Goal: Transaction & Acquisition: Purchase product/service

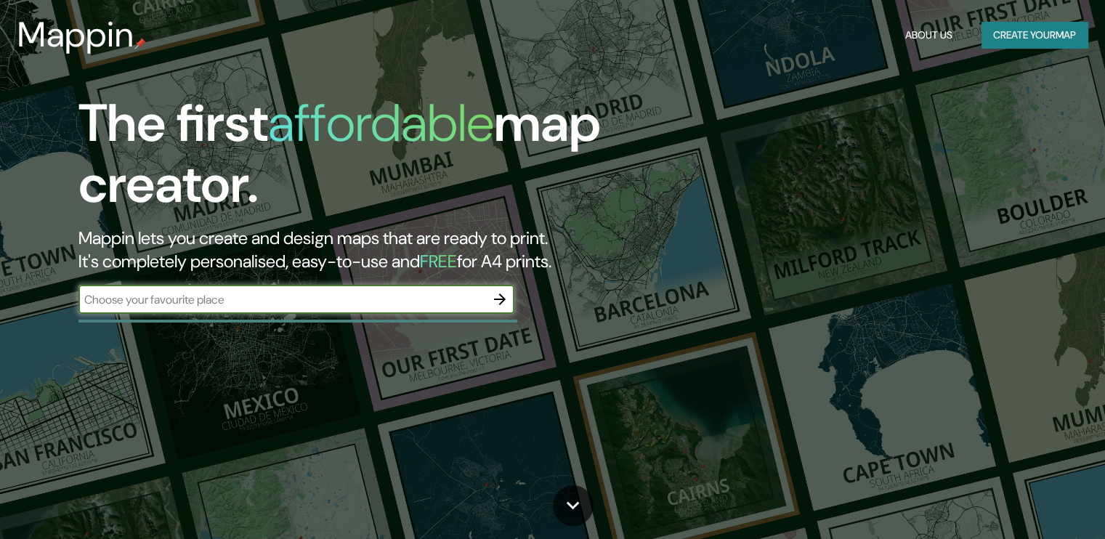
click at [311, 282] on div "The first affordable map creator. Mappin lets you create and design maps that a…" at bounding box center [354, 210] width 663 height 235
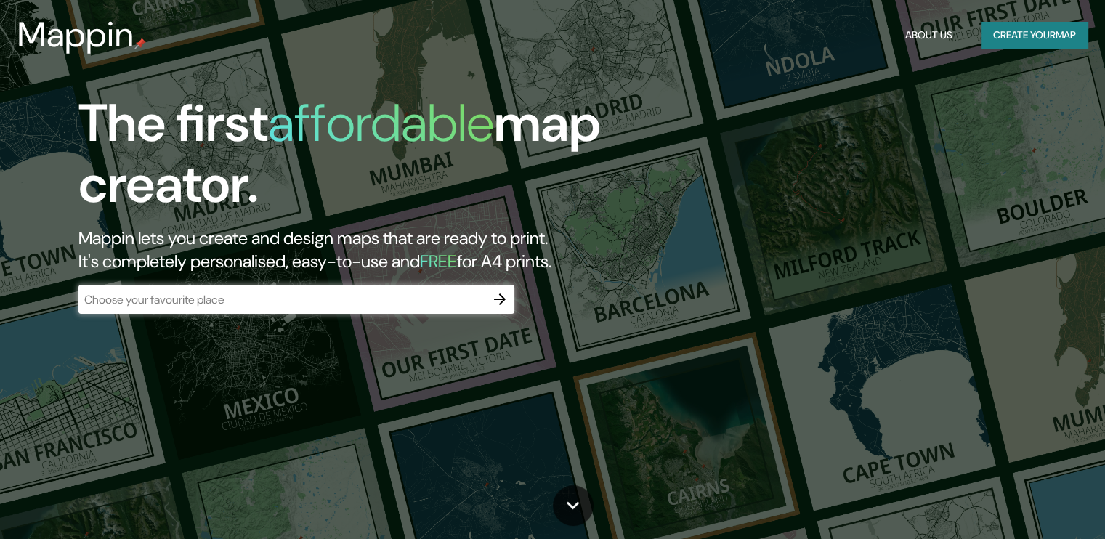
click at [309, 306] on input "text" at bounding box center [281, 299] width 407 height 17
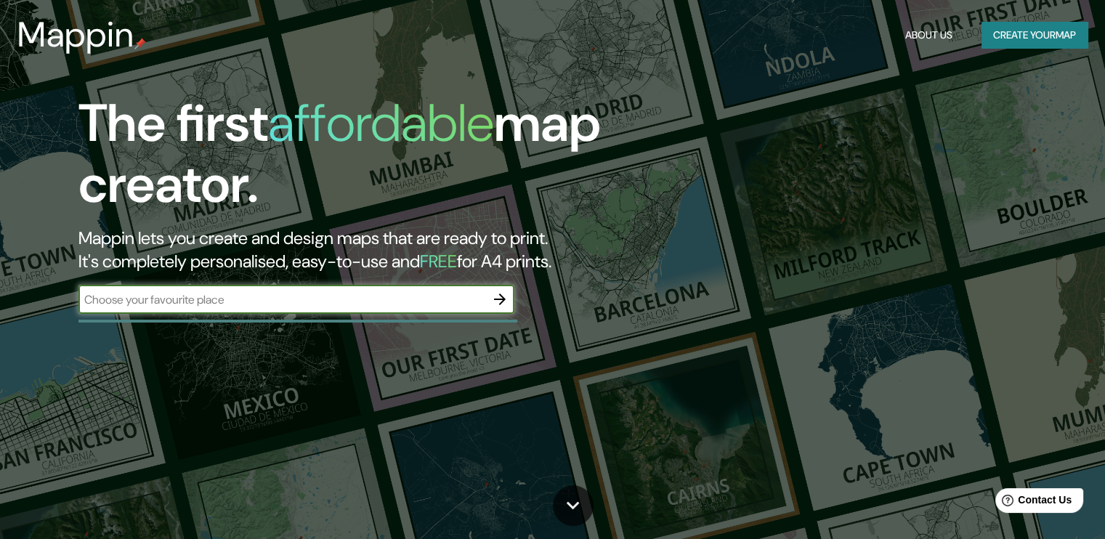
paste input "[URL][DOMAIN_NAME]"
type input "[URL][DOMAIN_NAME]"
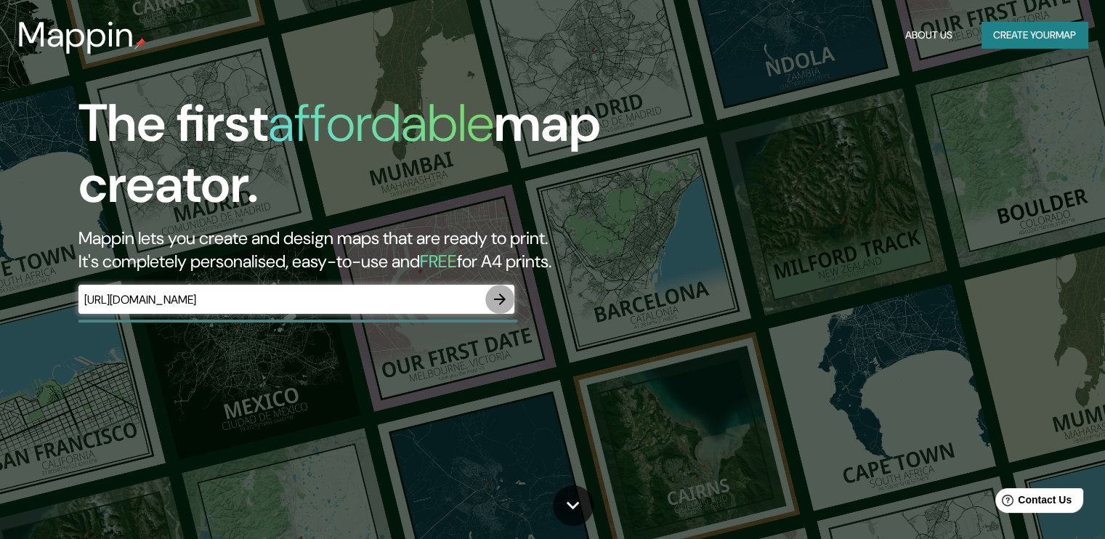
click at [499, 301] on icon "button" at bounding box center [499, 299] width 17 height 17
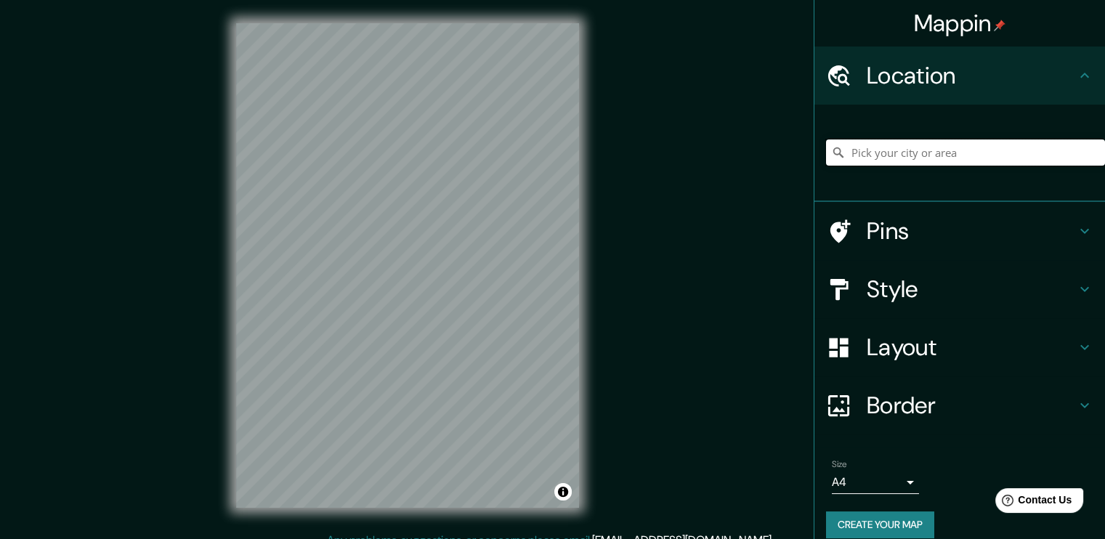
click at [963, 151] on input "Pick your city or area" at bounding box center [965, 152] width 279 height 26
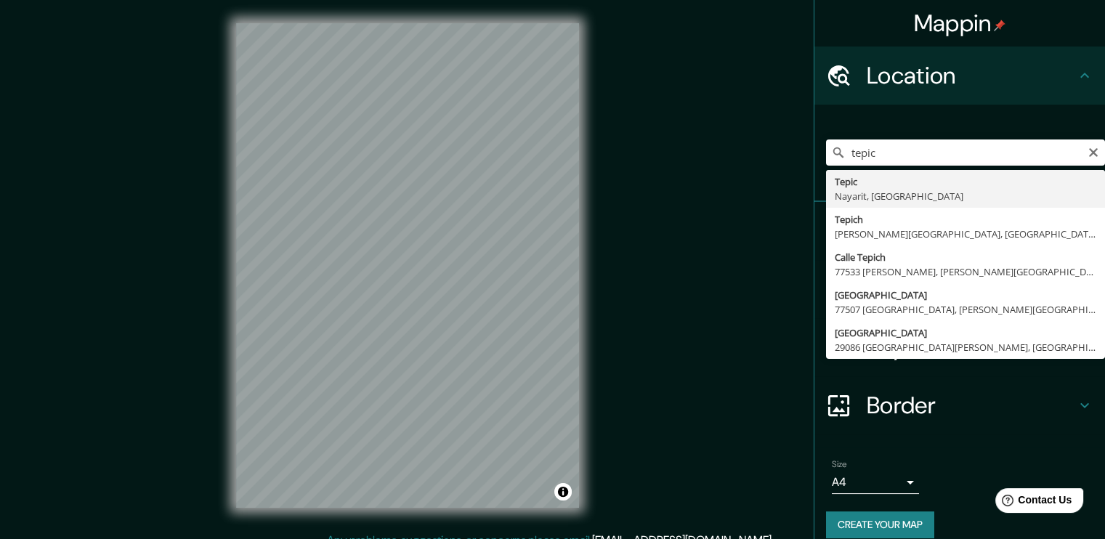
type input "Tepic, [GEOGRAPHIC_DATA], [GEOGRAPHIC_DATA]"
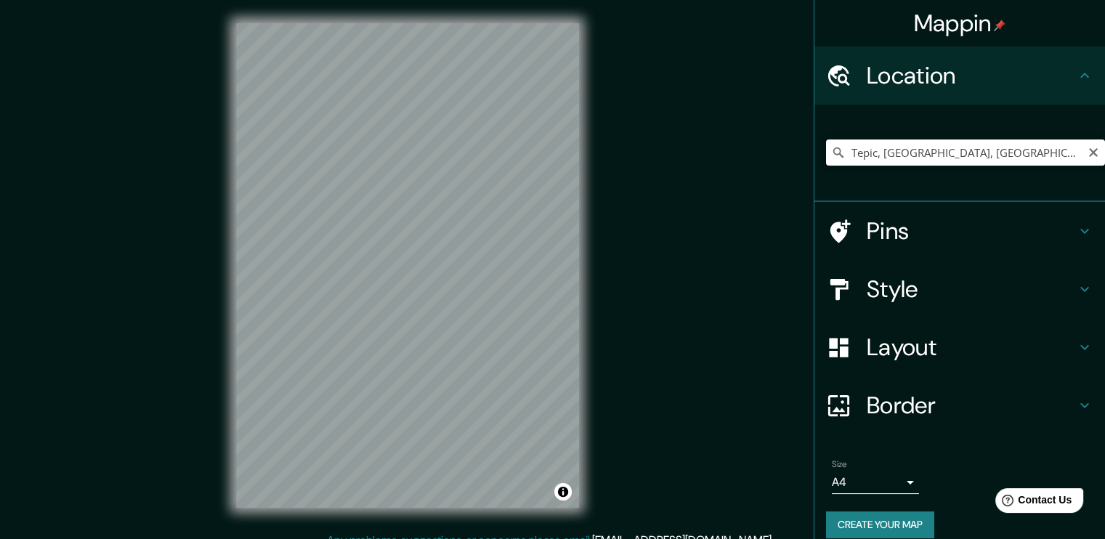
click at [950, 158] on input "Tepic, [GEOGRAPHIC_DATA], [GEOGRAPHIC_DATA]" at bounding box center [965, 152] width 279 height 26
click at [1087, 145] on button "Clear" at bounding box center [1093, 152] width 12 height 14
paste input "21.428200694073848, -104.89764133705985"
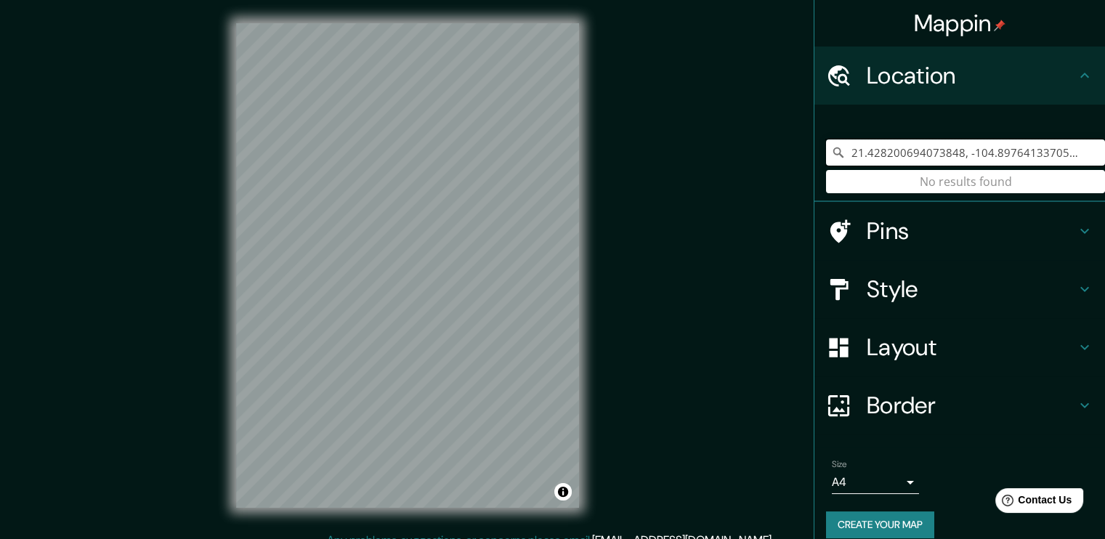
type input "21.428200694073848, -104.89764133705985"
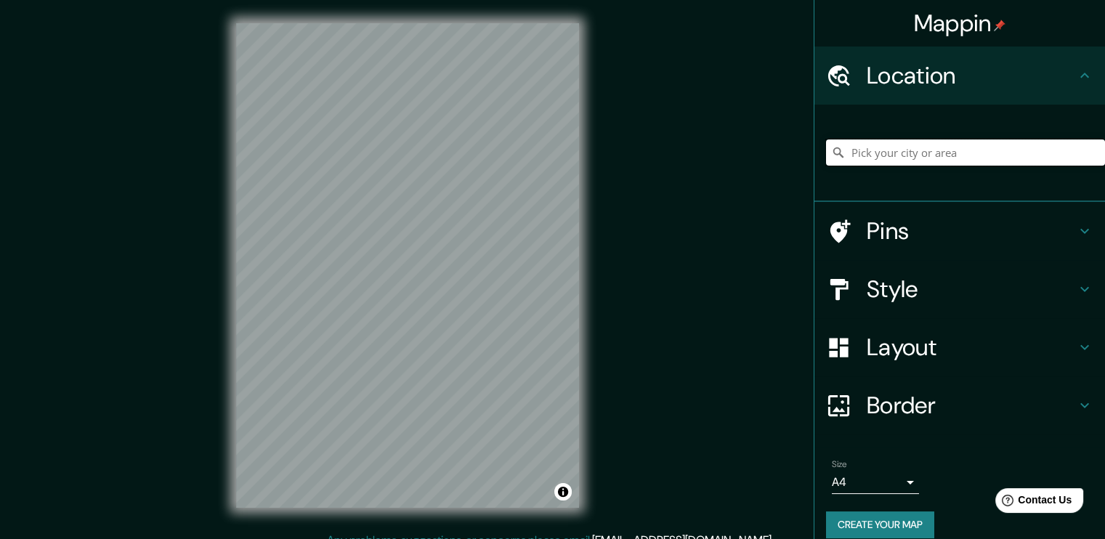
click at [981, 154] on input "Pick your city or area" at bounding box center [965, 152] width 279 height 26
paste input "[URL][DOMAIN_NAME]"
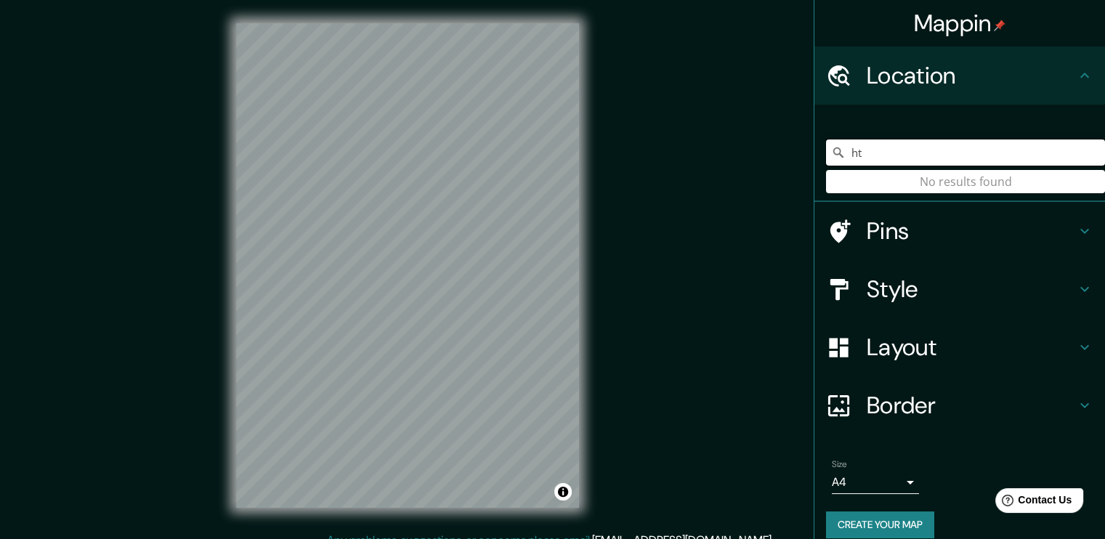
type input "h"
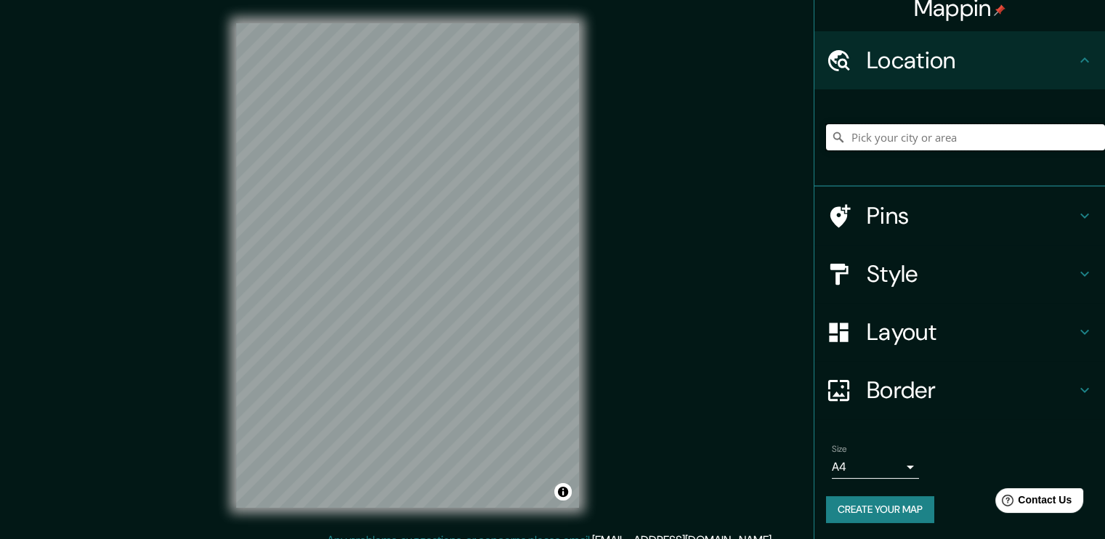
scroll to position [16, 0]
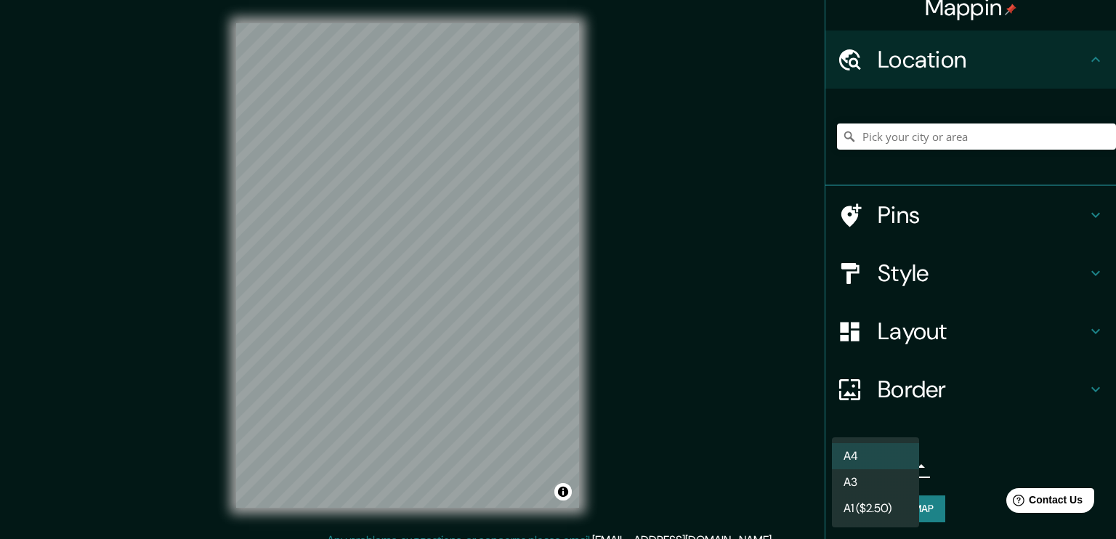
click at [891, 474] on body "Mappin Location Pins Style Layout Border Choose a border. Hint : you can make l…" at bounding box center [558, 269] width 1116 height 539
click at [883, 478] on li "A3" at bounding box center [875, 482] width 87 height 26
click at [898, 474] on body "Mappin Location Pins Style Layout Border Choose a border. Hint : you can make l…" at bounding box center [558, 269] width 1116 height 539
click at [891, 460] on li "A4" at bounding box center [875, 456] width 87 height 26
type input "single"
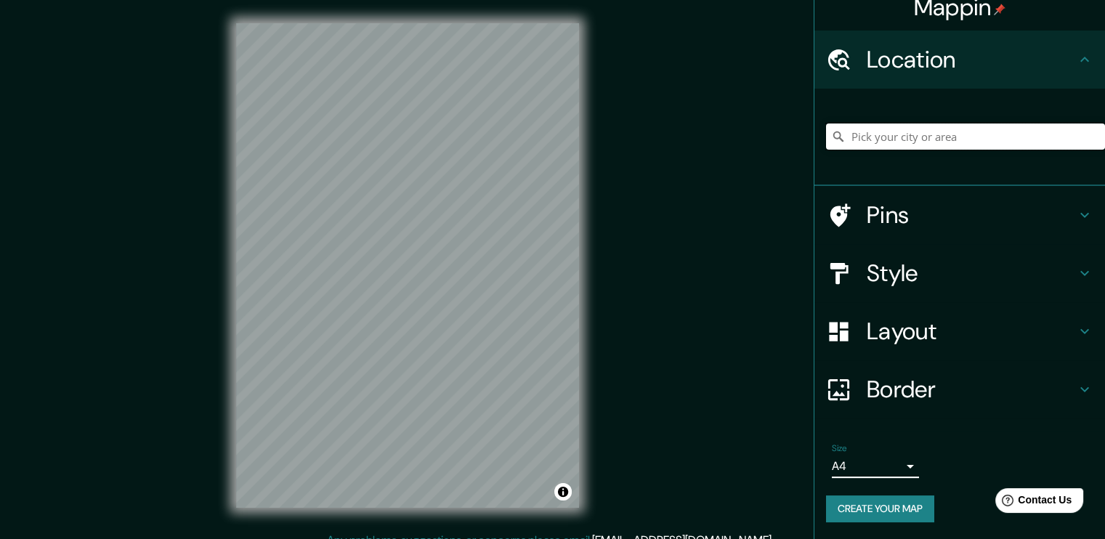
click at [893, 135] on input "Pick your city or area" at bounding box center [965, 136] width 279 height 26
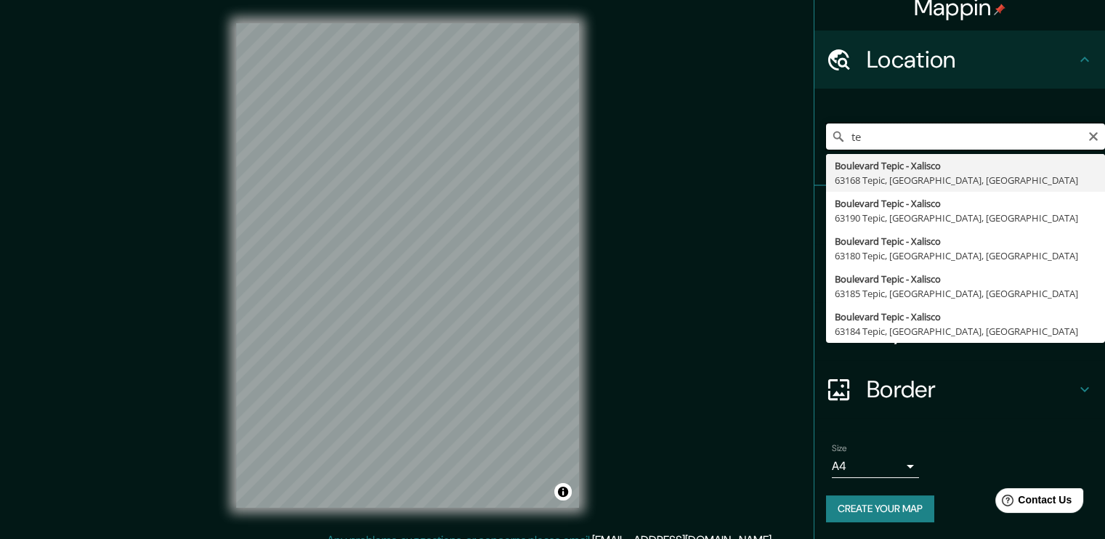
type input "t"
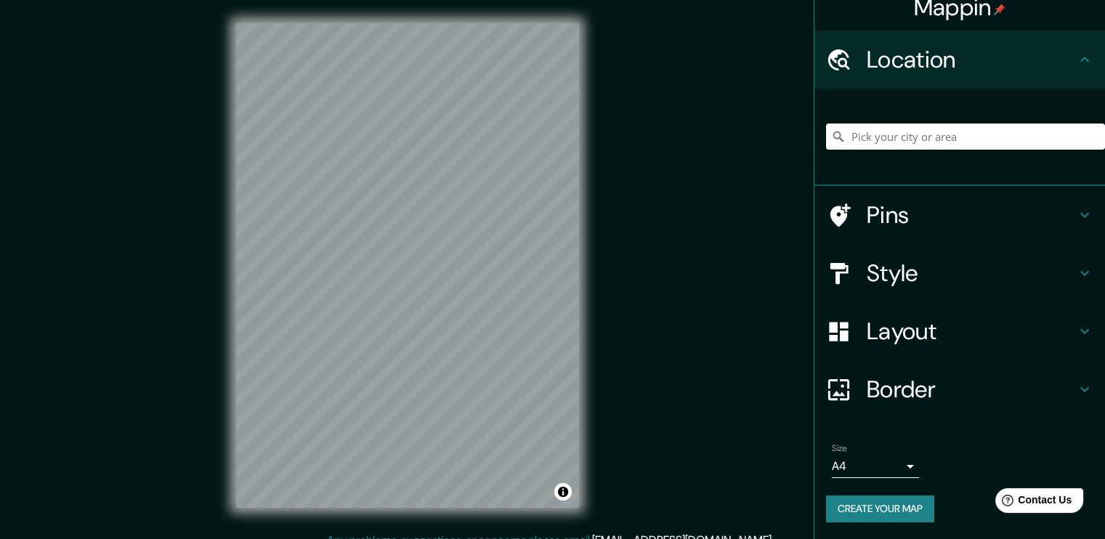
paste input "Unidad Académica de Agricultura, [GEOGRAPHIC_DATA] - [GEOGRAPHIC_DATA], Km 9, 6…"
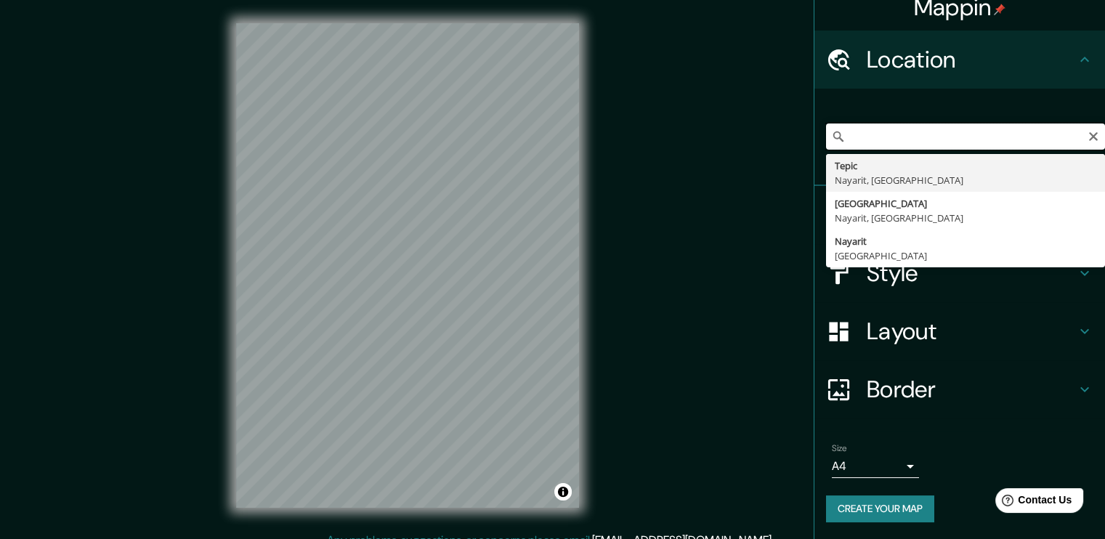
type input "Tepic, [GEOGRAPHIC_DATA], [GEOGRAPHIC_DATA]"
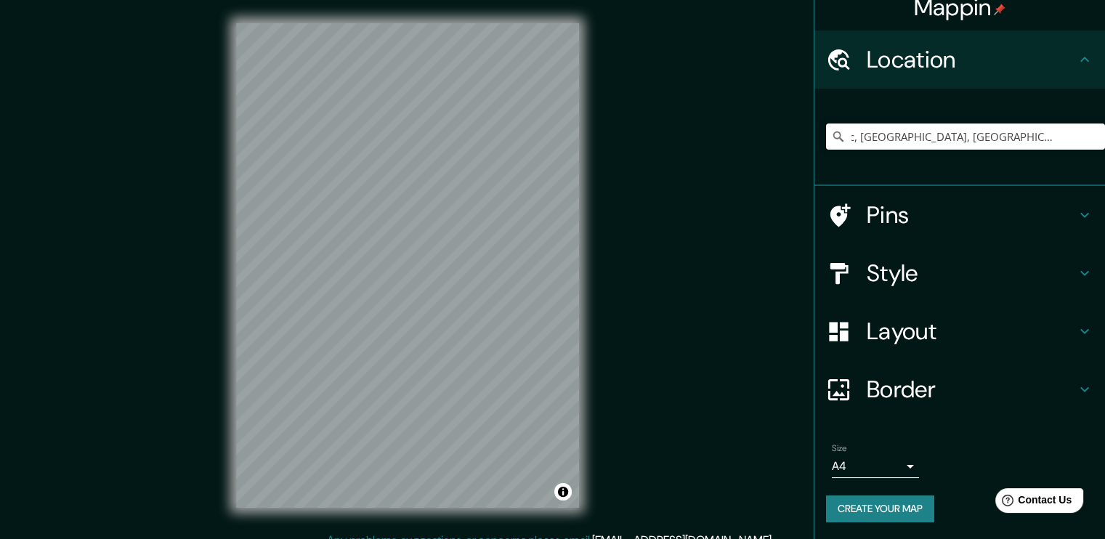
scroll to position [0, 0]
click at [1010, 123] on input "Tepic, [GEOGRAPHIC_DATA], [GEOGRAPHIC_DATA]" at bounding box center [965, 136] width 279 height 26
paste input "Unidad Académica de Agricultura, [GEOGRAPHIC_DATA] - [GEOGRAPHIC_DATA], Km 9, 6…"
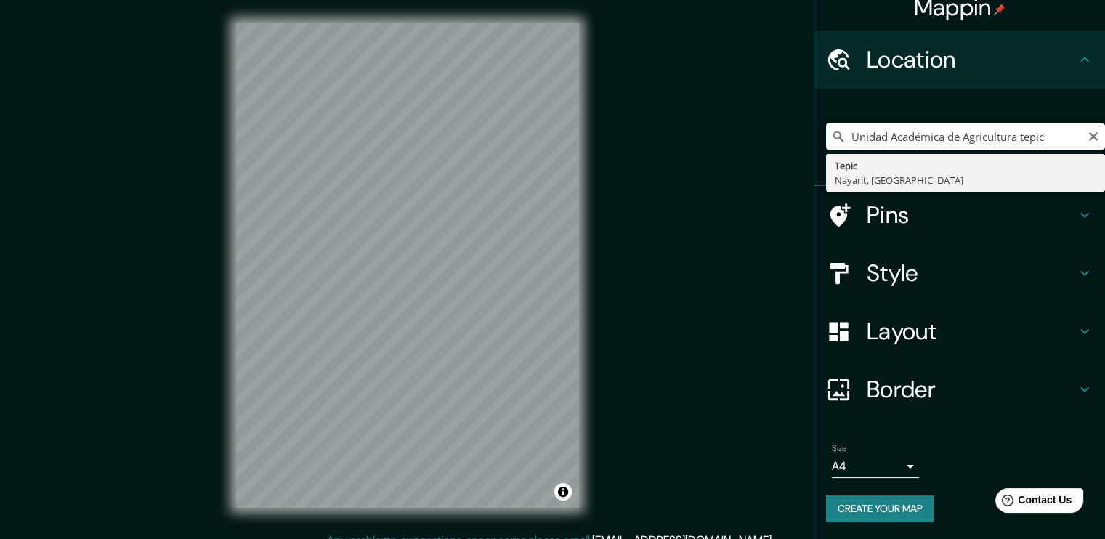
type input "Tepic, [GEOGRAPHIC_DATA], [GEOGRAPHIC_DATA]"
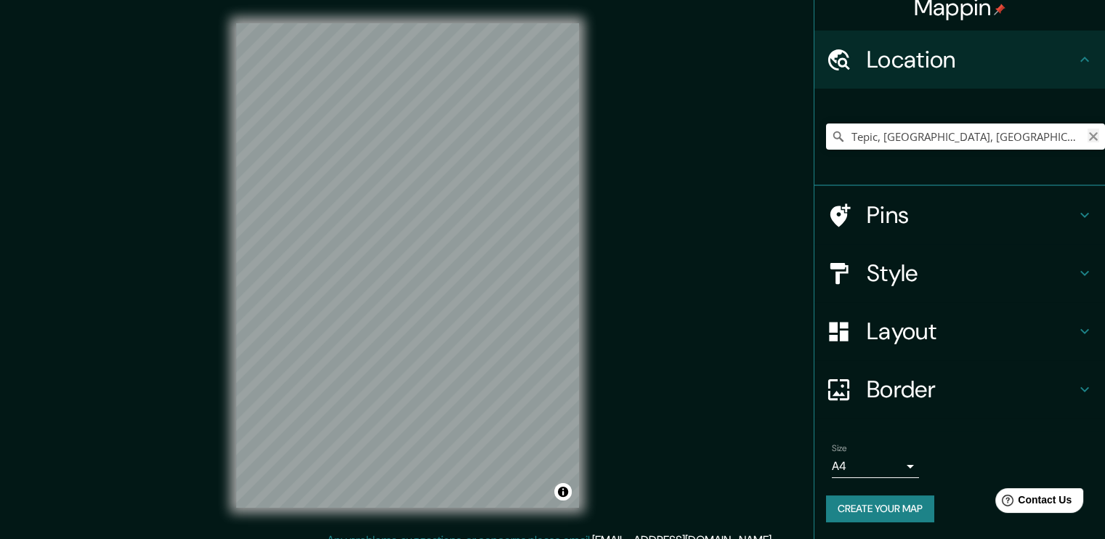
click at [1087, 129] on button "Clear" at bounding box center [1093, 136] width 12 height 14
click at [924, 151] on div "tepic" at bounding box center [965, 136] width 279 height 73
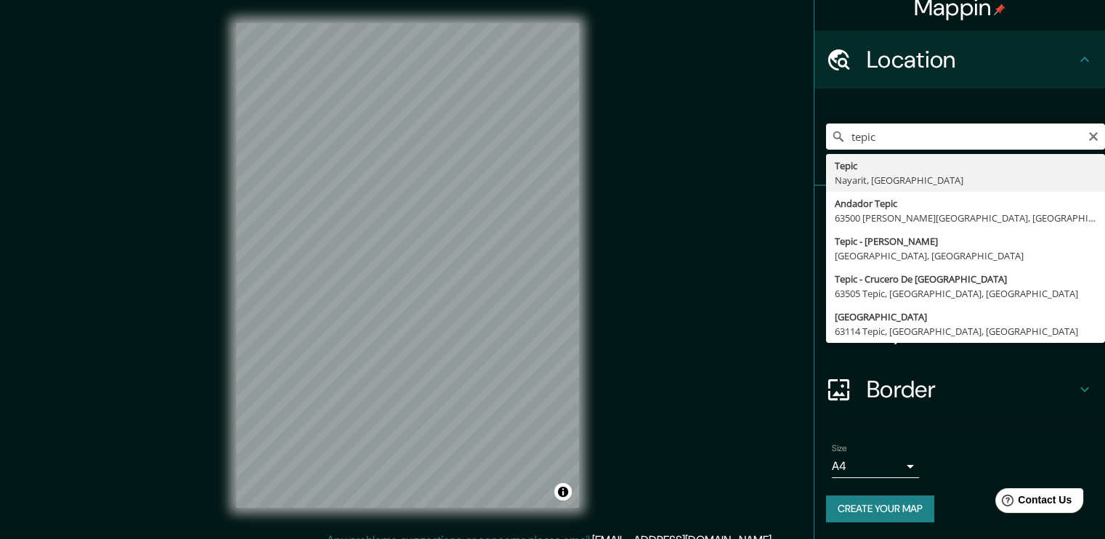
type input "Tepic, [GEOGRAPHIC_DATA], [GEOGRAPHIC_DATA]"
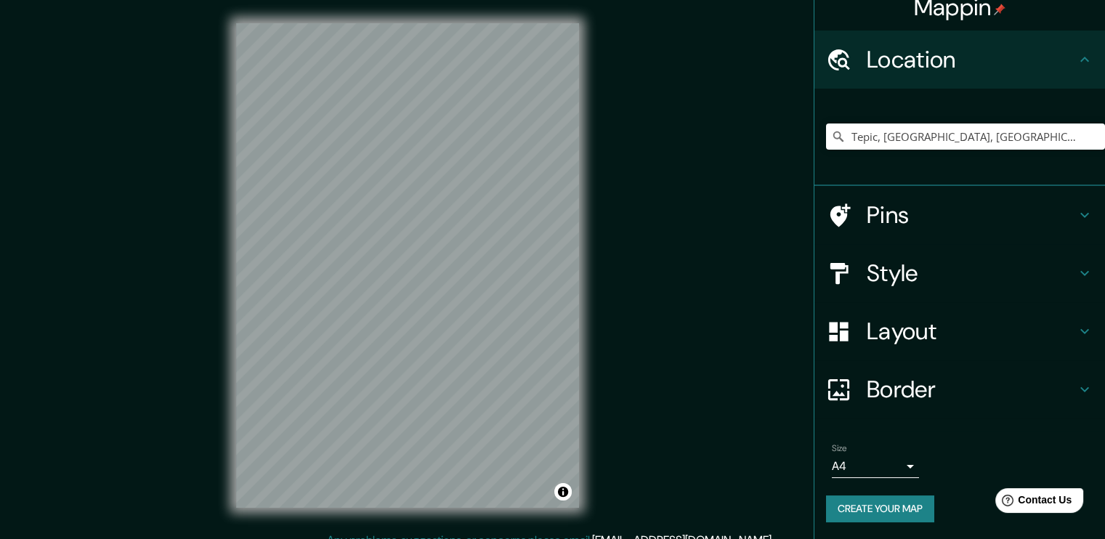
click at [918, 227] on h4 "Pins" at bounding box center [971, 214] width 209 height 29
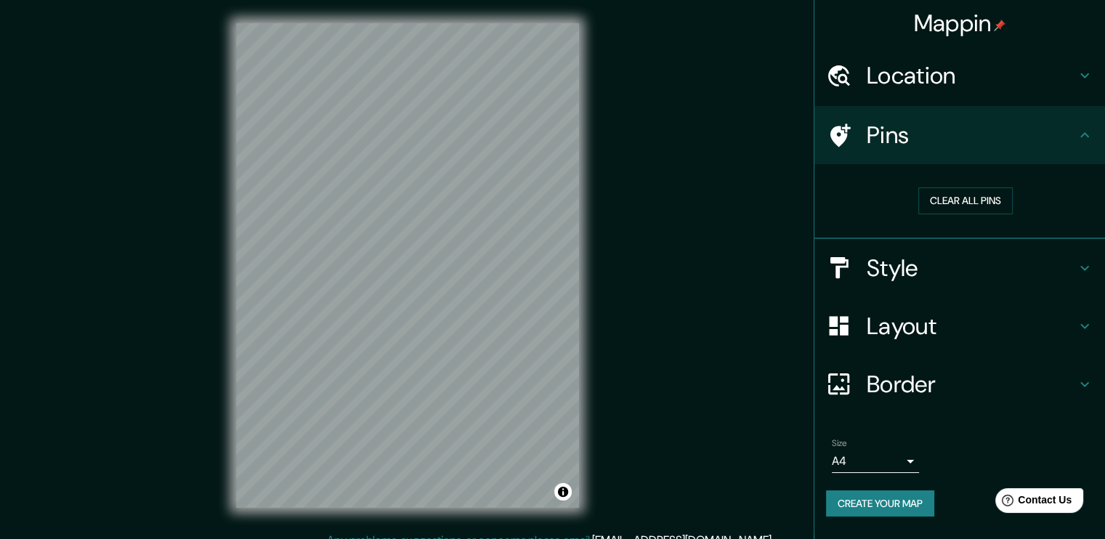
click at [947, 259] on h4 "Style" at bounding box center [971, 268] width 209 height 29
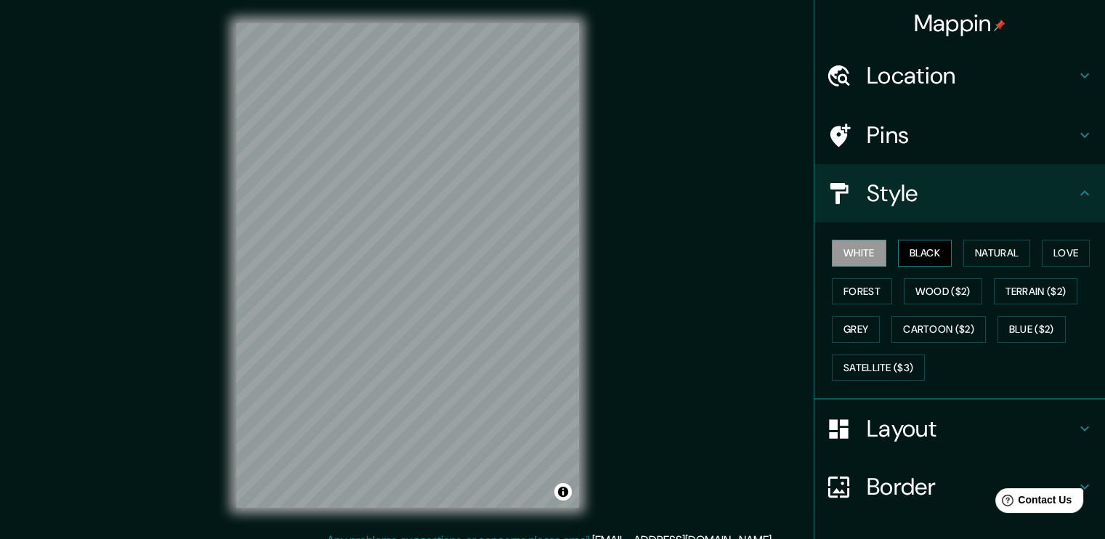
click at [931, 242] on button "Black" at bounding box center [925, 253] width 54 height 27
click at [976, 256] on button "Natural" at bounding box center [996, 253] width 67 height 27
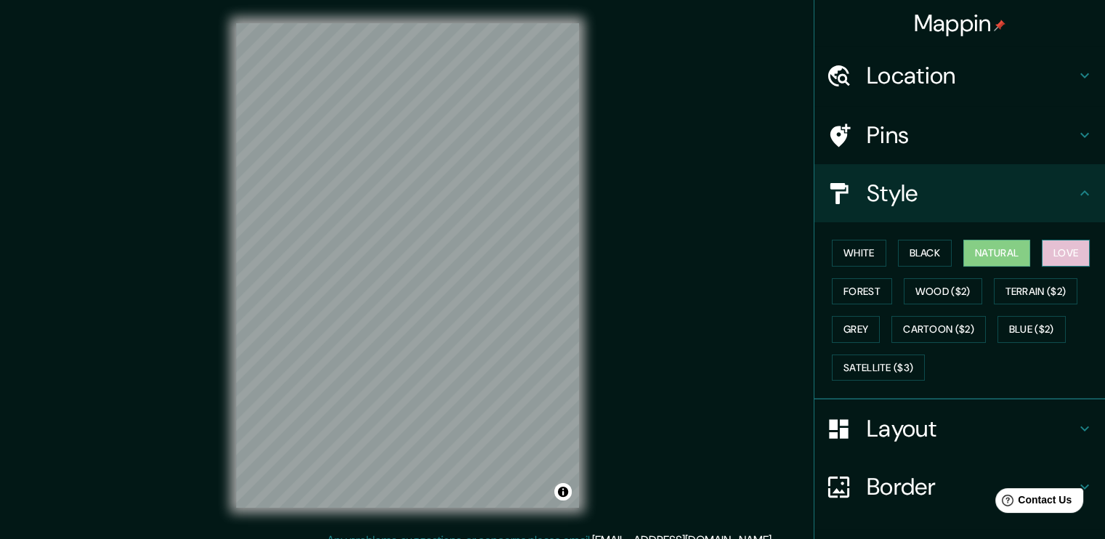
click at [1055, 251] on button "Love" at bounding box center [1066, 253] width 48 height 27
click at [834, 283] on button "Forest" at bounding box center [862, 291] width 60 height 27
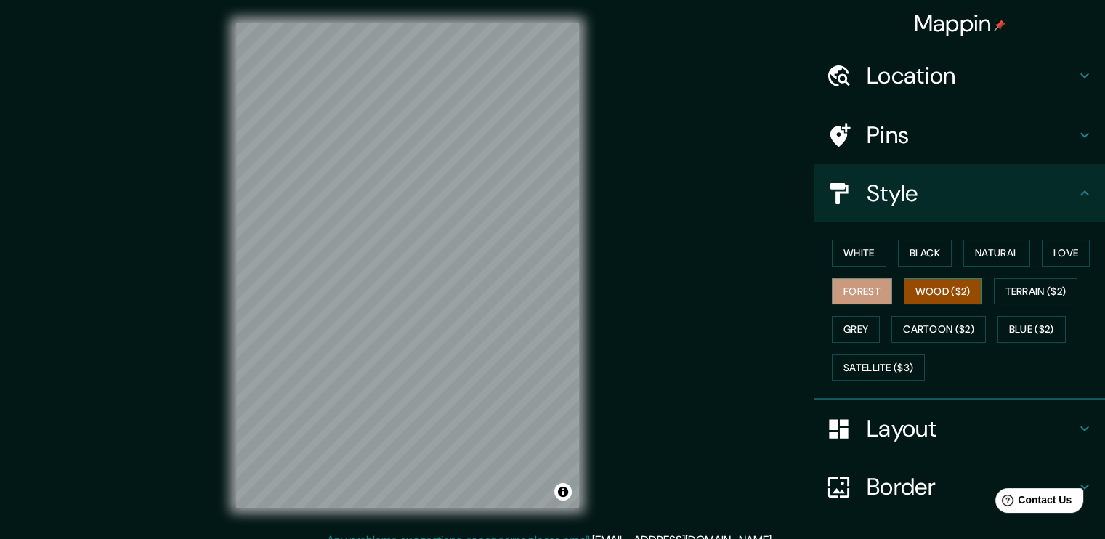
click at [923, 292] on button "Wood ($2)" at bounding box center [943, 291] width 78 height 27
click at [842, 291] on button "Forest" at bounding box center [862, 291] width 60 height 27
click at [904, 285] on button "Wood ($2)" at bounding box center [943, 291] width 78 height 27
click at [832, 326] on button "Grey" at bounding box center [856, 329] width 48 height 27
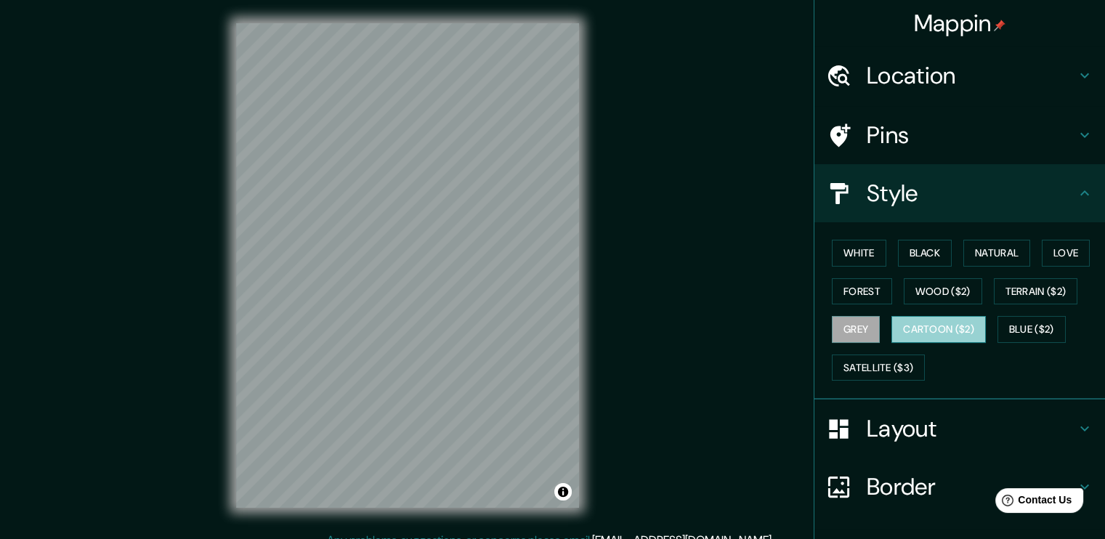
click at [907, 329] on button "Cartoon ($2)" at bounding box center [938, 329] width 94 height 27
click at [1012, 327] on button "Blue ($2)" at bounding box center [1031, 329] width 68 height 27
click at [968, 327] on button "Cartoon ($2)" at bounding box center [938, 329] width 94 height 27
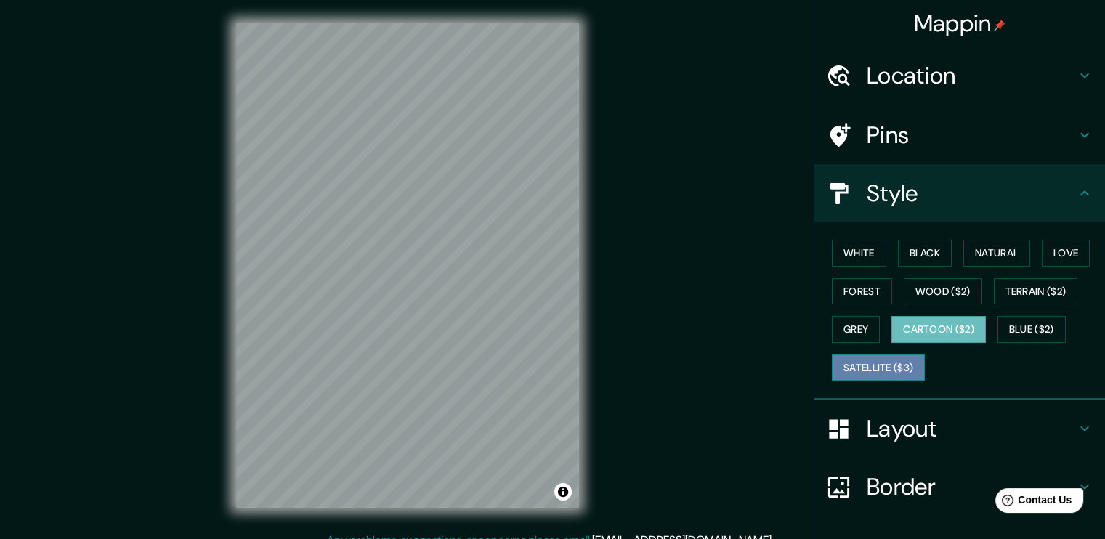
click at [884, 363] on button "Satellite ($3)" at bounding box center [878, 367] width 93 height 27
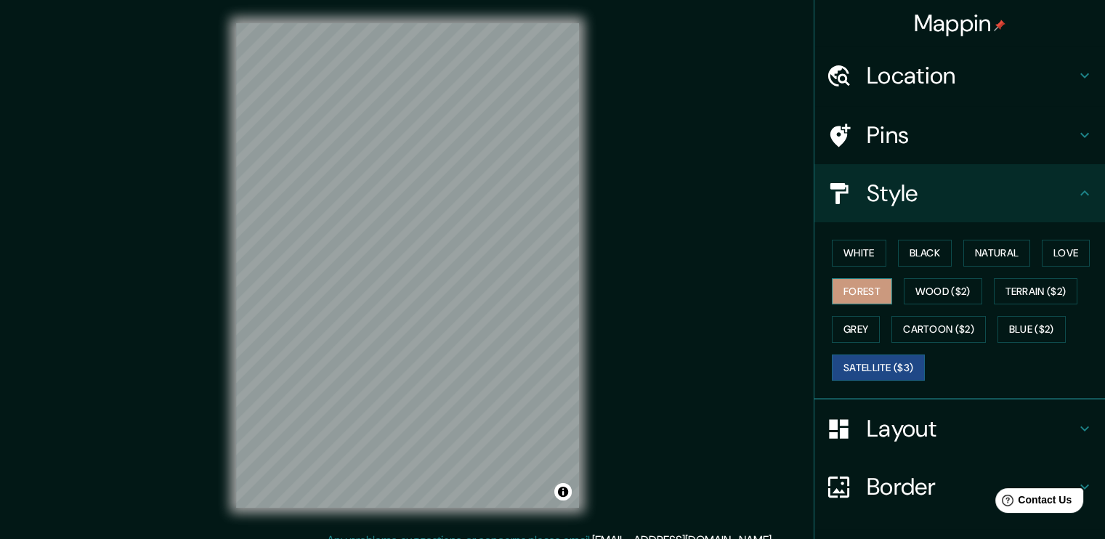
click at [868, 283] on button "Forest" at bounding box center [862, 291] width 60 height 27
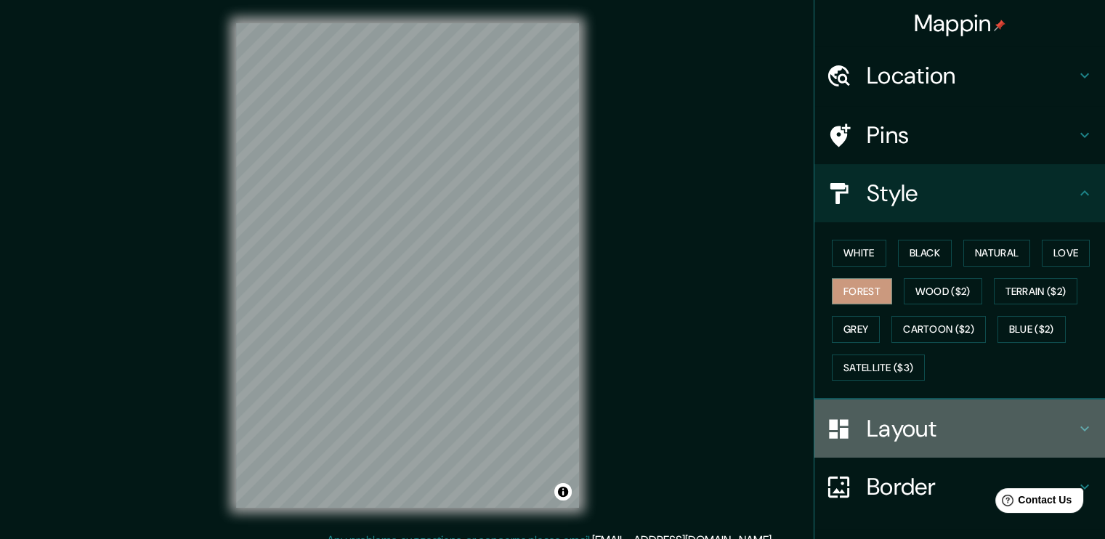
click at [961, 422] on h4 "Layout" at bounding box center [971, 428] width 209 height 29
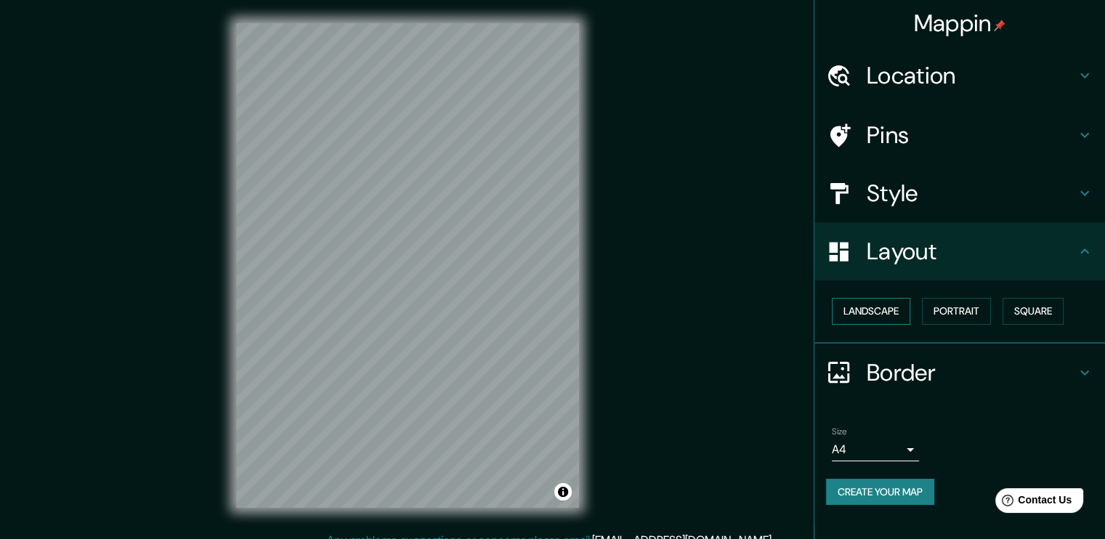
click at [892, 314] on button "Landscape" at bounding box center [871, 311] width 78 height 27
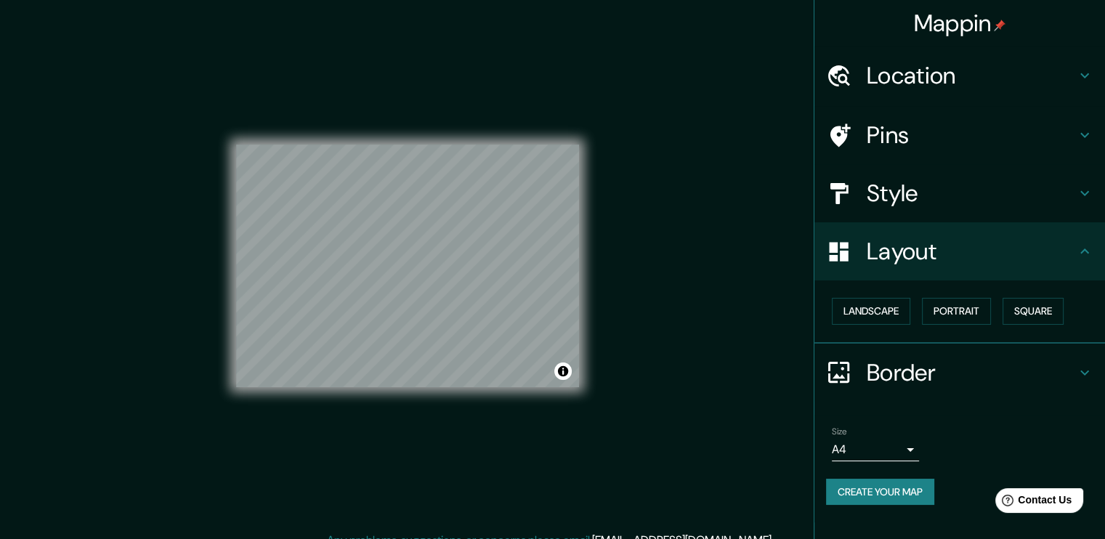
click at [641, 184] on div "Mappin Location [GEOGRAPHIC_DATA], [GEOGRAPHIC_DATA], [GEOGRAPHIC_DATA] Pins St…" at bounding box center [552, 277] width 1105 height 555
click at [968, 311] on button "Portrait" at bounding box center [956, 311] width 69 height 27
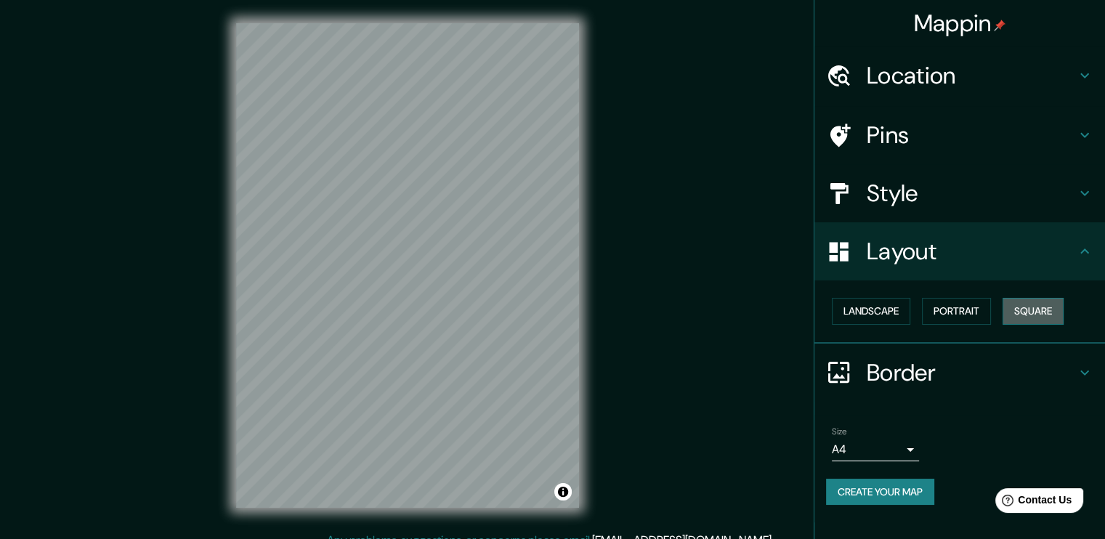
click at [1050, 310] on button "Square" at bounding box center [1032, 311] width 61 height 27
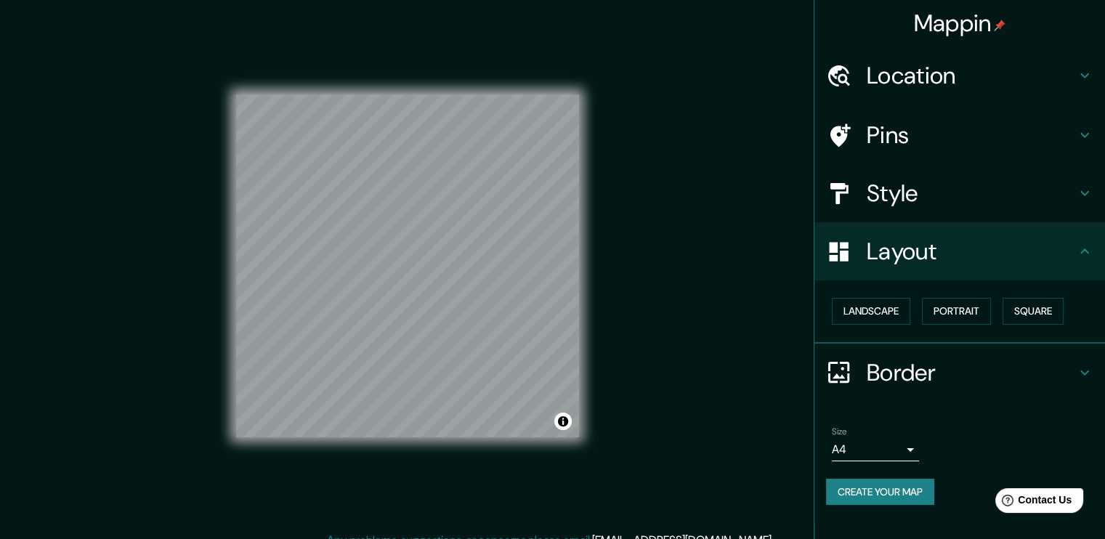
click at [1043, 256] on h4 "Layout" at bounding box center [971, 251] width 209 height 29
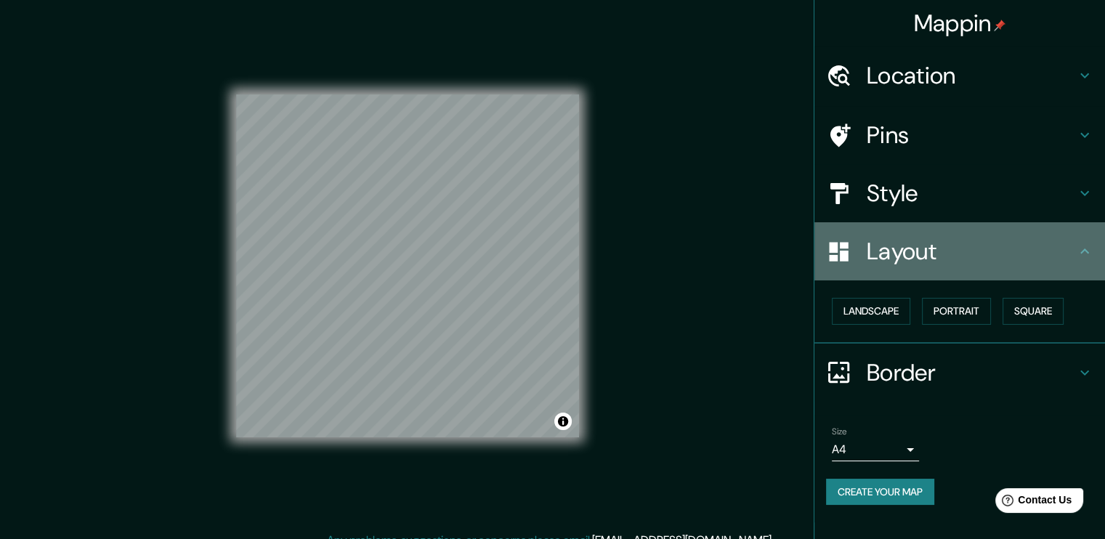
click at [1049, 249] on h4 "Layout" at bounding box center [971, 251] width 209 height 29
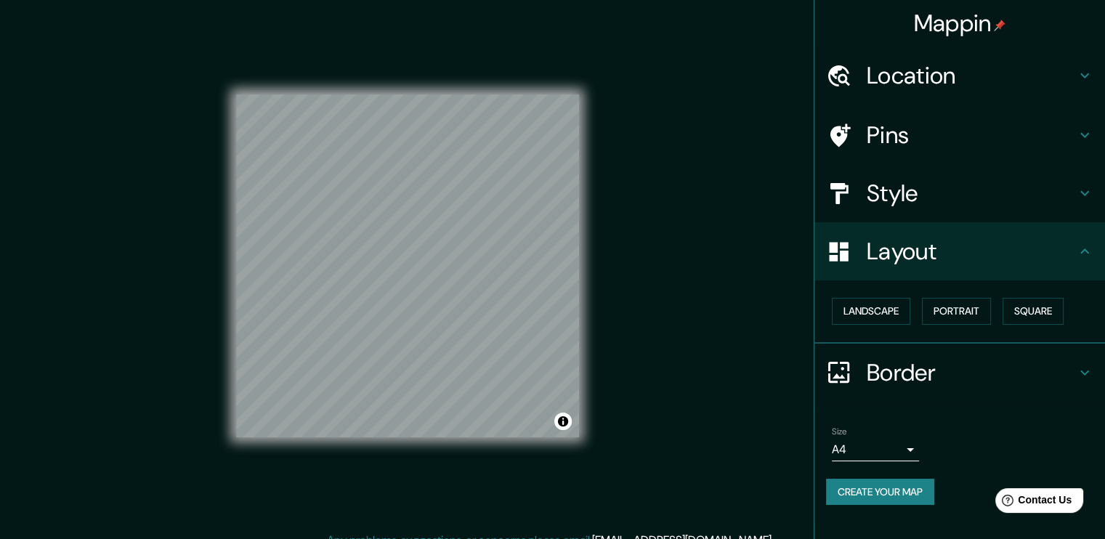
click at [1090, 245] on icon at bounding box center [1084, 251] width 17 height 17
click at [904, 379] on h4 "Border" at bounding box center [971, 372] width 209 height 29
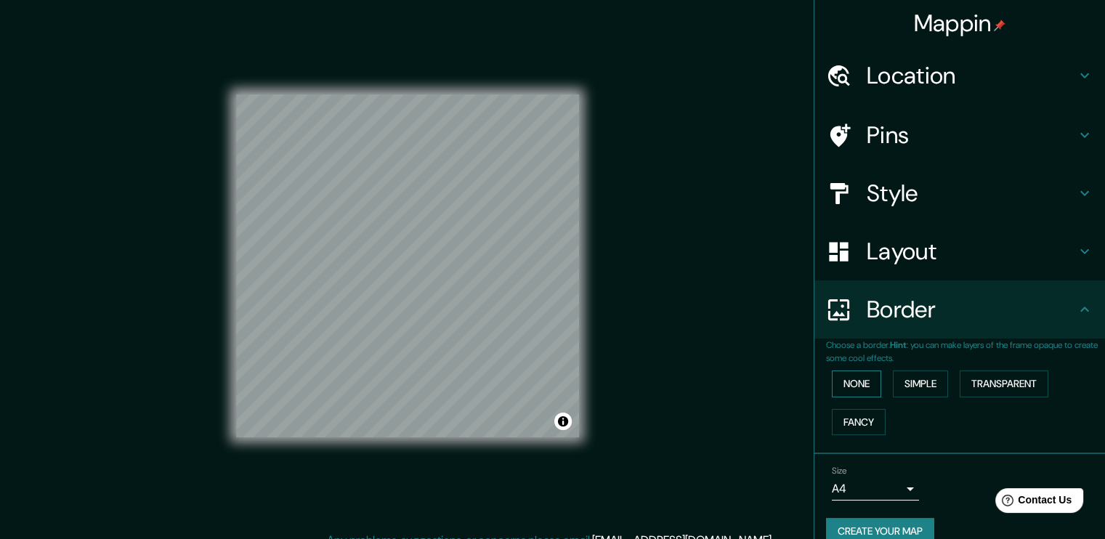
click at [846, 380] on button "None" at bounding box center [856, 383] width 49 height 27
click at [906, 378] on button "Simple" at bounding box center [920, 383] width 55 height 27
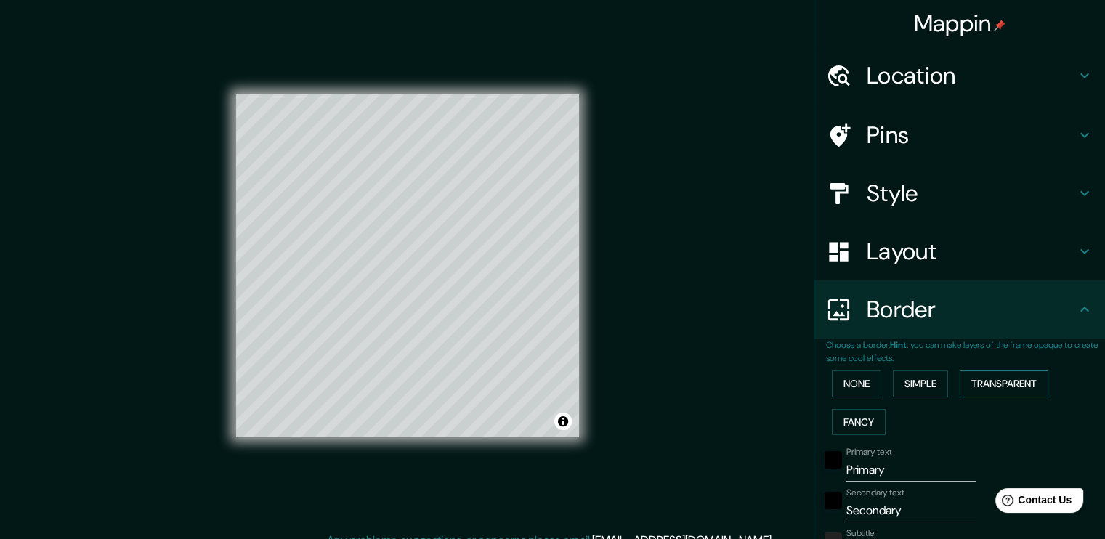
click at [965, 385] on button "Transparent" at bounding box center [1004, 383] width 89 height 27
click at [856, 431] on button "Fancy" at bounding box center [859, 422] width 54 height 27
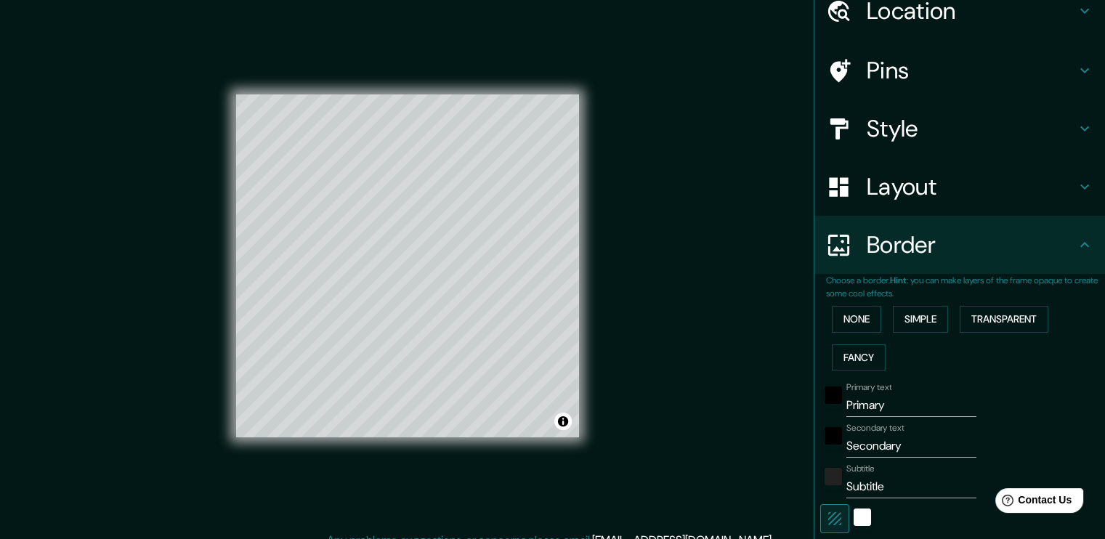
scroll to position [73, 0]
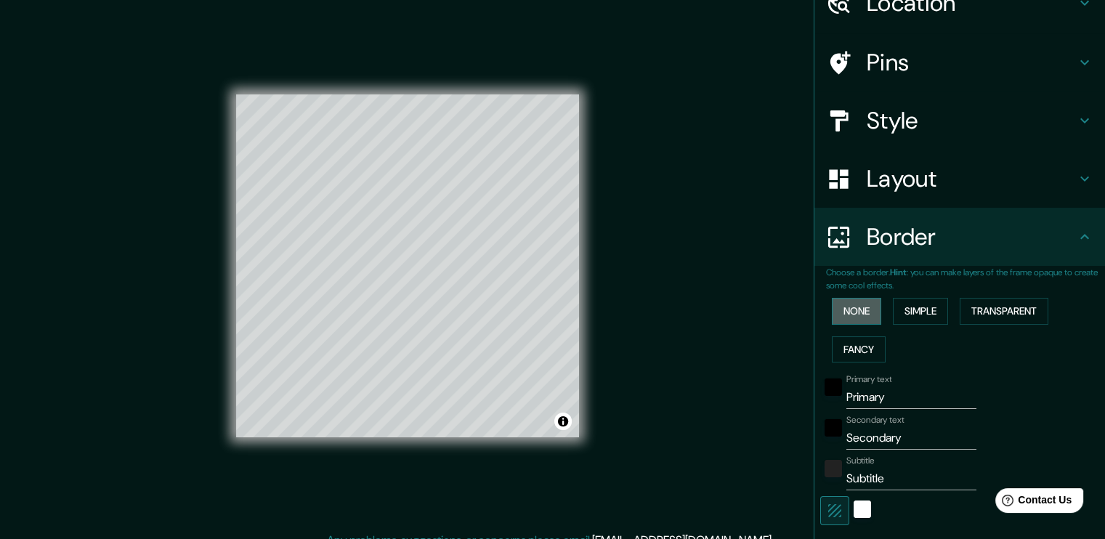
click at [860, 317] on button "None" at bounding box center [856, 311] width 49 height 27
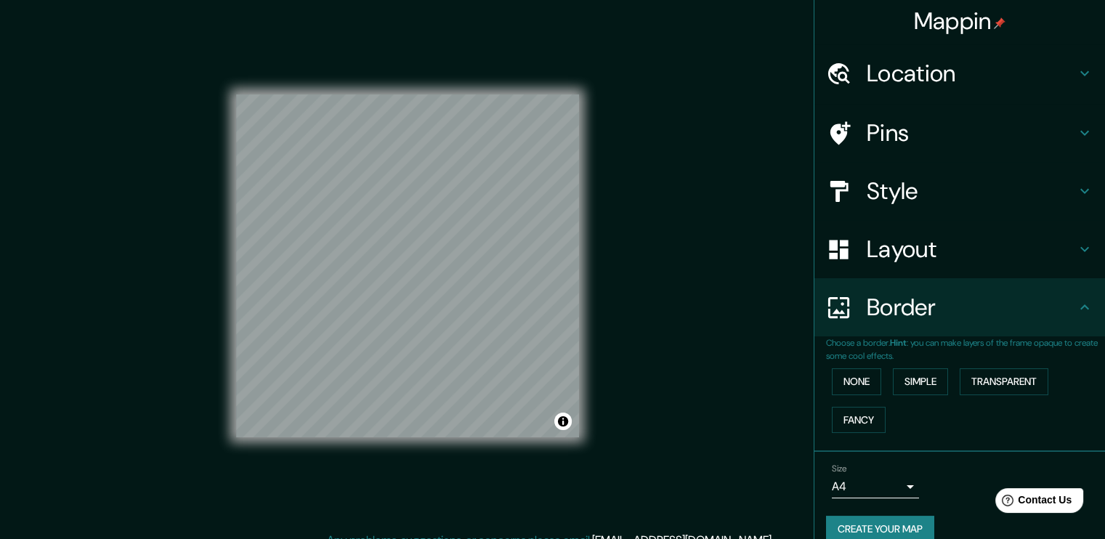
scroll to position [0, 0]
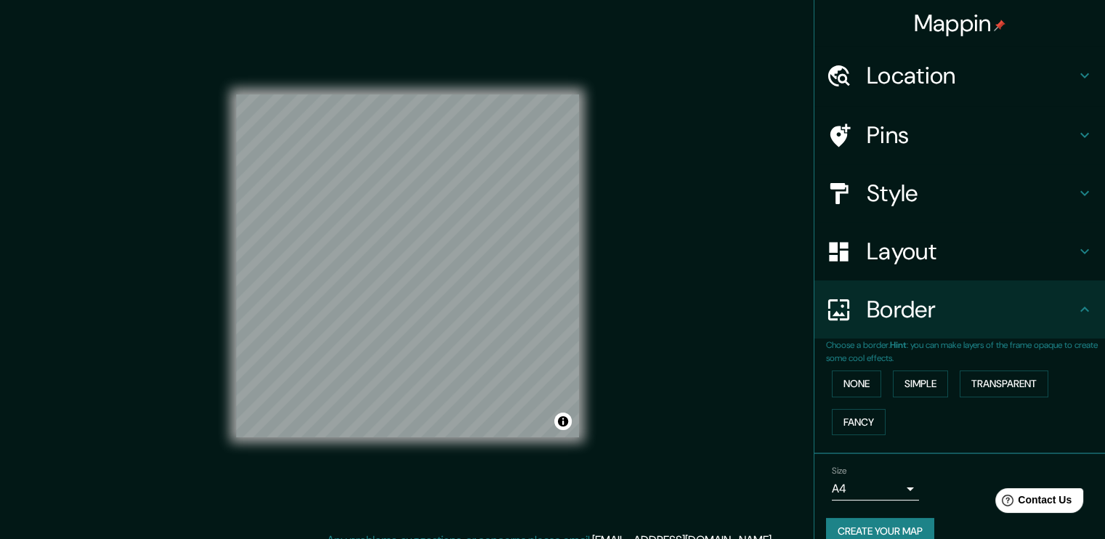
click at [948, 29] on h4 "Mappin" at bounding box center [960, 23] width 92 height 29
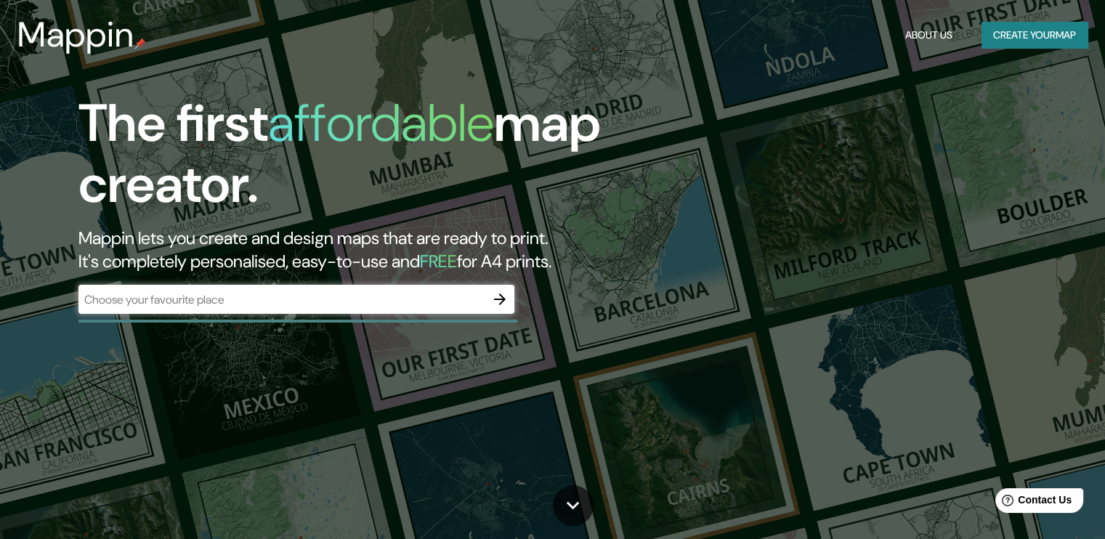
click at [949, 69] on header "Mappin About Us Create your map" at bounding box center [552, 35] width 1105 height 70
click at [386, 299] on input "text" at bounding box center [281, 299] width 407 height 17
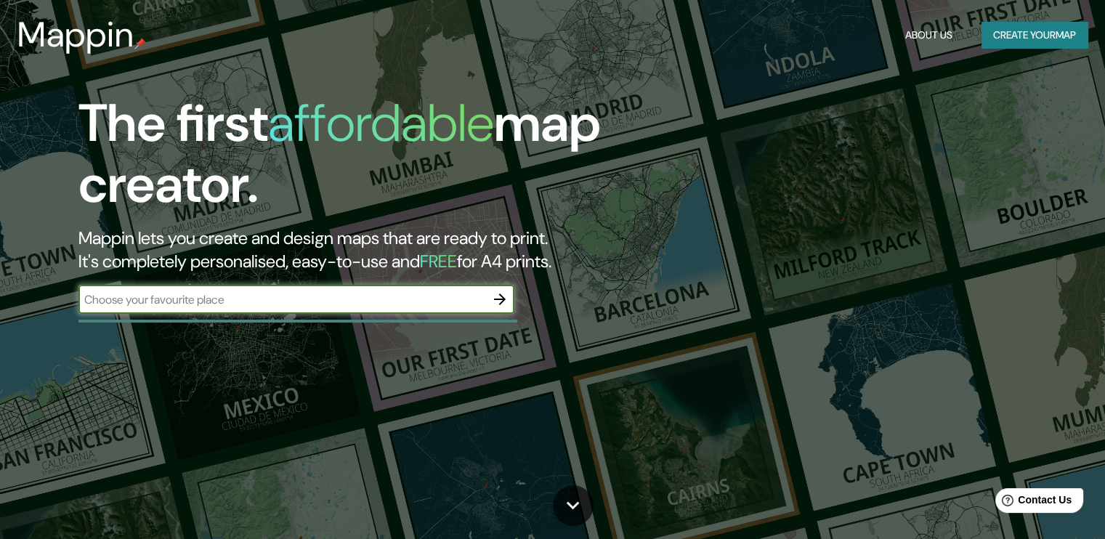
paste input "Unidad Académica de Agricultura, [GEOGRAPHIC_DATA] - [GEOGRAPHIC_DATA], Km 9, 6…"
type input "Unidad Académica de Agricultura, [GEOGRAPHIC_DATA] - [GEOGRAPHIC_DATA], Km 9, 6…"
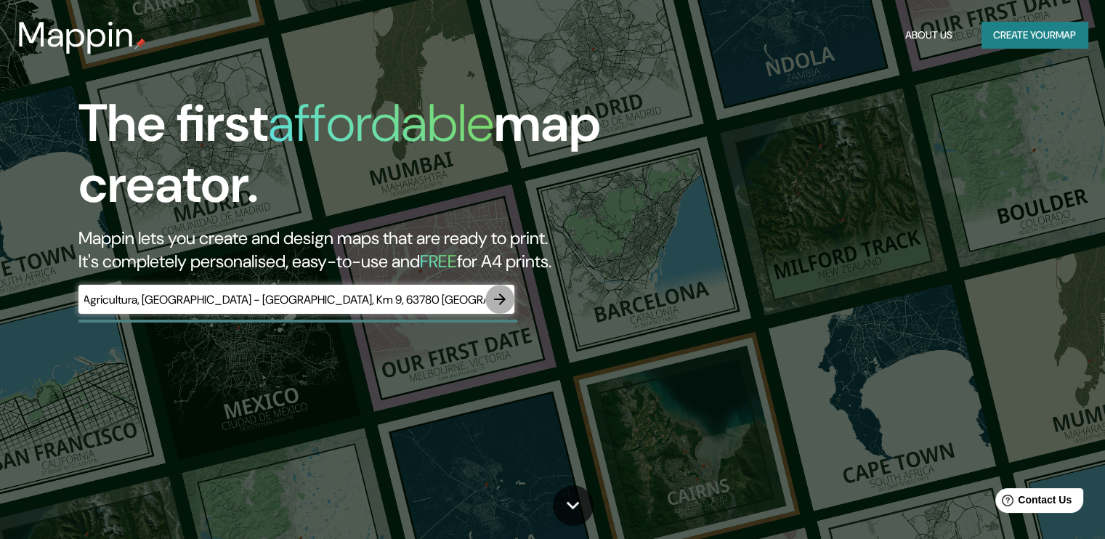
scroll to position [0, 0]
click at [506, 301] on icon "button" at bounding box center [499, 299] width 17 height 17
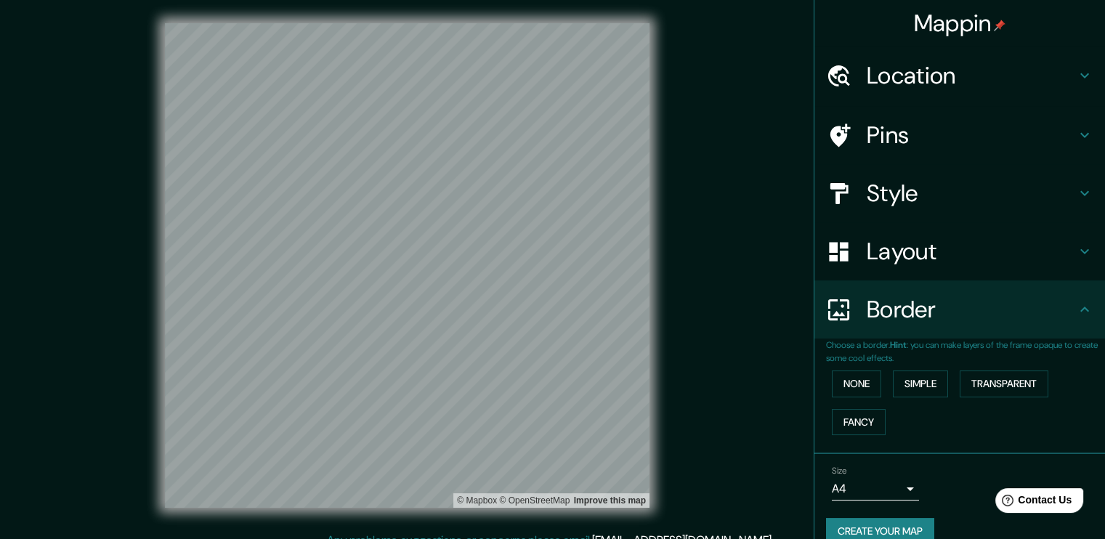
click at [893, 62] on h4 "Location" at bounding box center [971, 75] width 209 height 29
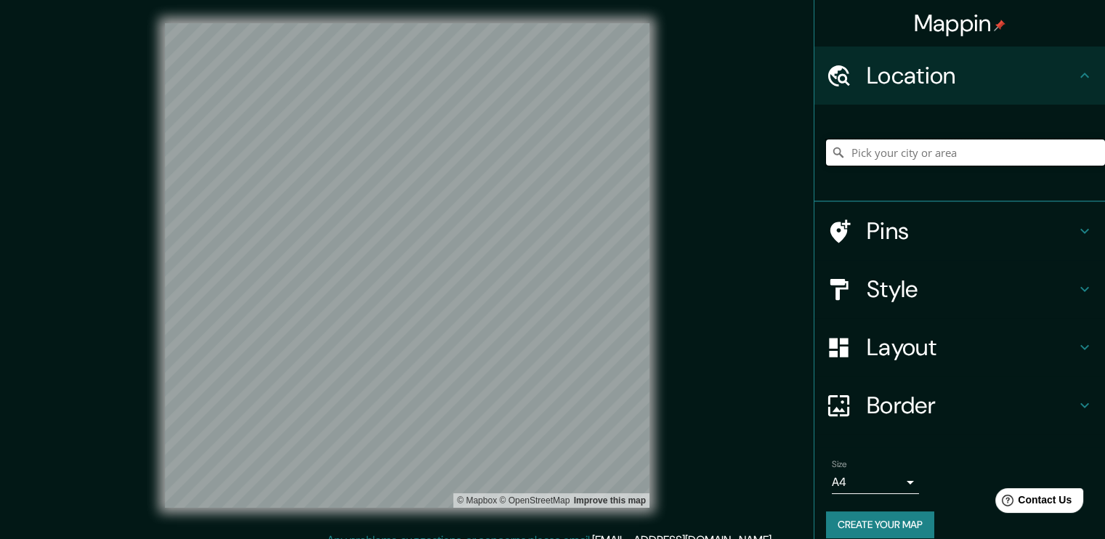
click at [944, 140] on input "Pick your city or area" at bounding box center [965, 152] width 279 height 26
paste input "Unidad Académica de Agricultura, [GEOGRAPHIC_DATA] - [GEOGRAPHIC_DATA], Km 9, 6…"
type input "Tepic, [GEOGRAPHIC_DATA], [GEOGRAPHIC_DATA]"
click at [988, 150] on input "Tepic, [GEOGRAPHIC_DATA], [GEOGRAPHIC_DATA]" at bounding box center [965, 152] width 279 height 26
paste input "Unidad Académica de Agricultura, [GEOGRAPHIC_DATA] - [GEOGRAPHIC_DATA], Km 9, 6…"
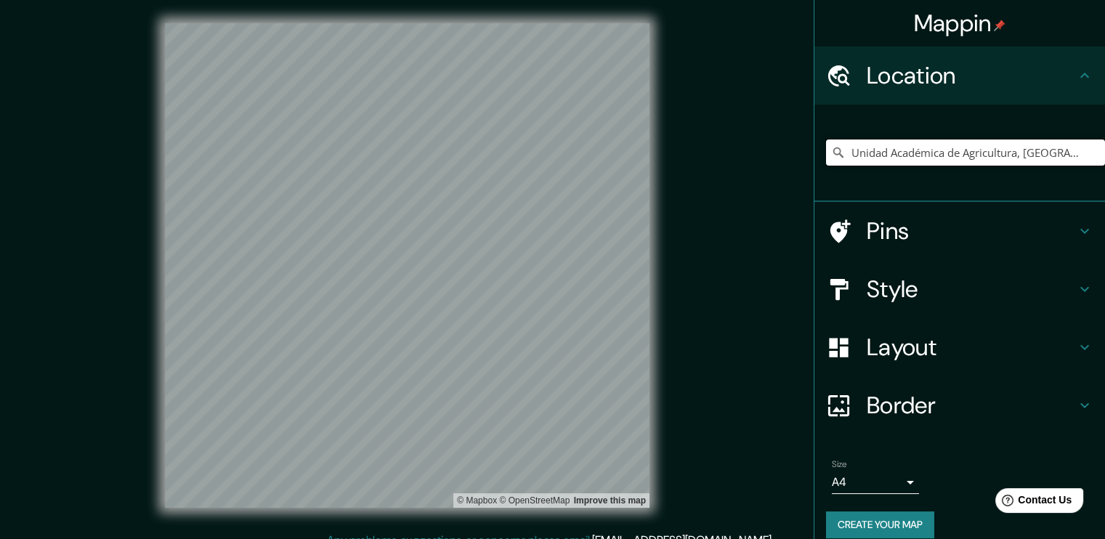
scroll to position [0, 255]
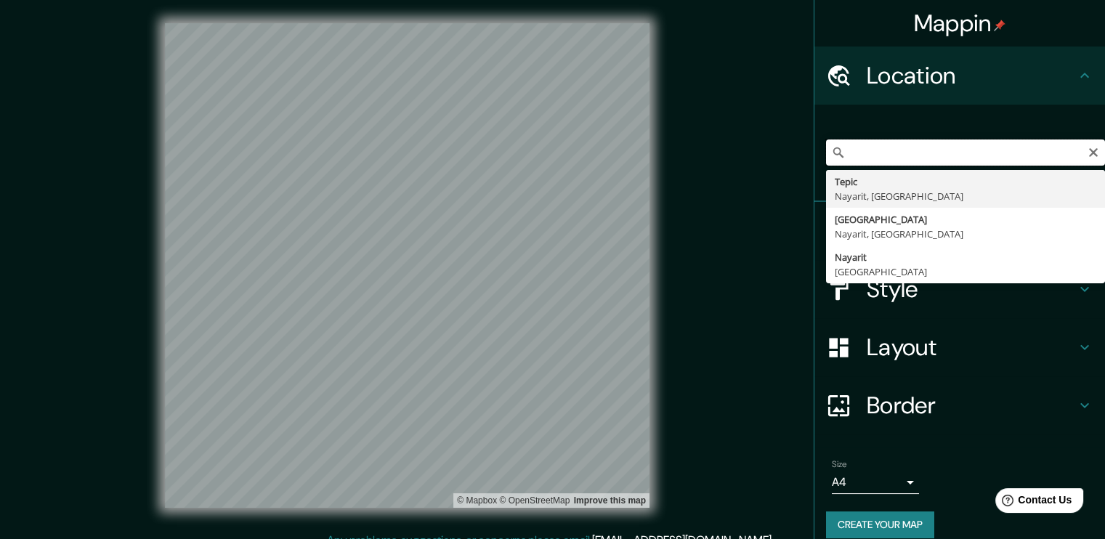
click at [872, 157] on input "Unidad Académica de Agricultura, [GEOGRAPHIC_DATA] - [GEOGRAPHIC_DATA], Km 9, 6…" at bounding box center [965, 152] width 279 height 26
click at [903, 155] on input "Unidad Académica de Agricultura, [GEOGRAPHIC_DATA] - [GEOGRAPHIC_DATA], Km 9, 6…" at bounding box center [965, 152] width 279 height 26
type input "Unidad Académica de Agricultura, [GEOGRAPHIC_DATA] - [GEOGRAPHIC_DATA], Km 9, 6…"
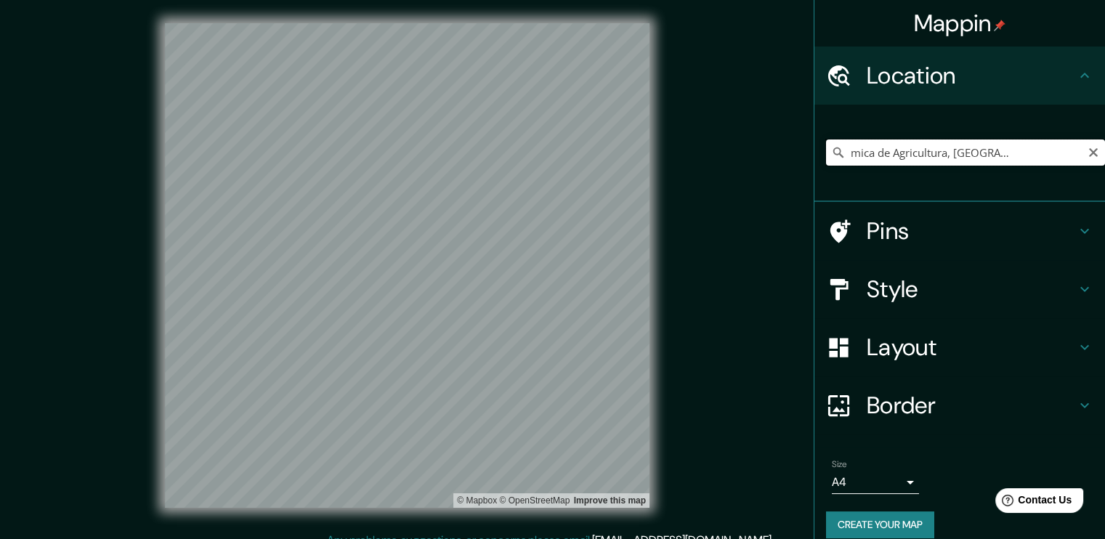
scroll to position [0, 0]
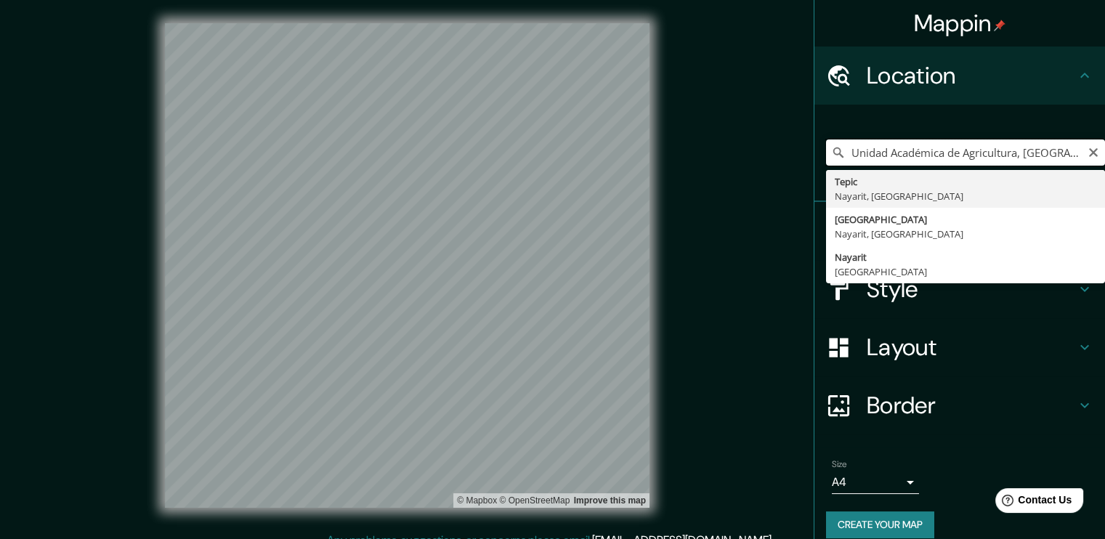
click at [969, 158] on input "Unidad Académica de Agricultura, [GEOGRAPHIC_DATA] - [GEOGRAPHIC_DATA], Km 9, 6…" at bounding box center [965, 152] width 279 height 26
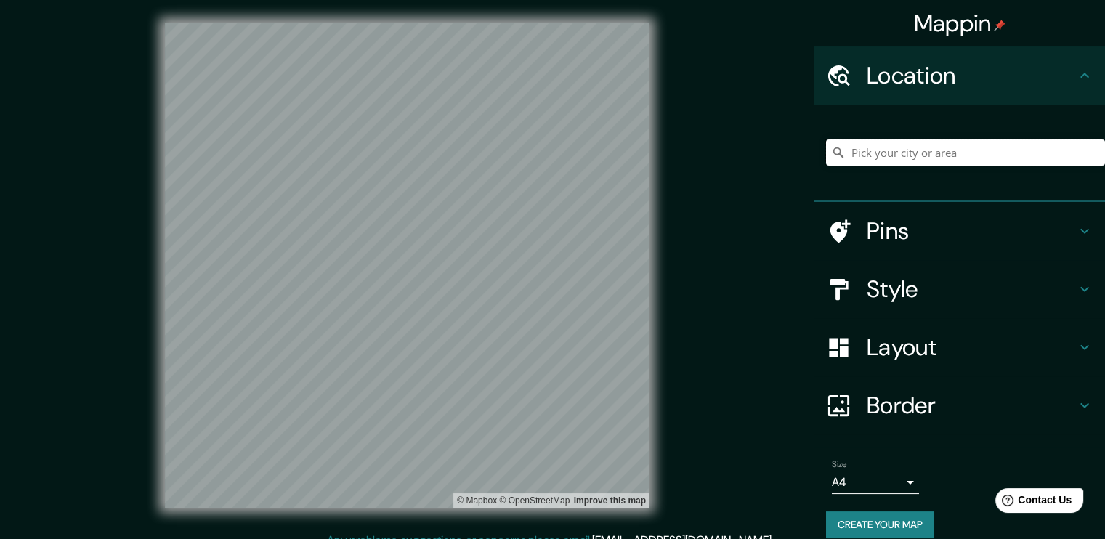
paste input "[GEOGRAPHIC_DATA] - [GEOGRAPHIC_DATA] KM 9, 63800 [GEOGRAPHIC_DATA], [GEOGRAPHI…"
click at [1018, 147] on input "[GEOGRAPHIC_DATA], [GEOGRAPHIC_DATA], [GEOGRAPHIC_DATA]" at bounding box center [965, 152] width 279 height 26
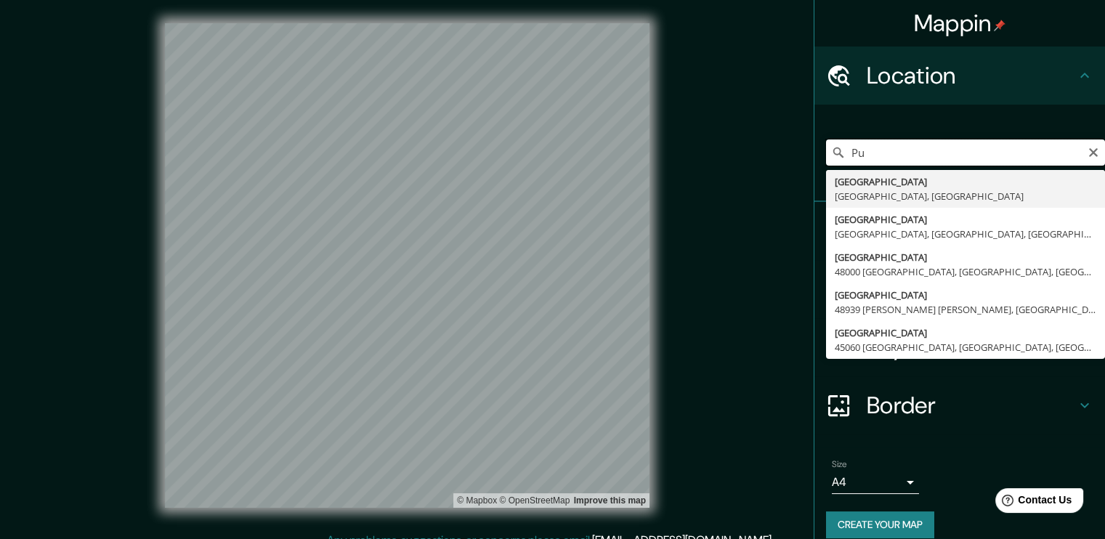
type input "P"
type input "Tepic, [GEOGRAPHIC_DATA], [GEOGRAPHIC_DATA]"
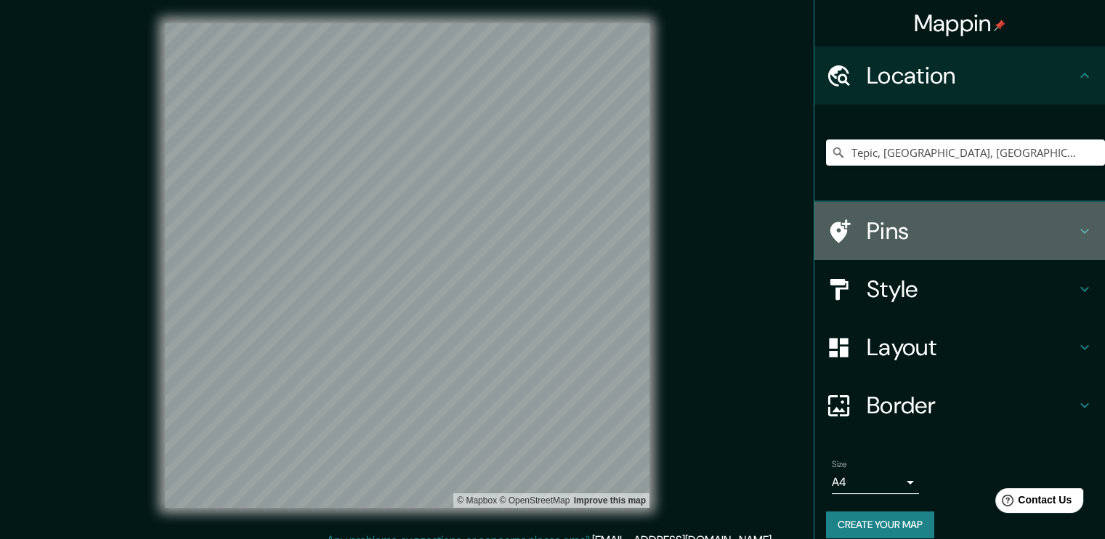
click at [935, 235] on h4 "Pins" at bounding box center [971, 230] width 209 height 29
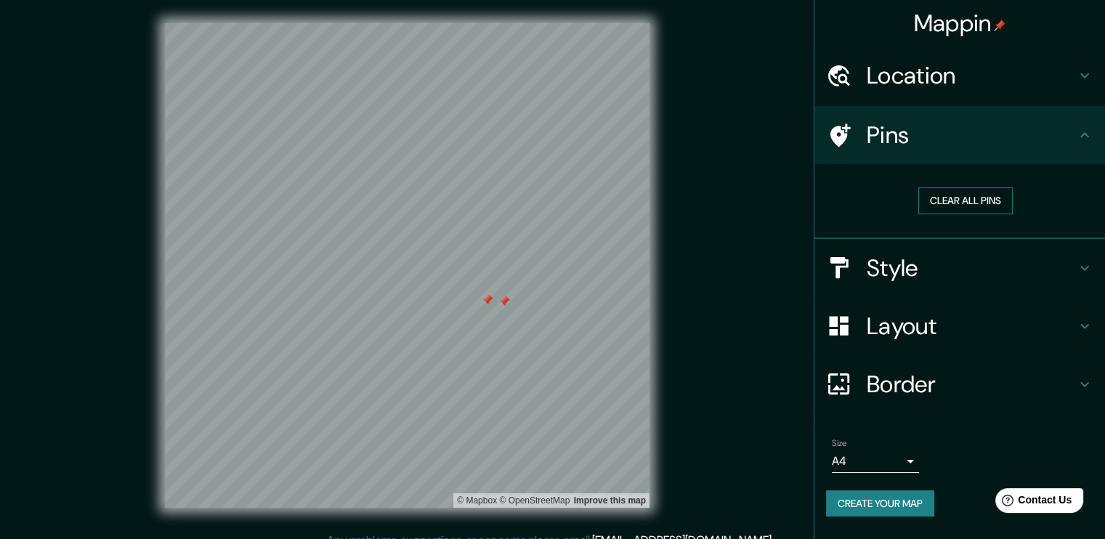
click at [1000, 203] on button "Clear all pins" at bounding box center [965, 200] width 94 height 27
click at [955, 74] on h4 "Location" at bounding box center [971, 75] width 209 height 29
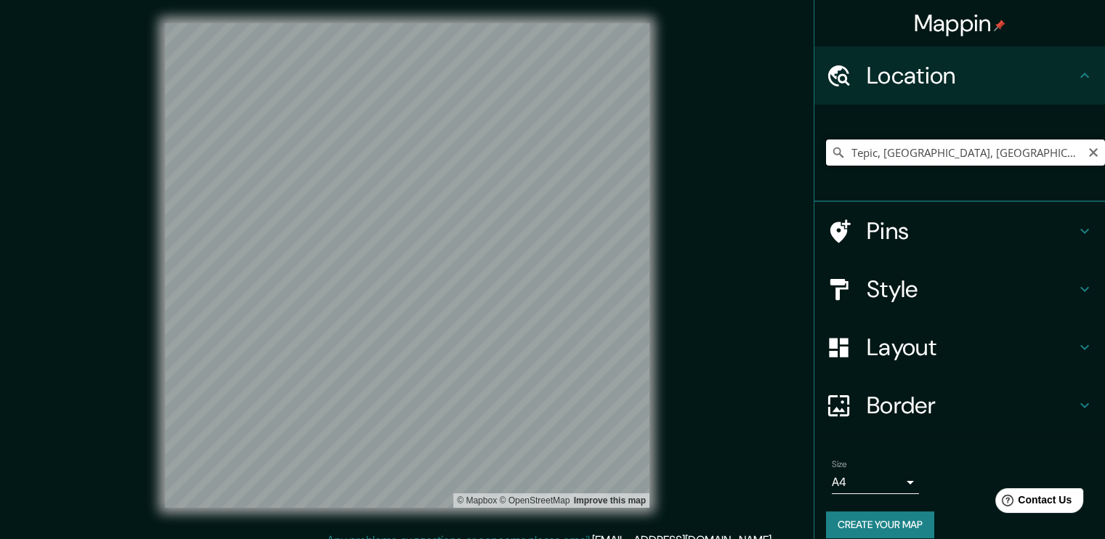
click at [1046, 150] on input "Tepic, [GEOGRAPHIC_DATA], [GEOGRAPHIC_DATA]" at bounding box center [965, 152] width 279 height 26
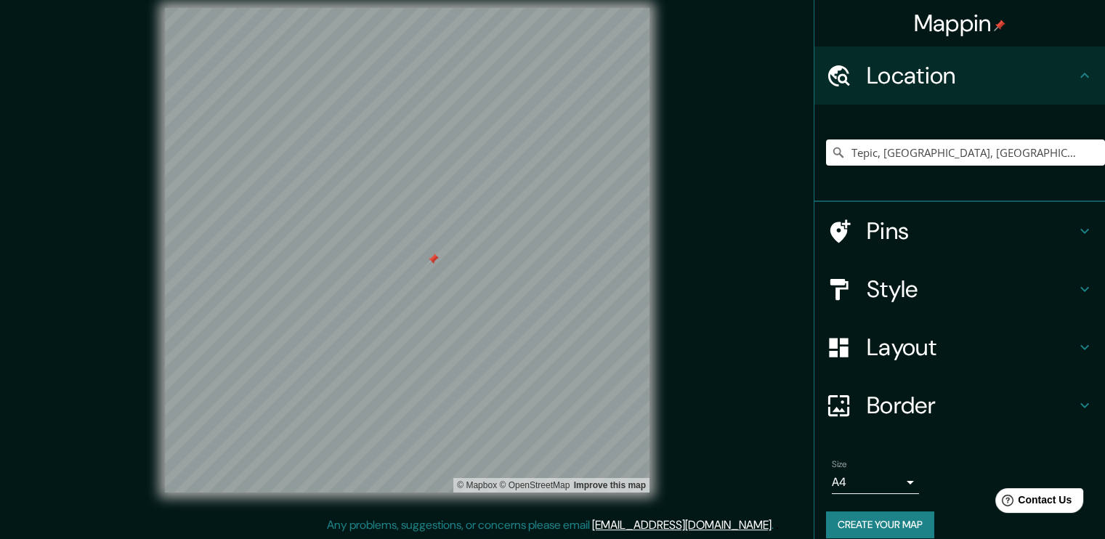
click at [894, 233] on h4 "Pins" at bounding box center [971, 230] width 209 height 29
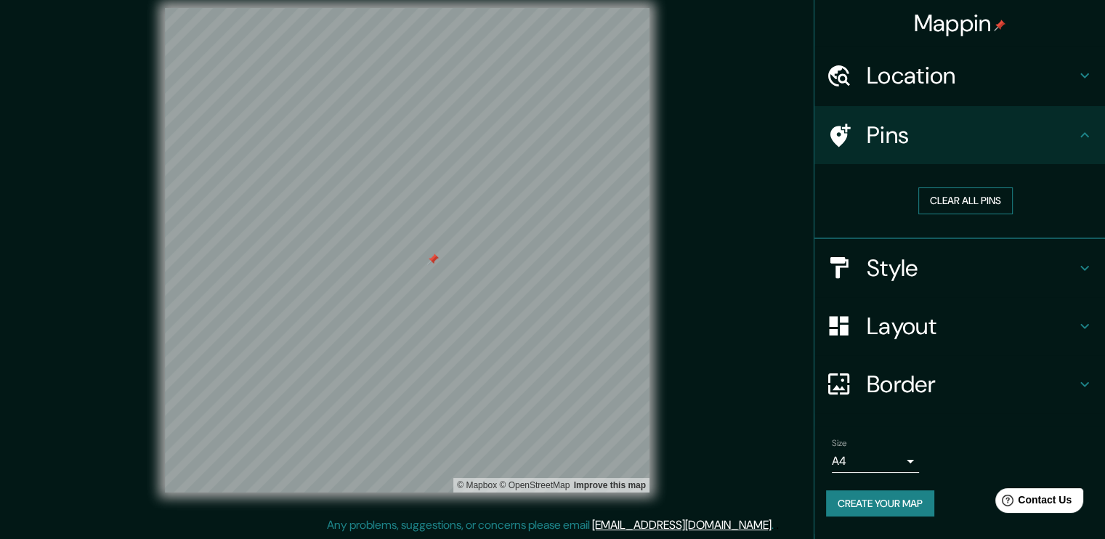
click at [985, 190] on button "Clear all pins" at bounding box center [965, 200] width 94 height 27
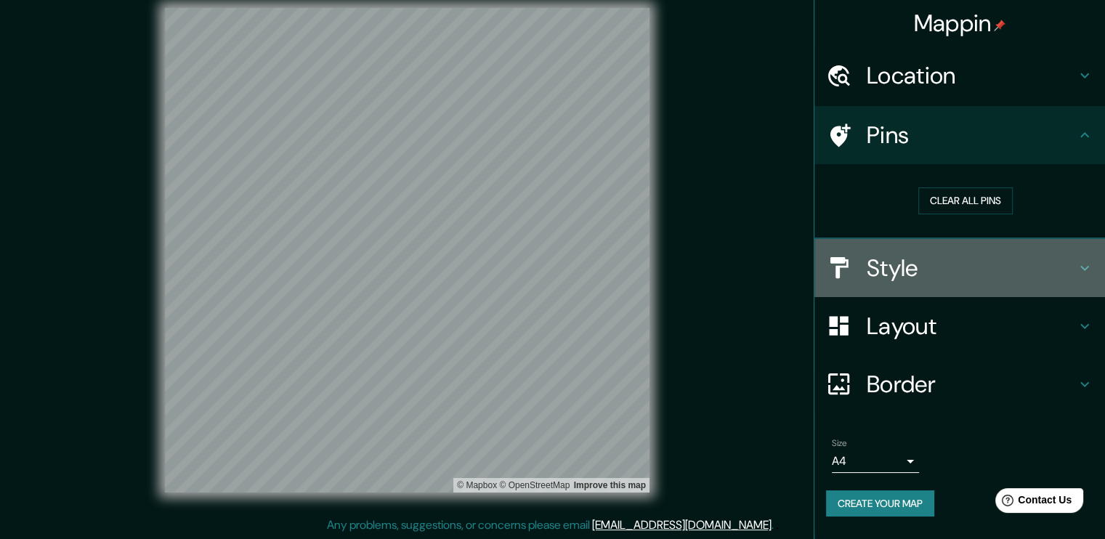
click at [927, 245] on div "Style" at bounding box center [959, 268] width 291 height 58
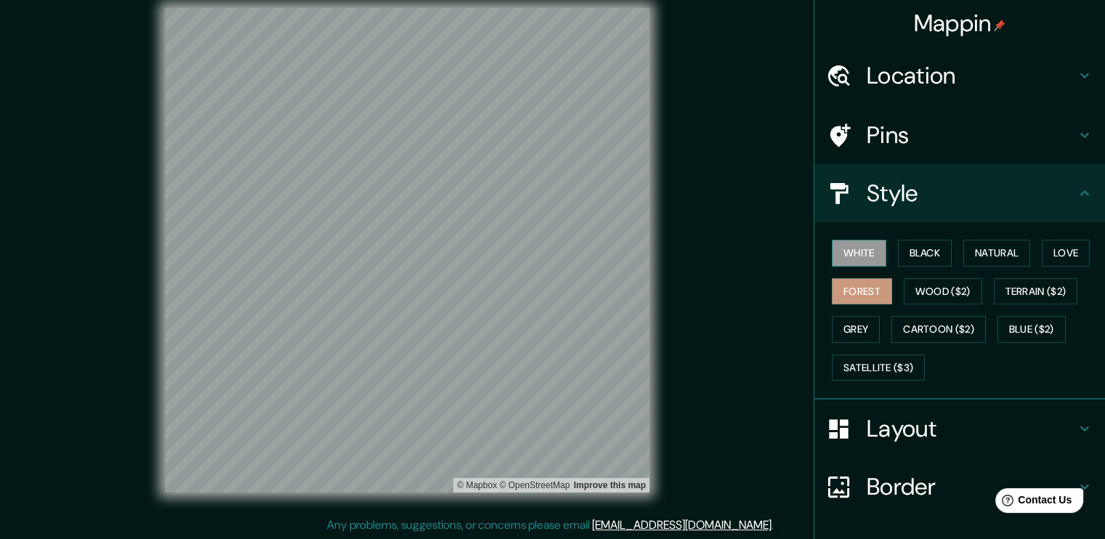
click at [864, 254] on button "White" at bounding box center [859, 253] width 54 height 27
click at [904, 253] on button "Black" at bounding box center [925, 253] width 54 height 27
click at [832, 248] on button "White" at bounding box center [859, 253] width 54 height 27
click at [912, 428] on h4 "Layout" at bounding box center [971, 428] width 209 height 29
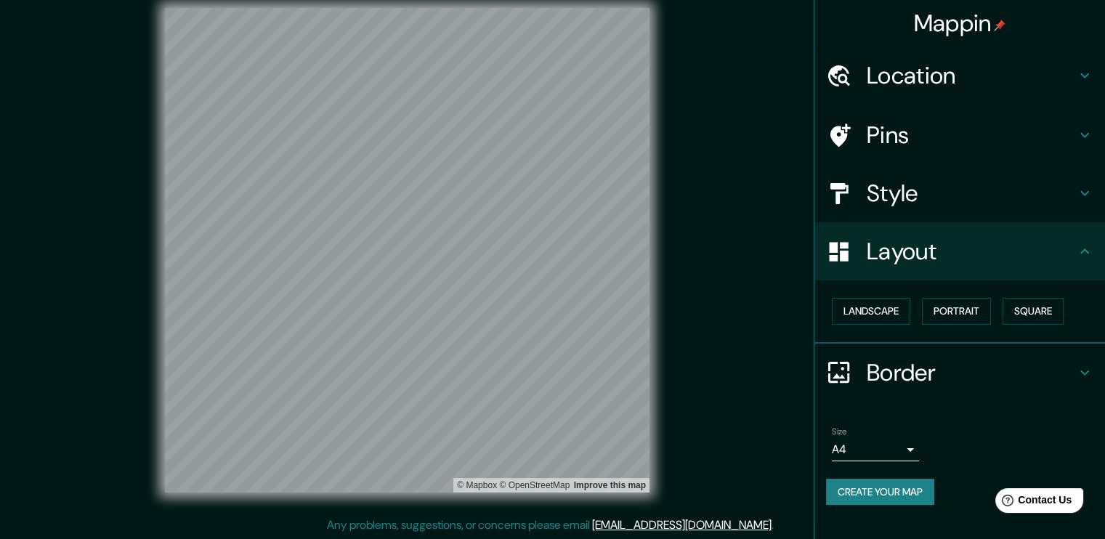
click at [909, 369] on h4 "Border" at bounding box center [971, 372] width 209 height 29
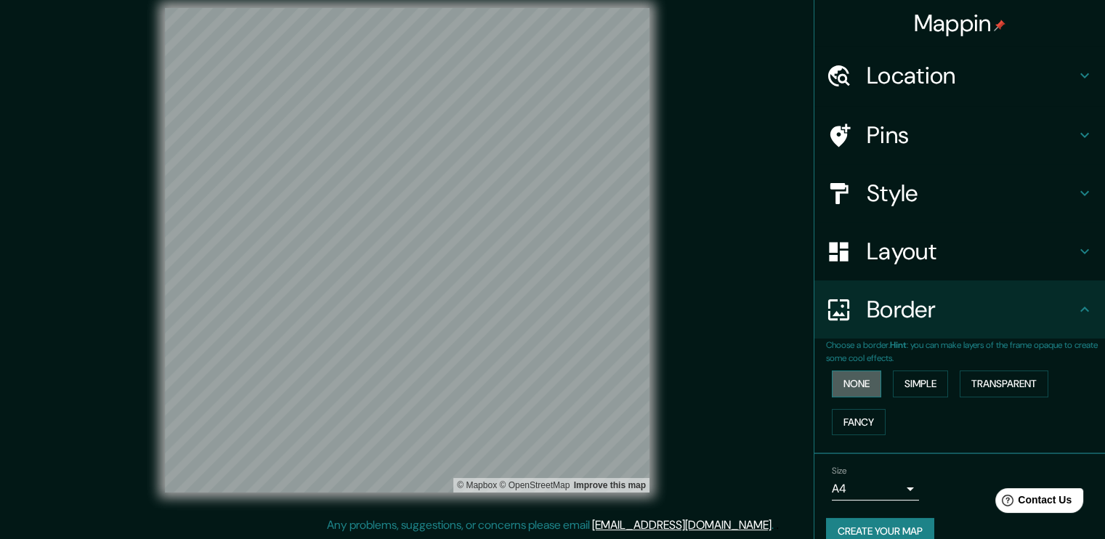
click at [855, 384] on button "None" at bounding box center [856, 383] width 49 height 27
click at [918, 384] on button "Simple" at bounding box center [920, 383] width 55 height 27
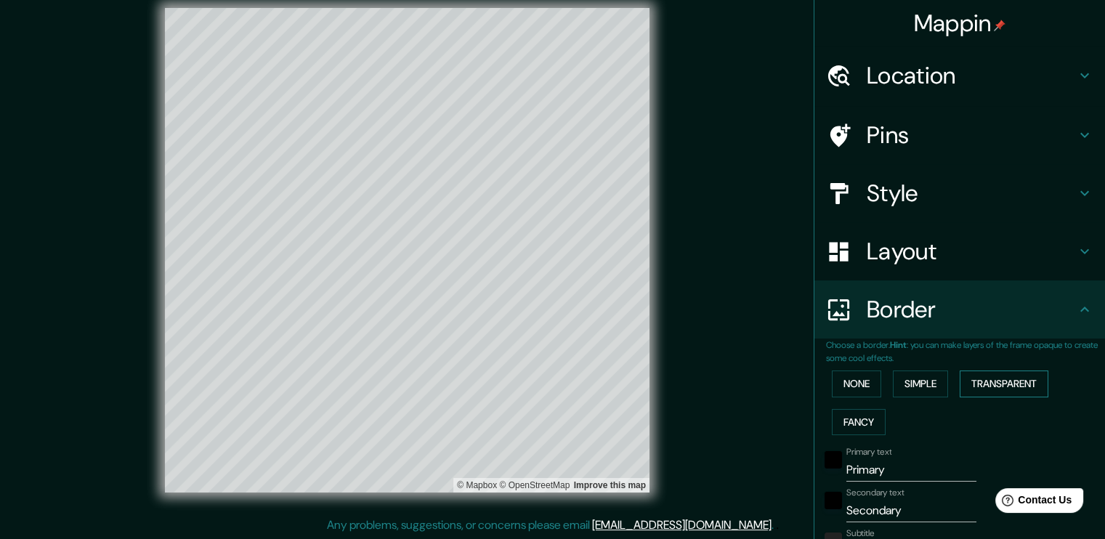
click at [976, 376] on button "Transparent" at bounding box center [1004, 383] width 89 height 27
click at [844, 416] on button "Fancy" at bounding box center [859, 422] width 54 height 27
click at [974, 380] on button "Transparent" at bounding box center [1004, 383] width 89 height 27
click at [837, 388] on button "None" at bounding box center [856, 383] width 49 height 27
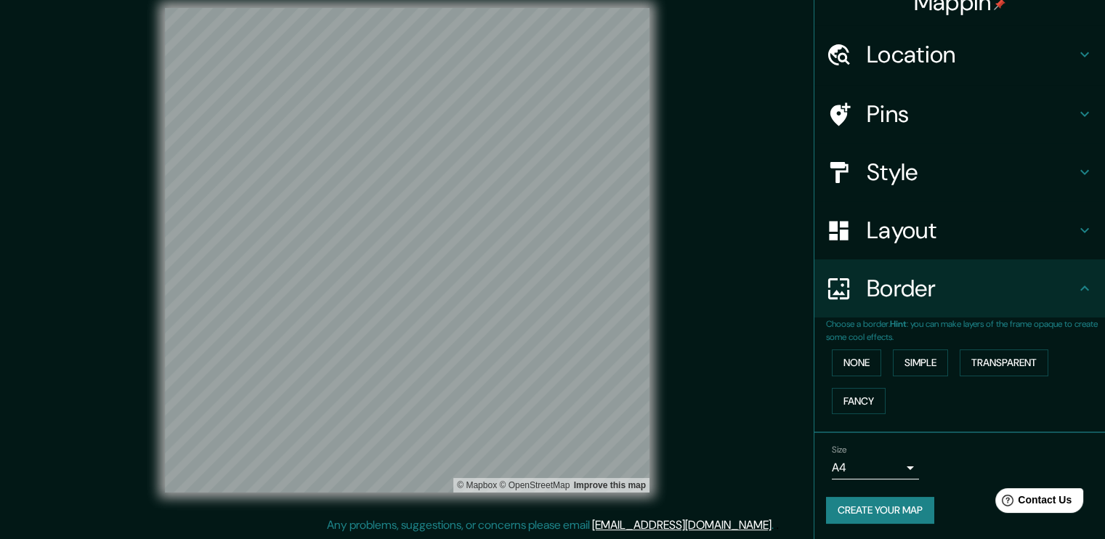
scroll to position [22, 0]
click at [904, 503] on button "Create your map" at bounding box center [880, 509] width 108 height 27
click at [917, 509] on button "Create your map" at bounding box center [880, 509] width 108 height 27
click at [923, 516] on div "Create your map" at bounding box center [959, 509] width 267 height 27
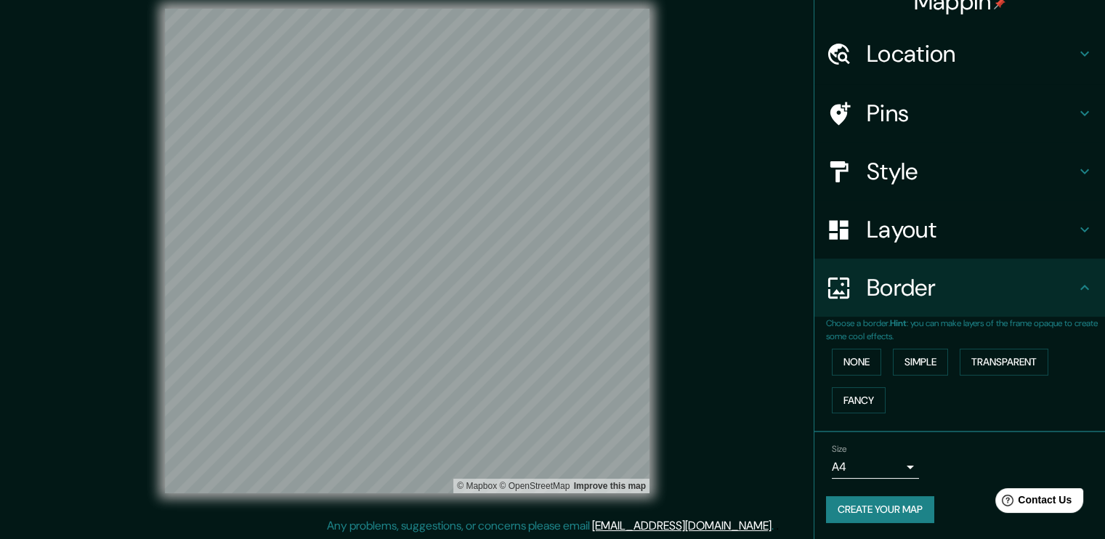
scroll to position [15, 0]
click at [891, 512] on button "Create your map" at bounding box center [880, 509] width 108 height 27
click at [867, 112] on h4 "Pins" at bounding box center [971, 113] width 209 height 29
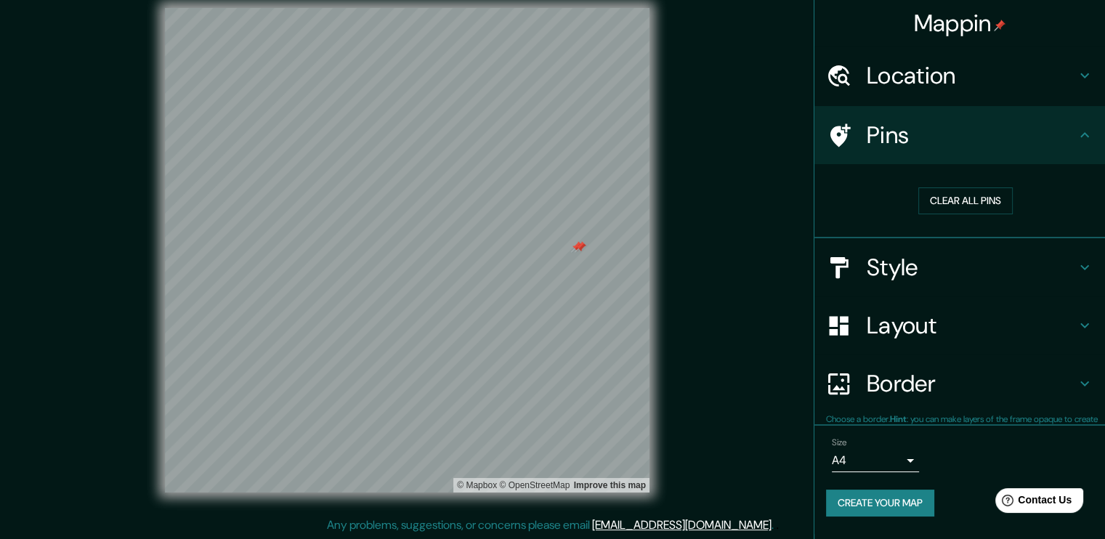
scroll to position [0, 0]
click at [1001, 214] on div "Clear all pins" at bounding box center [965, 201] width 279 height 50
click at [1003, 208] on button "Clear all pins" at bounding box center [965, 200] width 94 height 27
click at [911, 261] on h4 "Style" at bounding box center [971, 268] width 209 height 29
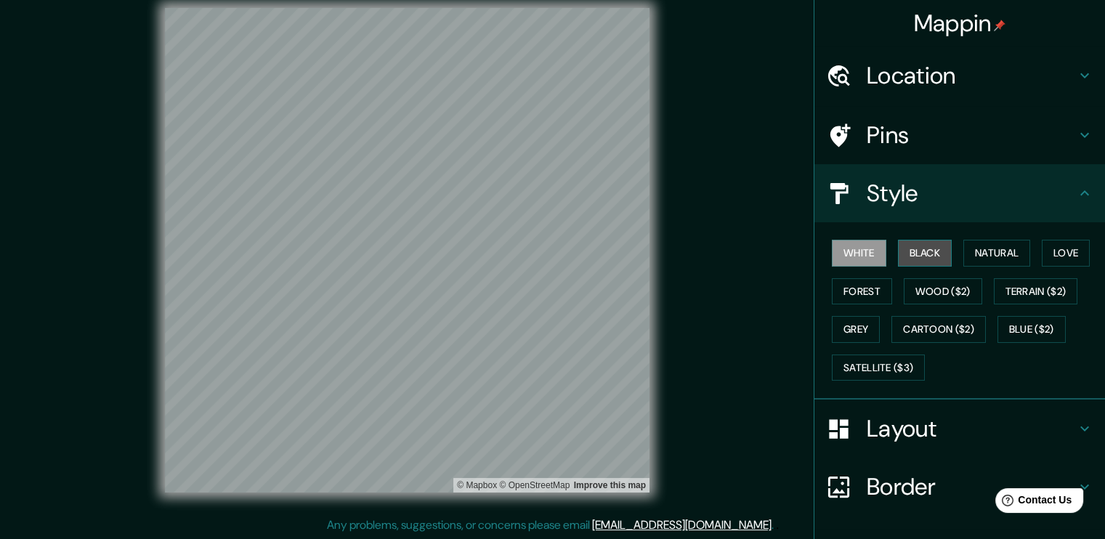
click at [921, 259] on button "Black" at bounding box center [925, 253] width 54 height 27
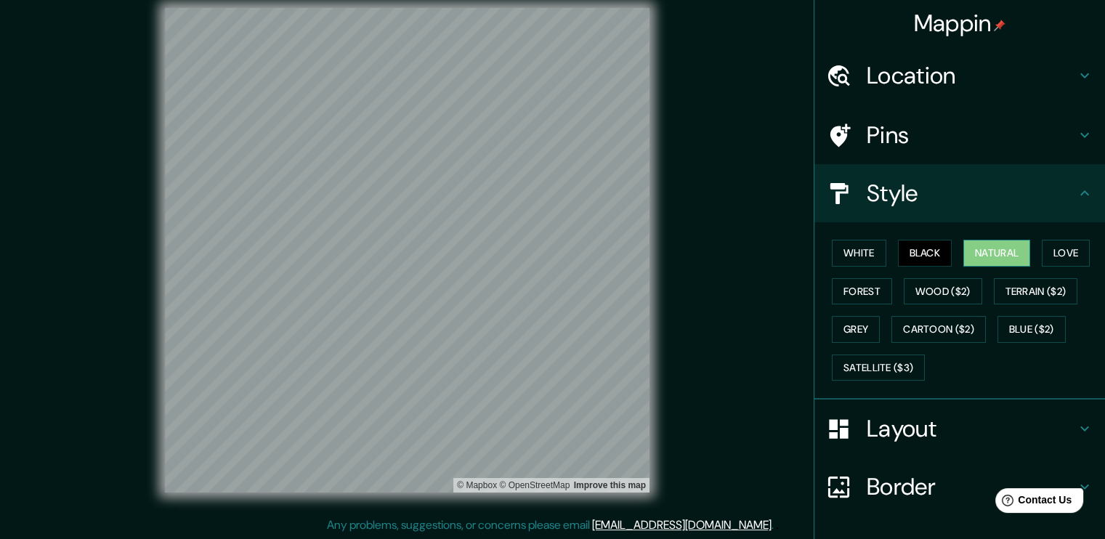
click at [973, 261] on button "Natural" at bounding box center [996, 253] width 67 height 27
click at [1055, 253] on button "Love" at bounding box center [1066, 253] width 48 height 27
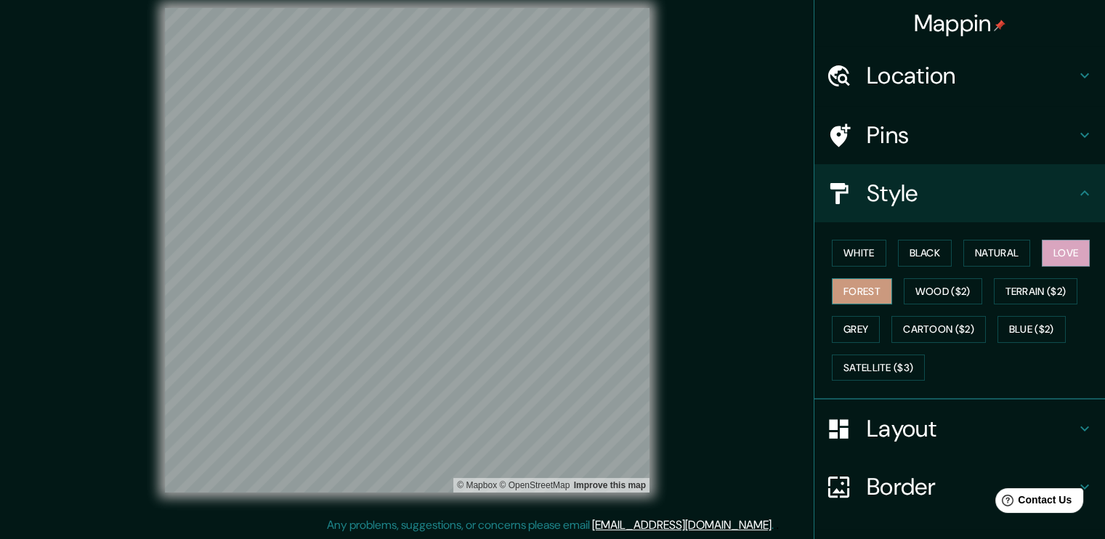
click at [862, 294] on button "Forest" at bounding box center [862, 291] width 60 height 27
click at [848, 323] on button "Grey" at bounding box center [856, 329] width 48 height 27
click at [879, 288] on button "Forest" at bounding box center [862, 291] width 60 height 27
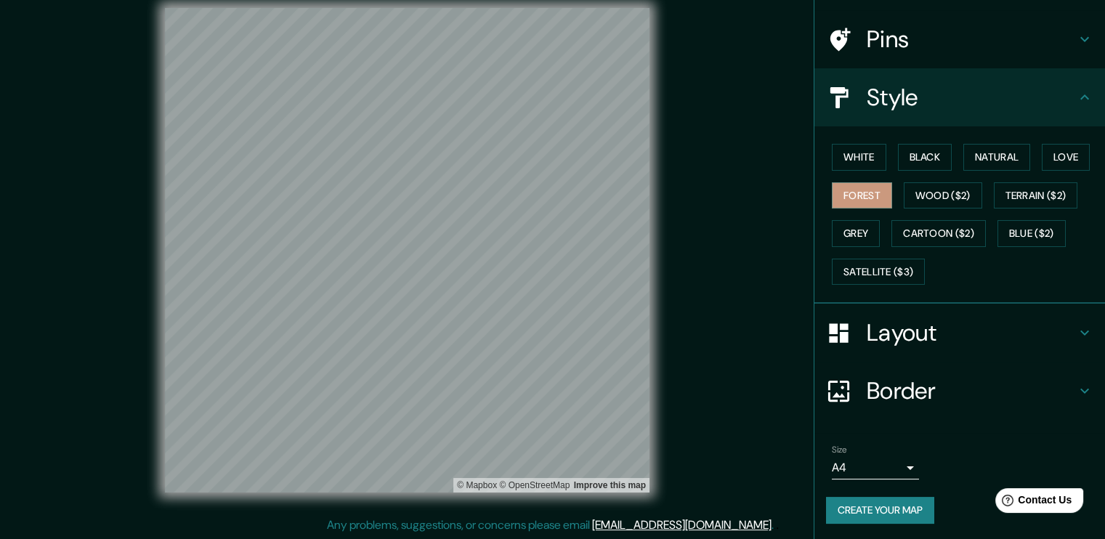
click at [948, 289] on div "White Black Natural Love Forest Wood ($2) Terrain ($2) Grey Cartoon ($2) Blue (…" at bounding box center [959, 214] width 291 height 177
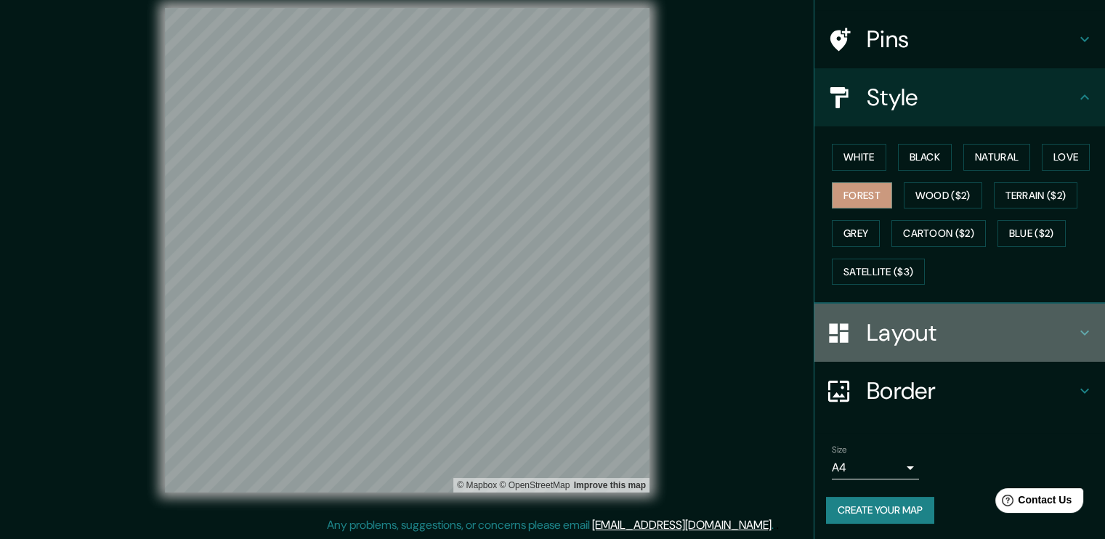
click at [947, 312] on div "Layout" at bounding box center [959, 333] width 291 height 58
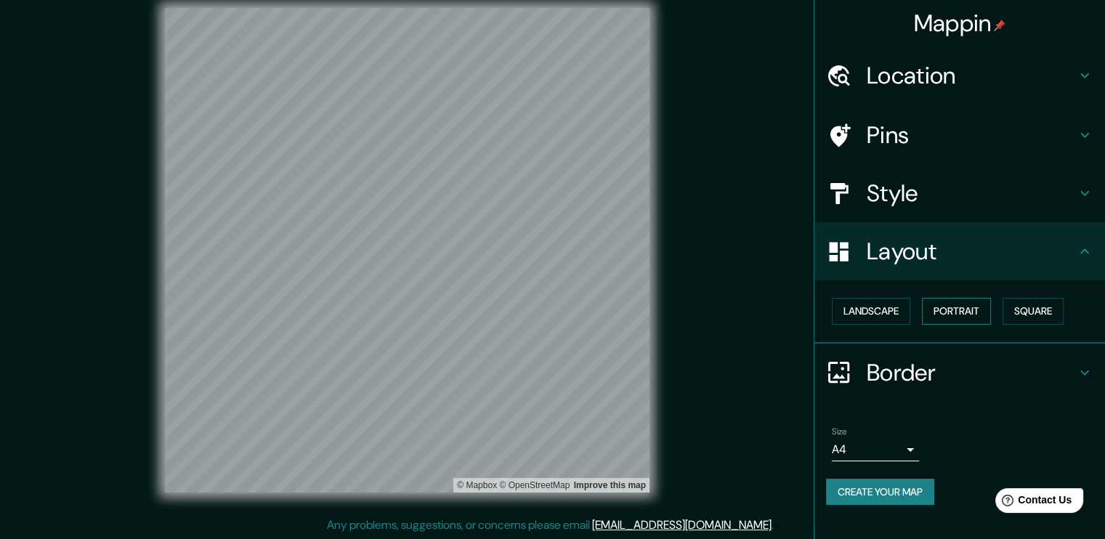
click at [957, 309] on button "Portrait" at bounding box center [956, 311] width 69 height 27
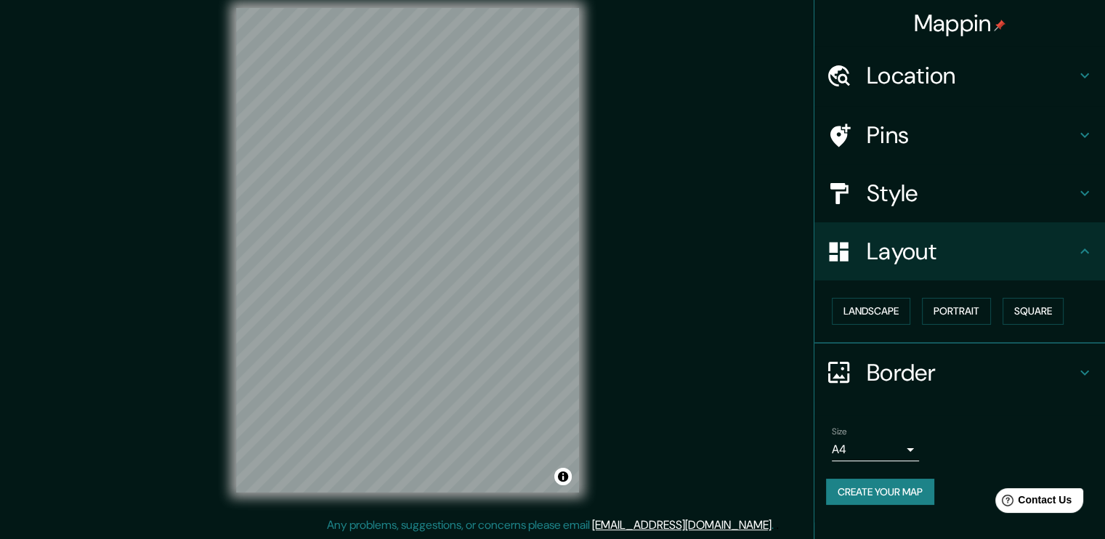
click at [1026, 293] on div "Landscape [GEOGRAPHIC_DATA]" at bounding box center [965, 311] width 279 height 39
click at [1040, 305] on button "Square" at bounding box center [1032, 311] width 61 height 27
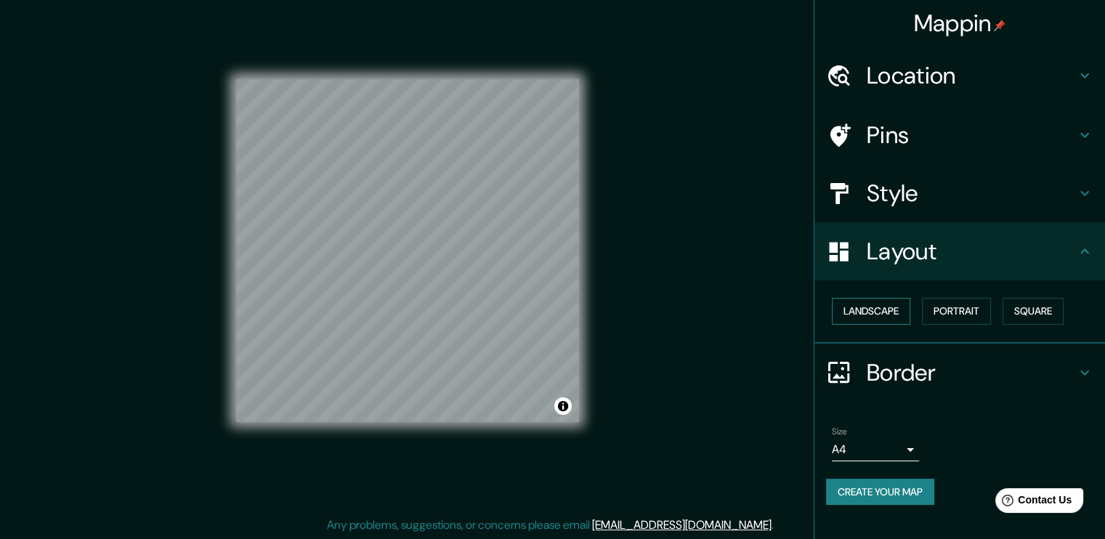
click at [896, 313] on button "Landscape" at bounding box center [871, 311] width 78 height 27
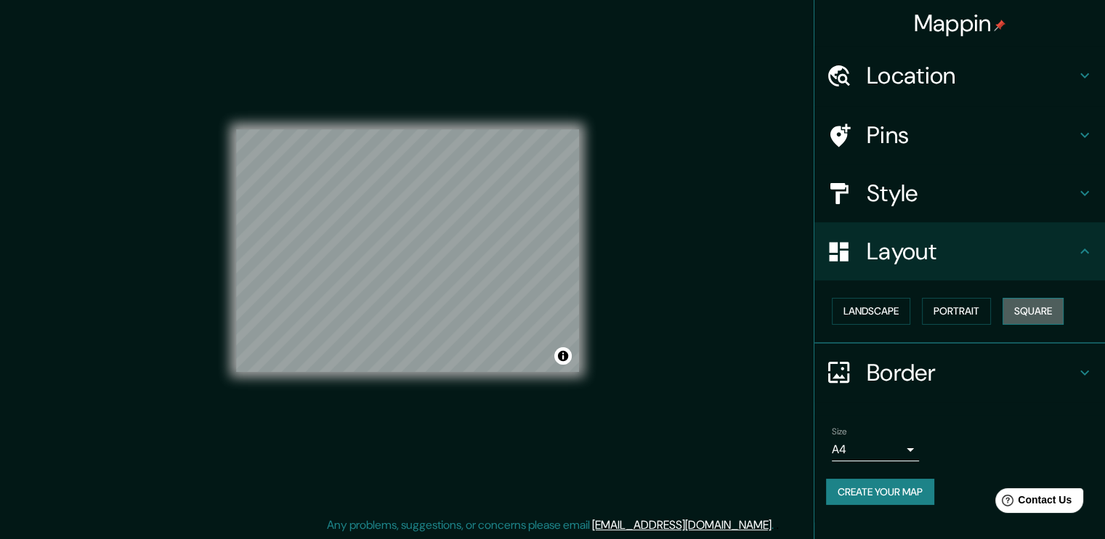
click at [1026, 309] on button "Square" at bounding box center [1032, 311] width 61 height 27
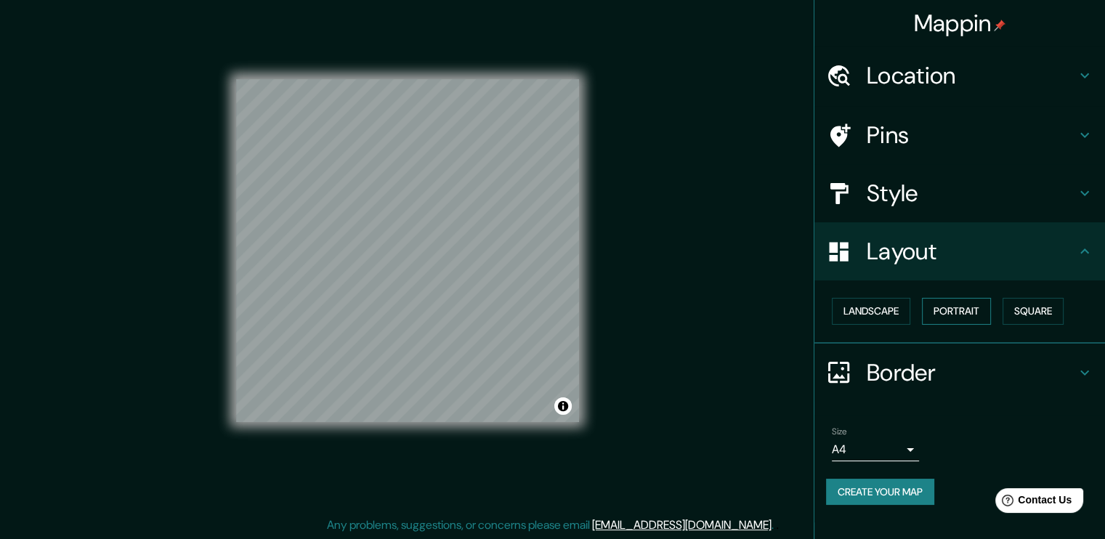
click at [970, 313] on button "Portrait" at bounding box center [956, 311] width 69 height 27
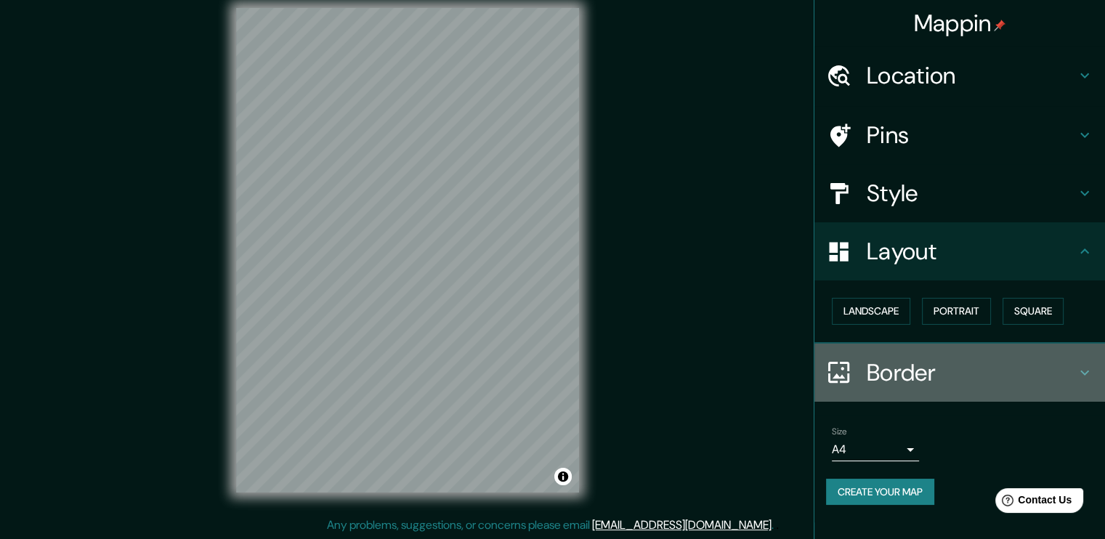
click at [907, 375] on h4 "Border" at bounding box center [971, 372] width 209 height 29
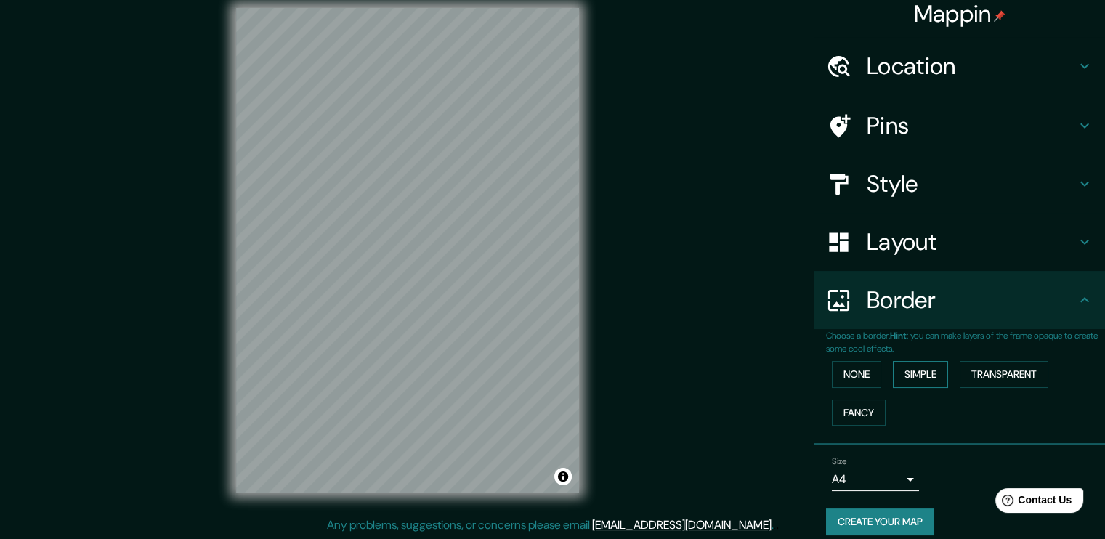
scroll to position [22, 0]
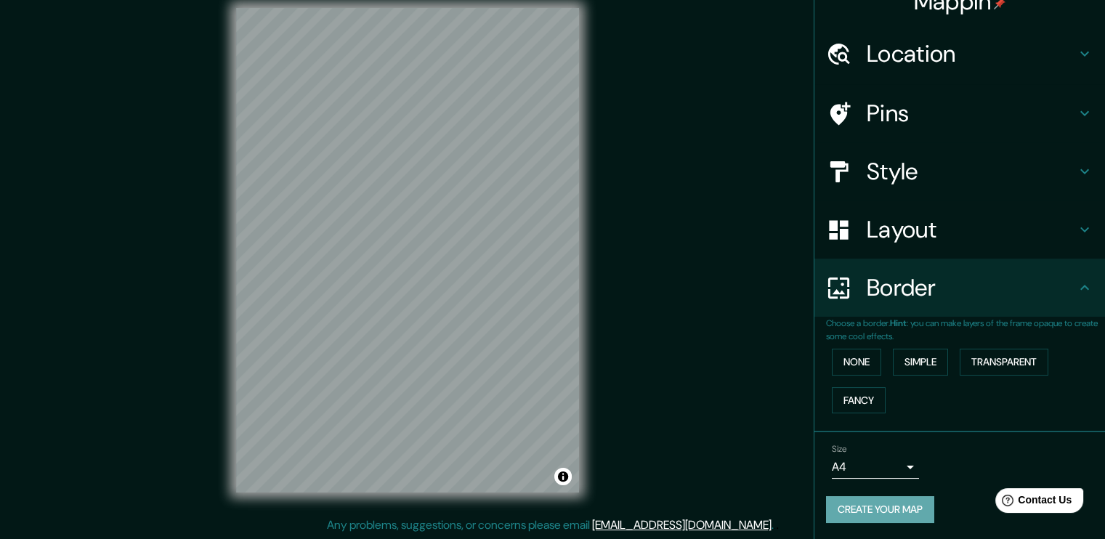
click at [898, 501] on button "Create your map" at bounding box center [880, 509] width 108 height 27
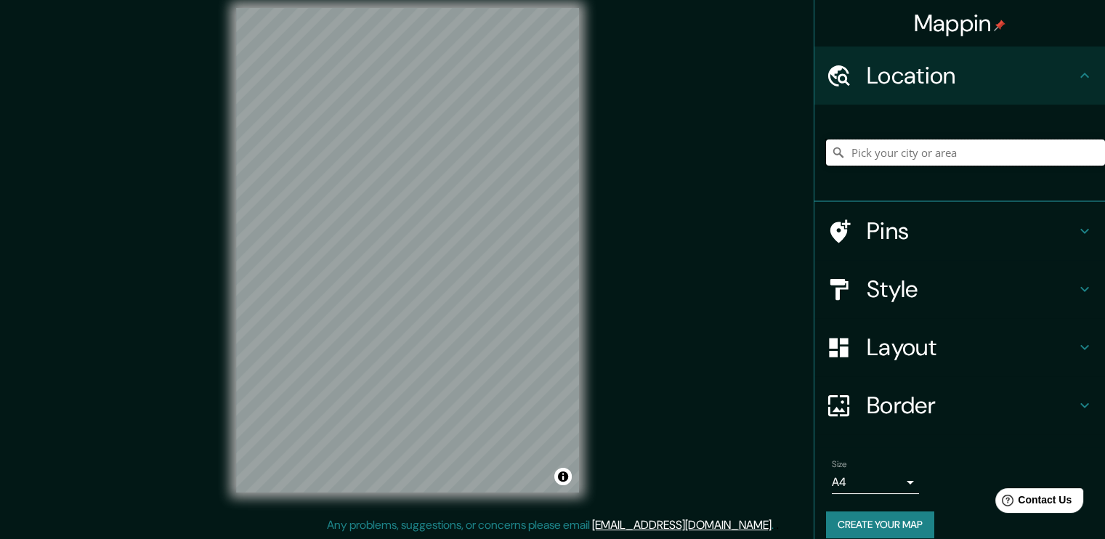
click at [957, 161] on input "Pick your city or area" at bounding box center [965, 152] width 279 height 26
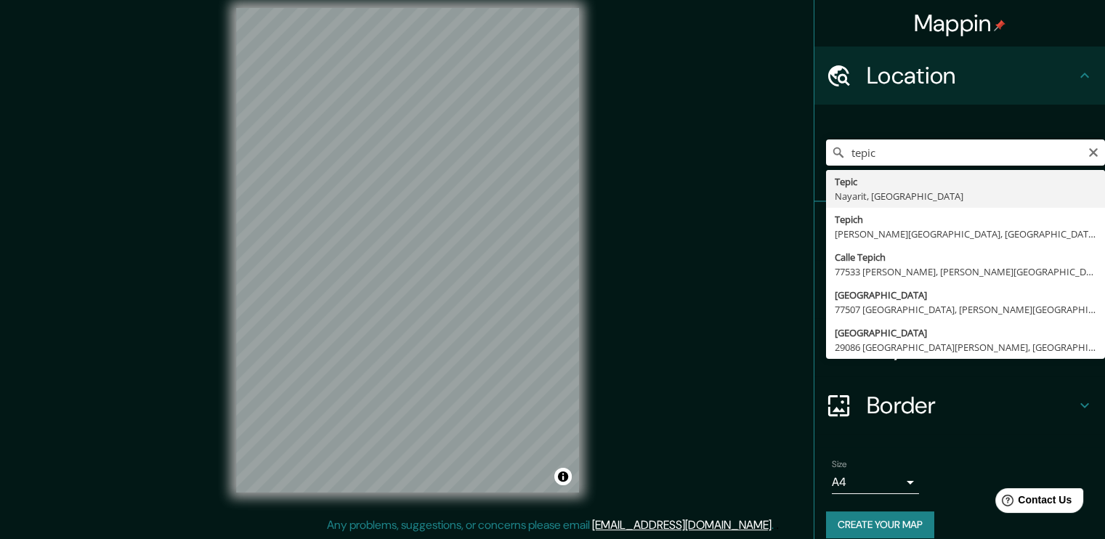
type input "Tepic, Nayarit, México"
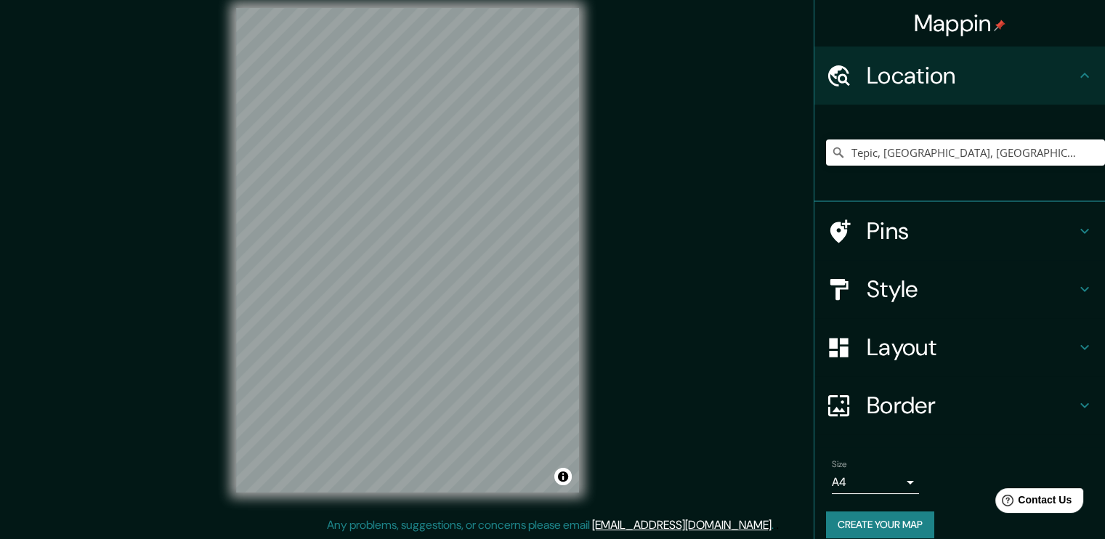
click at [1008, 236] on h4 "Pins" at bounding box center [971, 230] width 209 height 29
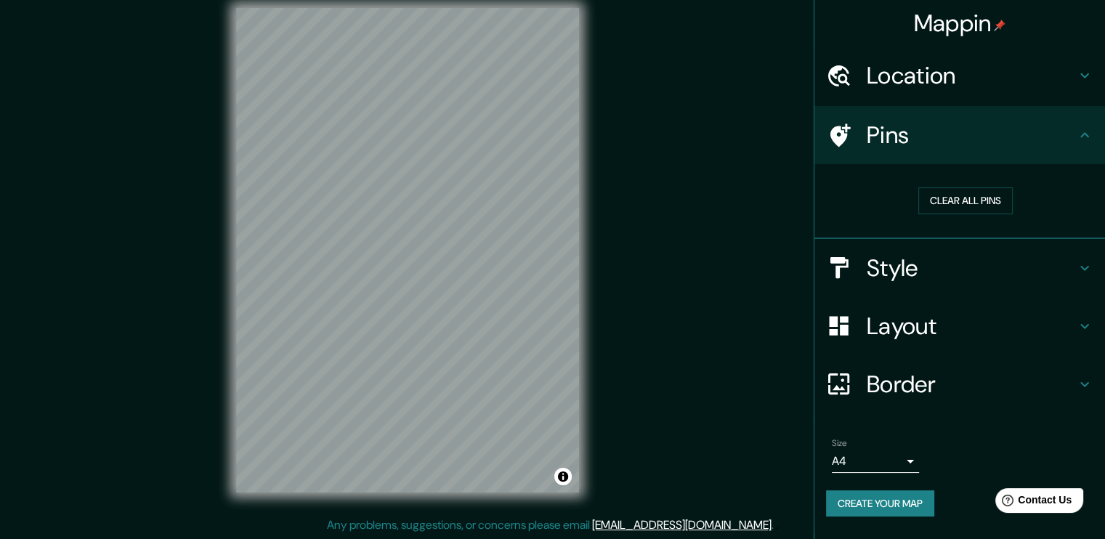
click at [1005, 255] on h4 "Style" at bounding box center [971, 268] width 209 height 29
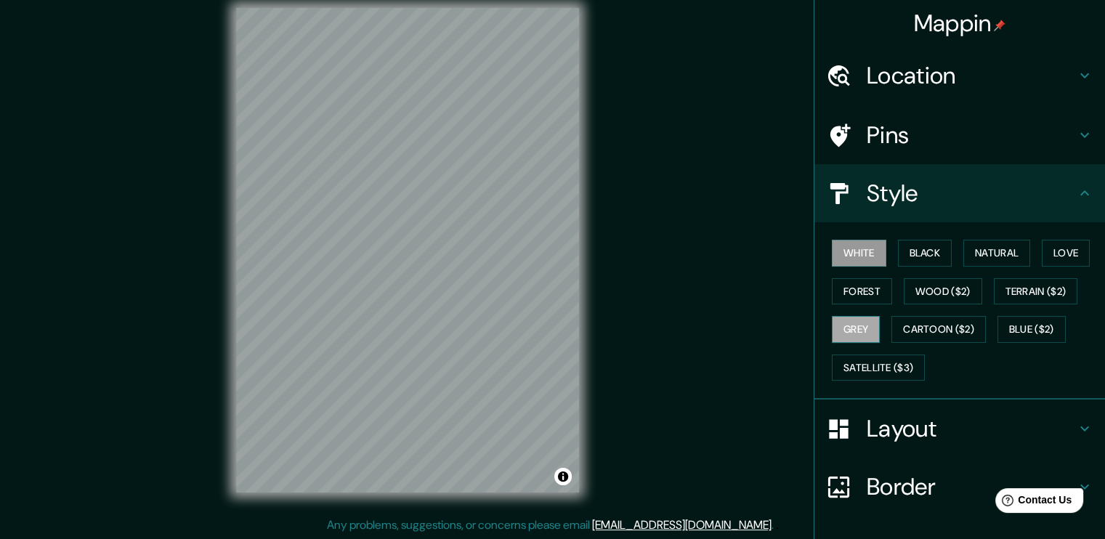
click at [854, 325] on button "Grey" at bounding box center [856, 329] width 48 height 27
click at [846, 283] on button "Forest" at bounding box center [862, 291] width 60 height 27
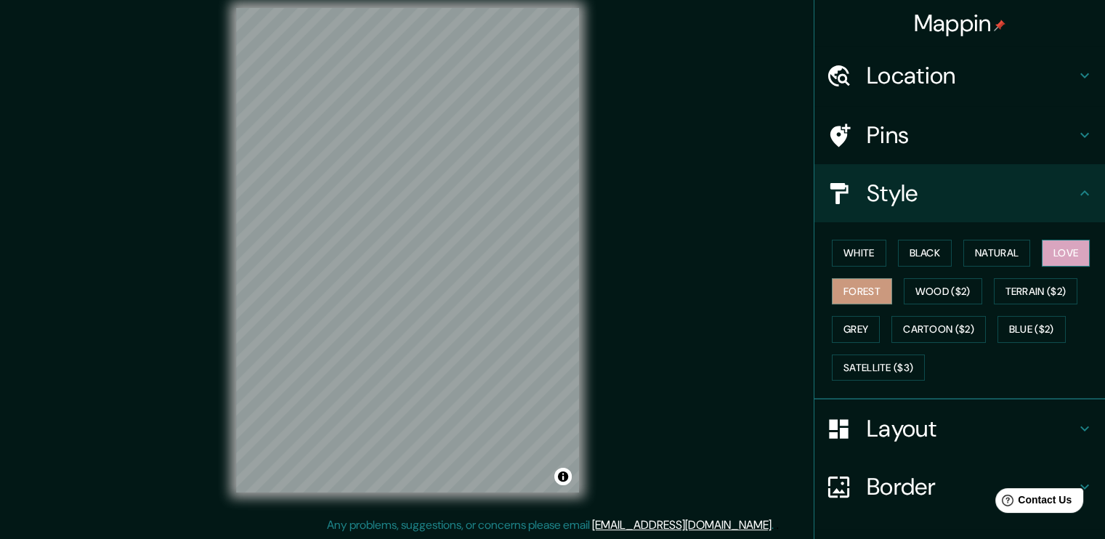
click at [1056, 254] on button "Love" at bounding box center [1066, 253] width 48 height 27
click at [1002, 253] on button "Natural" at bounding box center [996, 253] width 67 height 27
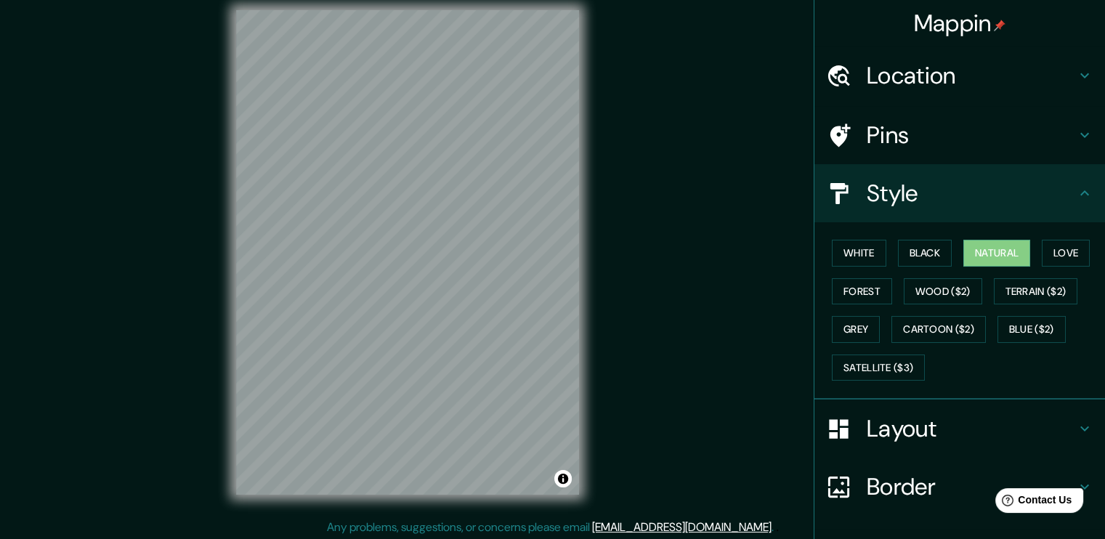
scroll to position [15, 0]
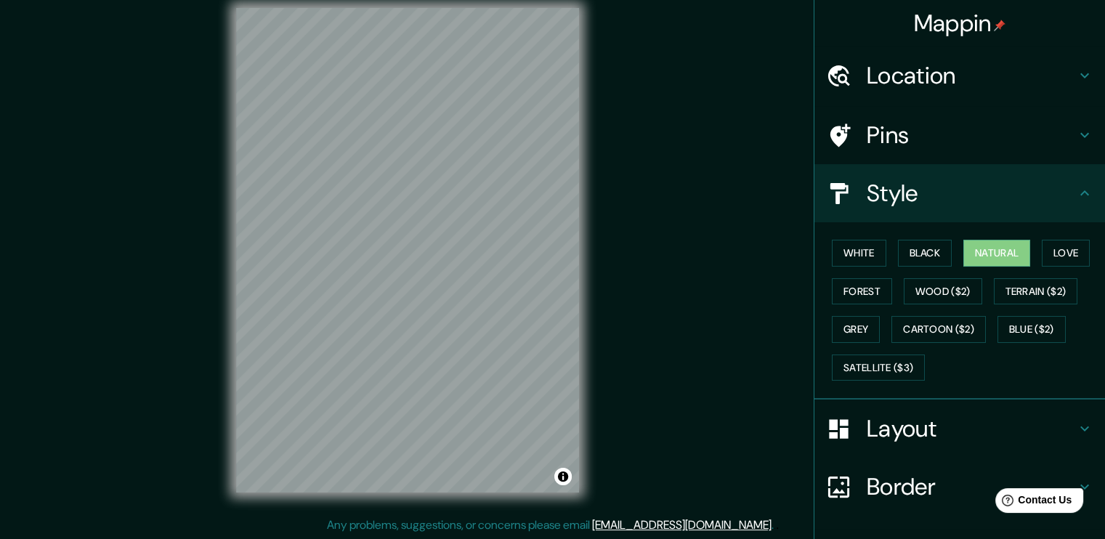
click at [1050, 73] on h4 "Location" at bounding box center [971, 75] width 209 height 29
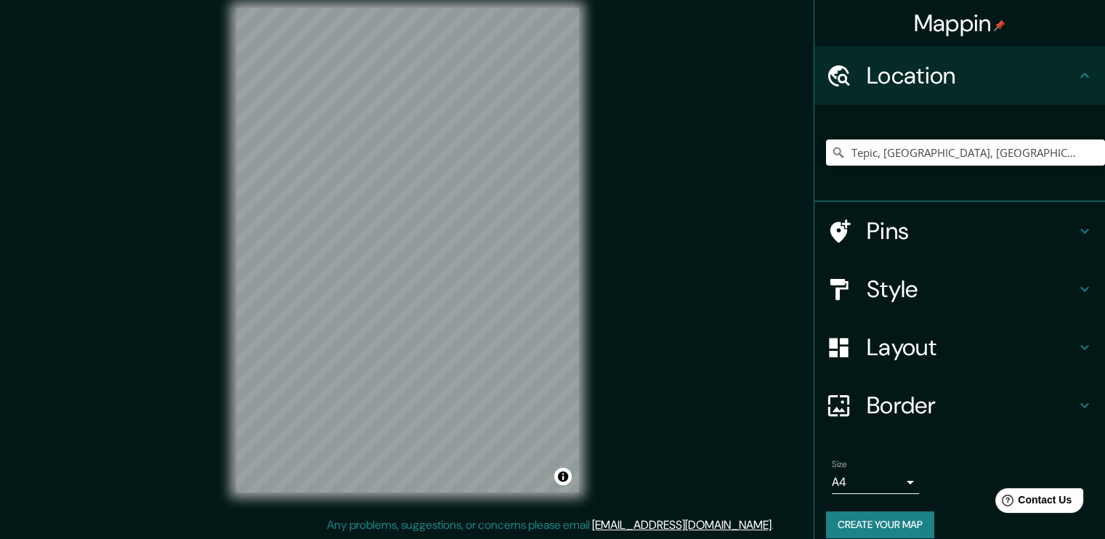
click at [941, 137] on div "Tepic, [GEOGRAPHIC_DATA], [GEOGRAPHIC_DATA]" at bounding box center [965, 152] width 279 height 73
click at [949, 147] on input "Tepic, [GEOGRAPHIC_DATA], [GEOGRAPHIC_DATA]" at bounding box center [965, 152] width 279 height 26
click at [965, 152] on input "Tepic, [GEOGRAPHIC_DATA], [GEOGRAPHIC_DATA]" at bounding box center [965, 152] width 279 height 26
click at [1020, 150] on input "Tepic, [GEOGRAPHIC_DATA], [GEOGRAPHIC_DATA]" at bounding box center [965, 152] width 279 height 26
click at [1089, 159] on input "Tepic, [GEOGRAPHIC_DATA], [GEOGRAPHIC_DATA]" at bounding box center [965, 152] width 279 height 26
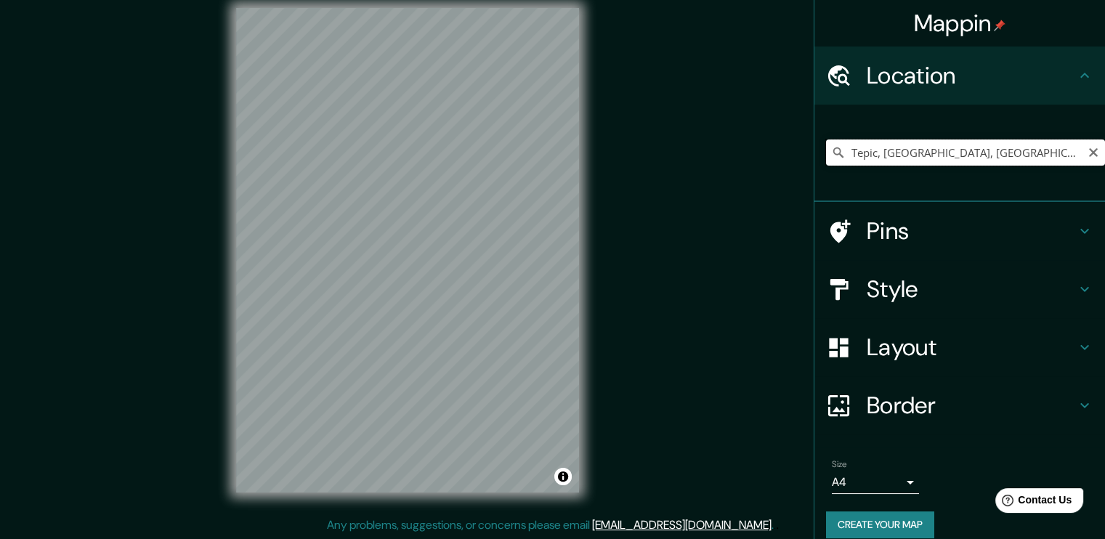
click at [1077, 143] on input "Tepic, [GEOGRAPHIC_DATA], [GEOGRAPHIC_DATA]" at bounding box center [965, 152] width 279 height 26
click at [1087, 149] on icon "Clear" at bounding box center [1093, 153] width 12 height 12
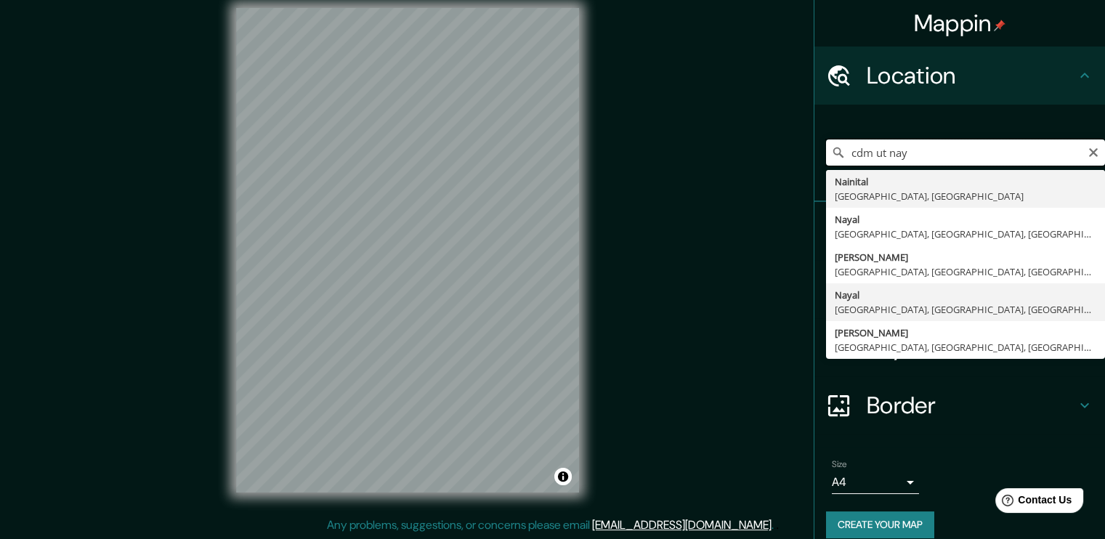
scroll to position [0, 0]
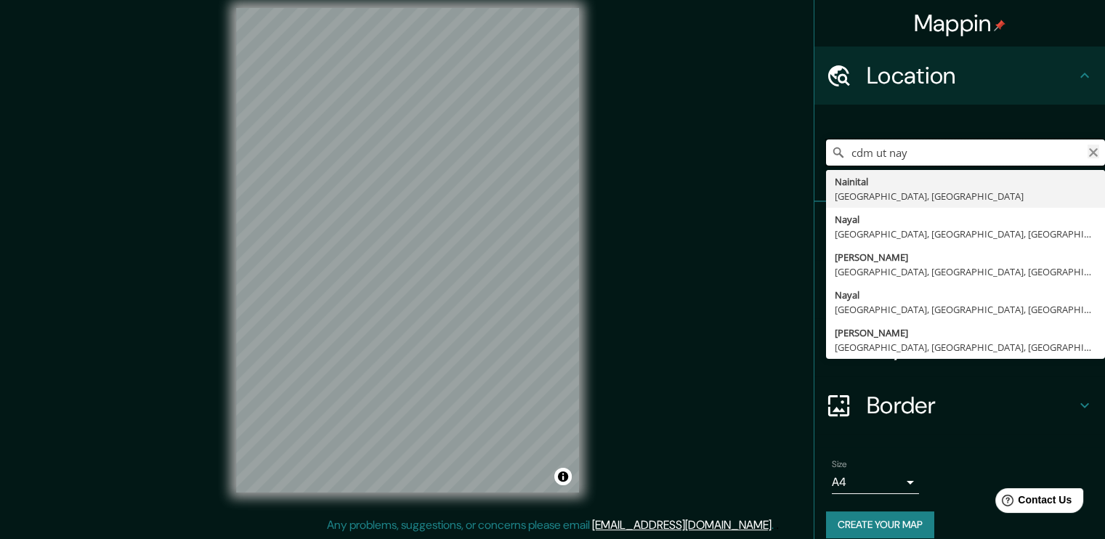
type input "cdm ut nay"
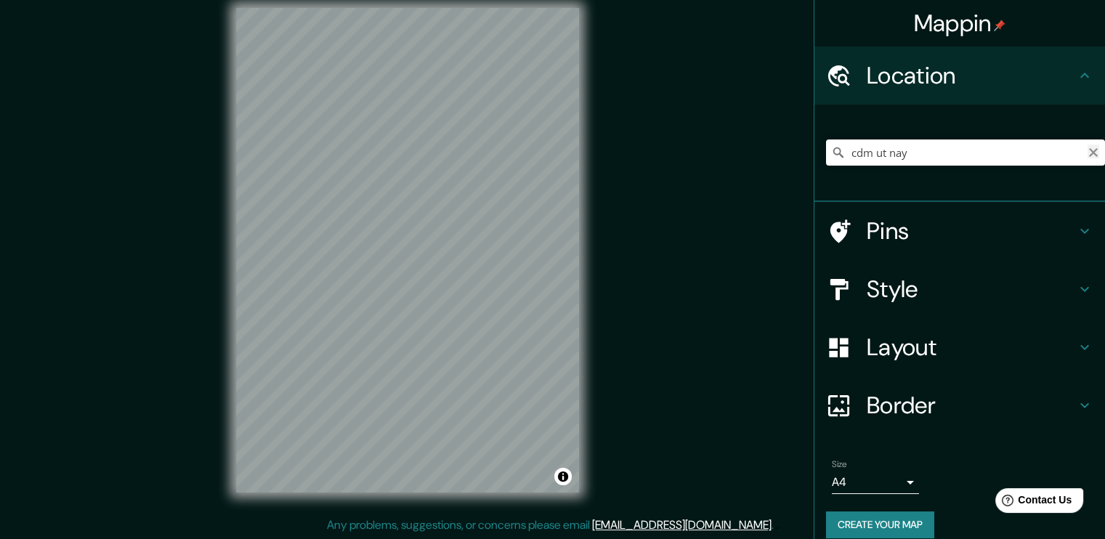
click at [1087, 152] on icon "Clear" at bounding box center [1093, 153] width 12 height 12
click at [876, 157] on input "Pick your city or area" at bounding box center [965, 152] width 279 height 26
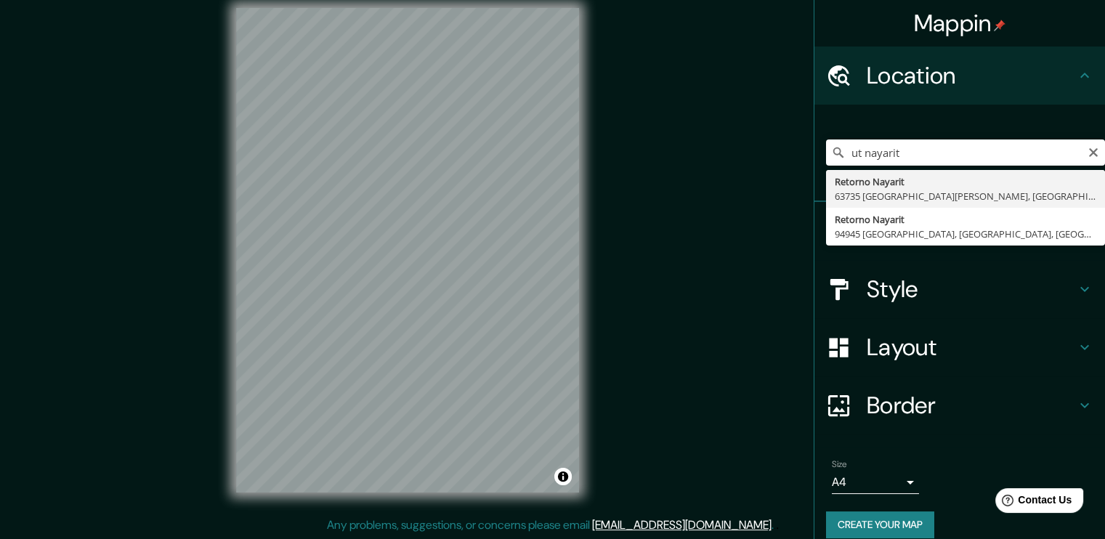
type input "Retorno Nayarit, 63735 Bahía de Banderas, Nayarit, México"
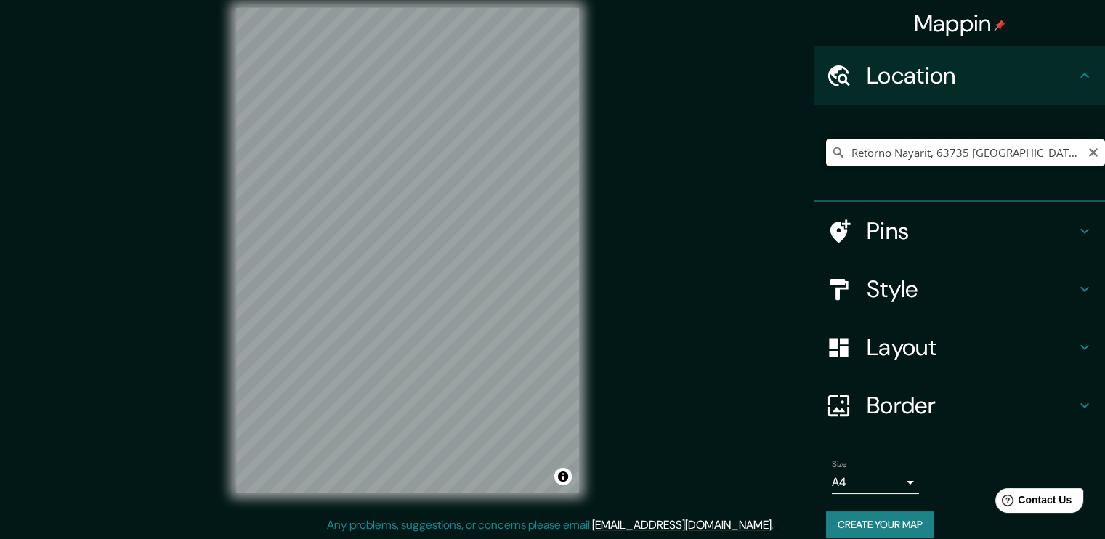
click at [936, 154] on input "Retorno Nayarit, 63735 Bahía de Banderas, Nayarit, México" at bounding box center [965, 152] width 279 height 26
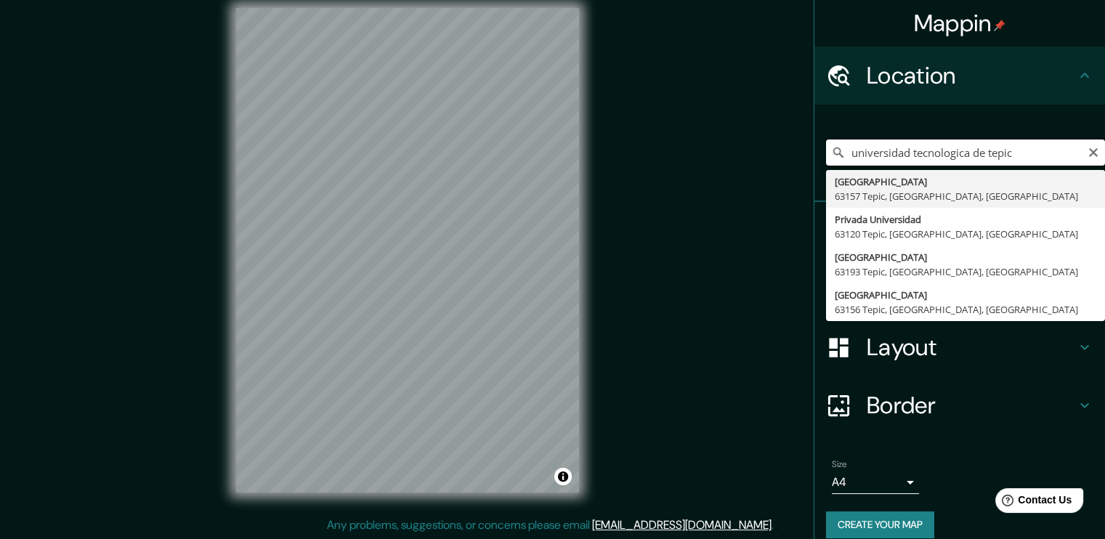
drag, startPoint x: 1029, startPoint y: 147, endPoint x: 851, endPoint y: 148, distance: 178.0
click at [851, 148] on input "universidad tecnologica de tepic" at bounding box center [965, 152] width 279 height 26
type input "u"
type input "UT tepic"
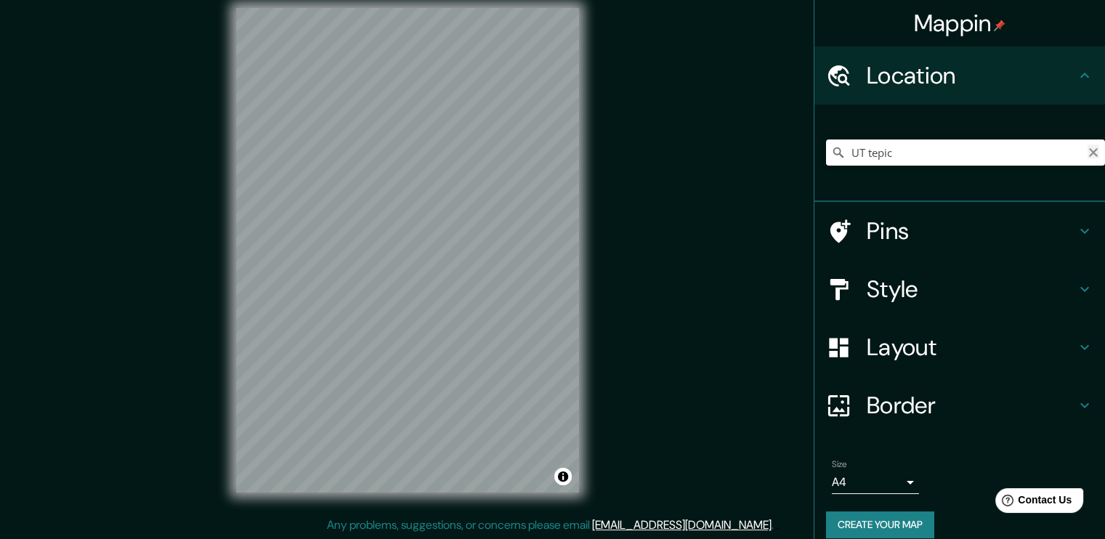
click at [1087, 151] on icon "Clear" at bounding box center [1093, 153] width 12 height 12
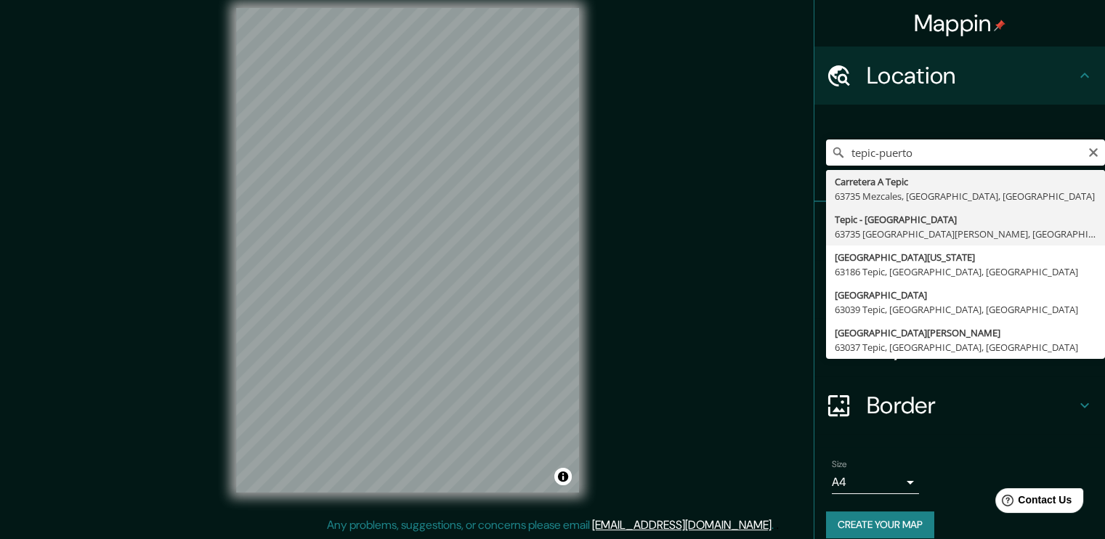
type input "Tepic - Puerto Vallarta, 63735 Bahía de Banderas, Nayarit, México"
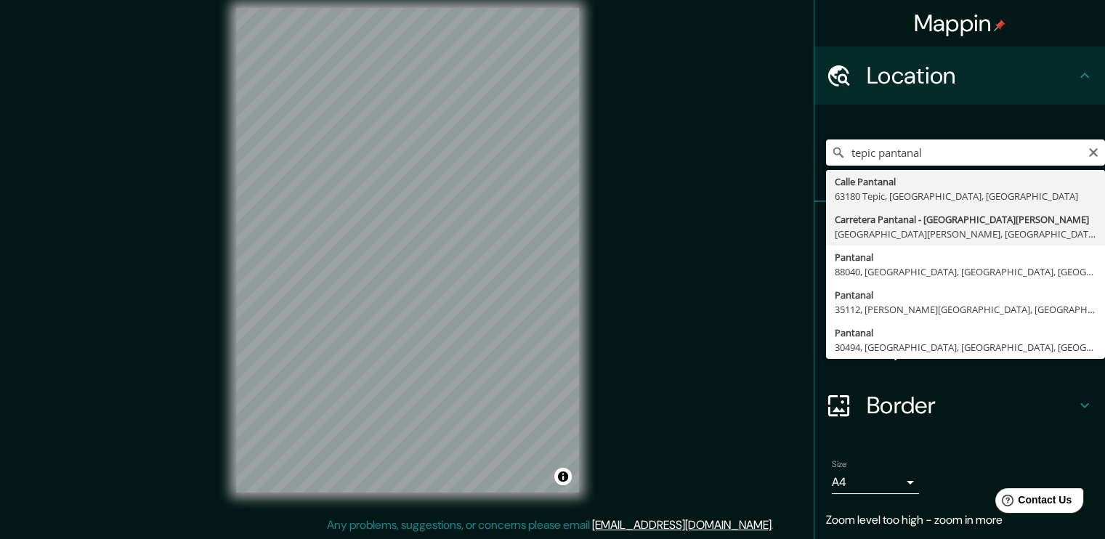
type input "Carretera Pantanal - San Cayetano, 63511 San Cayetano, Nayarit, México"
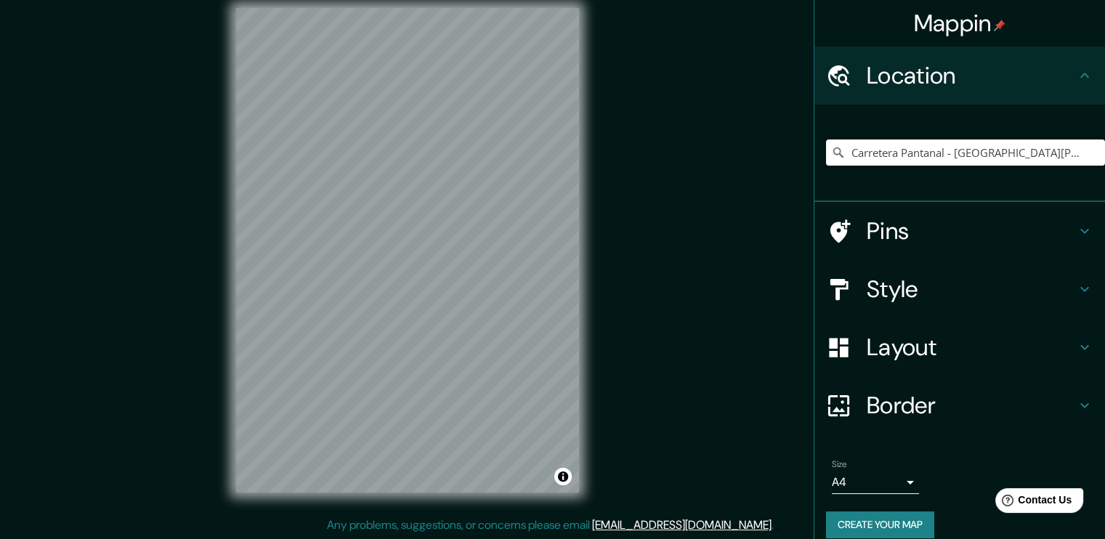
click at [994, 207] on div "Pins" at bounding box center [959, 231] width 291 height 58
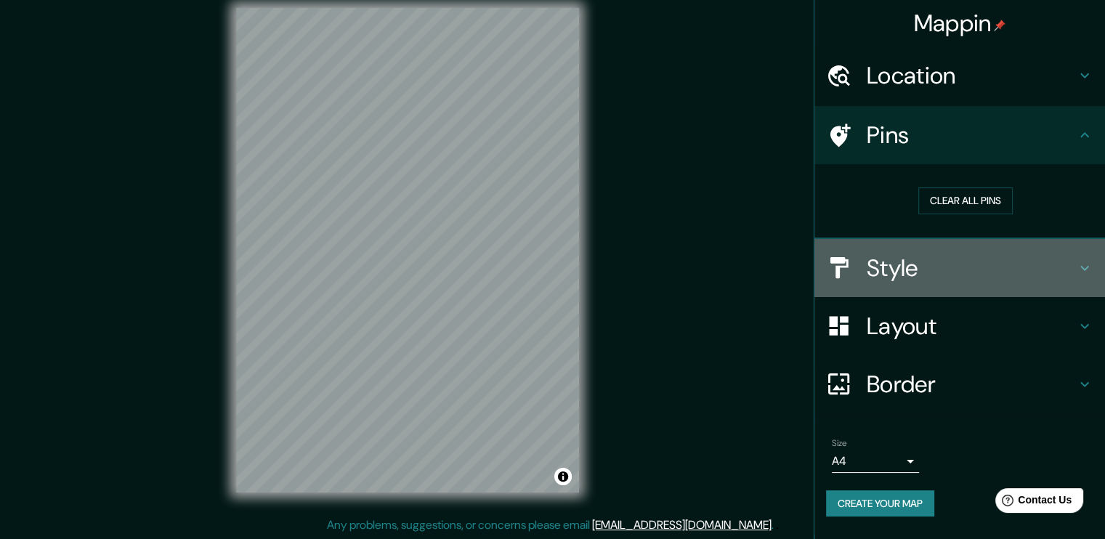
click at [983, 262] on h4 "Style" at bounding box center [971, 268] width 209 height 29
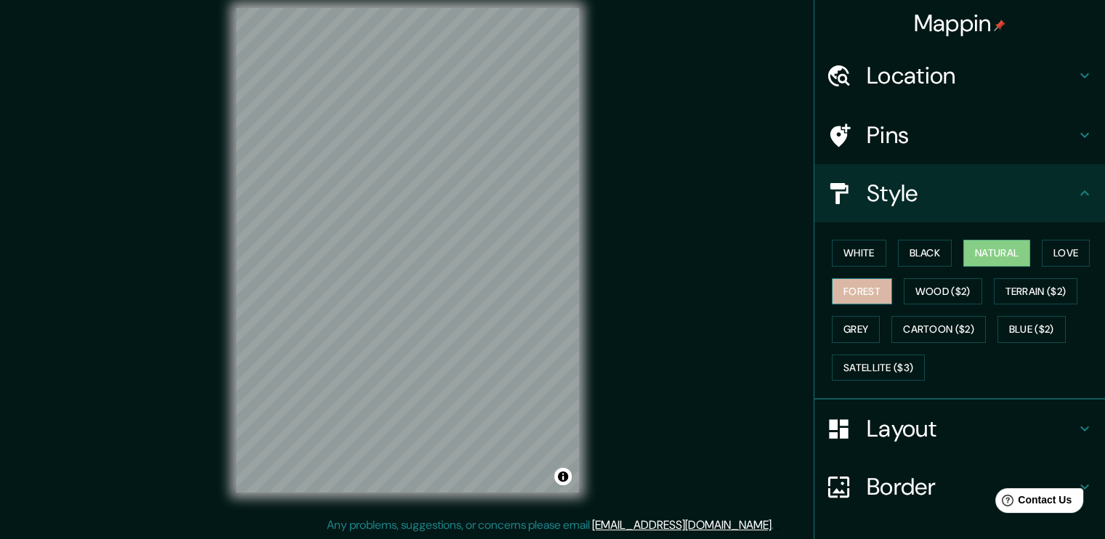
click at [861, 295] on button "Forest" at bounding box center [862, 291] width 60 height 27
click at [991, 247] on button "Natural" at bounding box center [996, 253] width 67 height 27
click at [870, 293] on button "Forest" at bounding box center [862, 291] width 60 height 27
click at [946, 139] on h4 "Pins" at bounding box center [971, 135] width 209 height 29
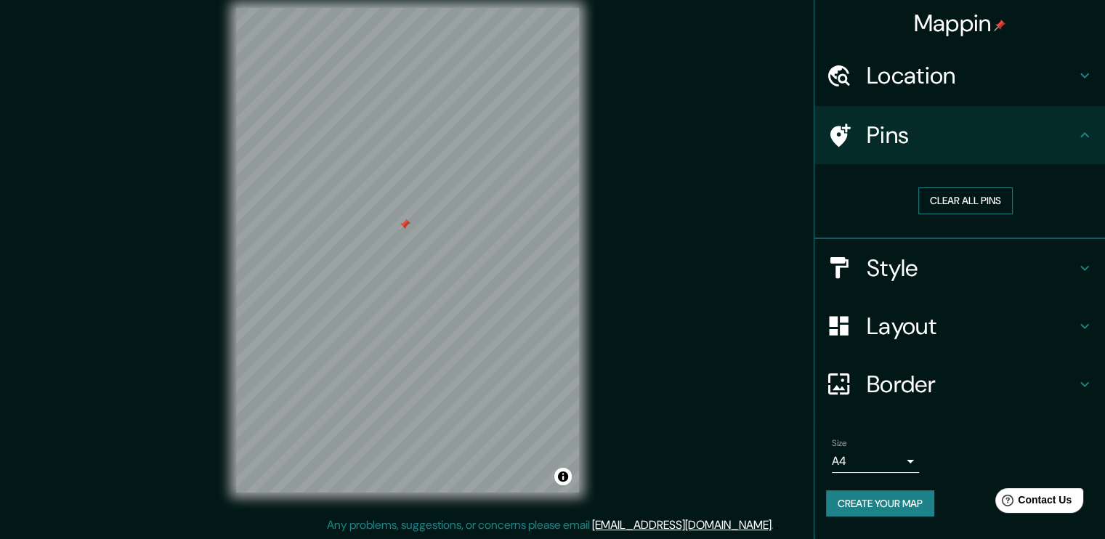
click at [1000, 187] on button "Clear all pins" at bounding box center [965, 200] width 94 height 27
click at [948, 328] on h4 "Layout" at bounding box center [971, 326] width 209 height 29
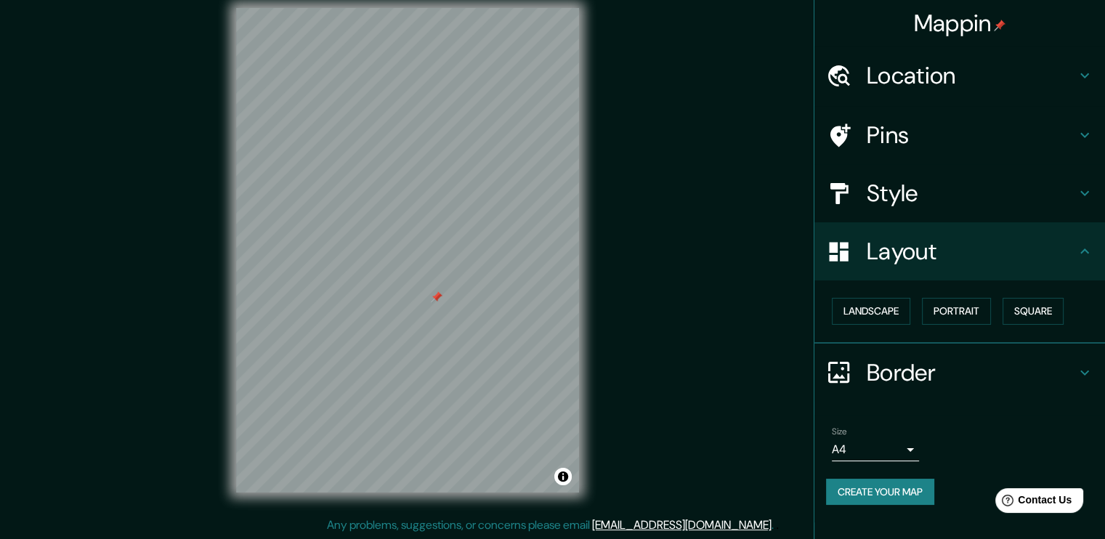
click at [919, 358] on h4 "Border" at bounding box center [971, 372] width 209 height 29
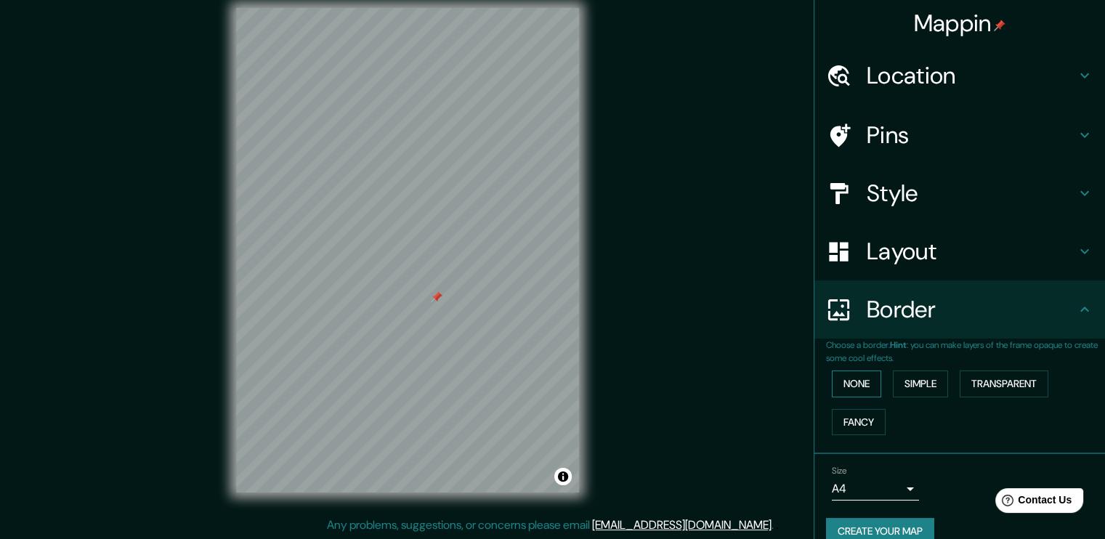
click at [860, 381] on button "None" at bounding box center [856, 383] width 49 height 27
click at [975, 272] on div "Layout" at bounding box center [959, 251] width 291 height 58
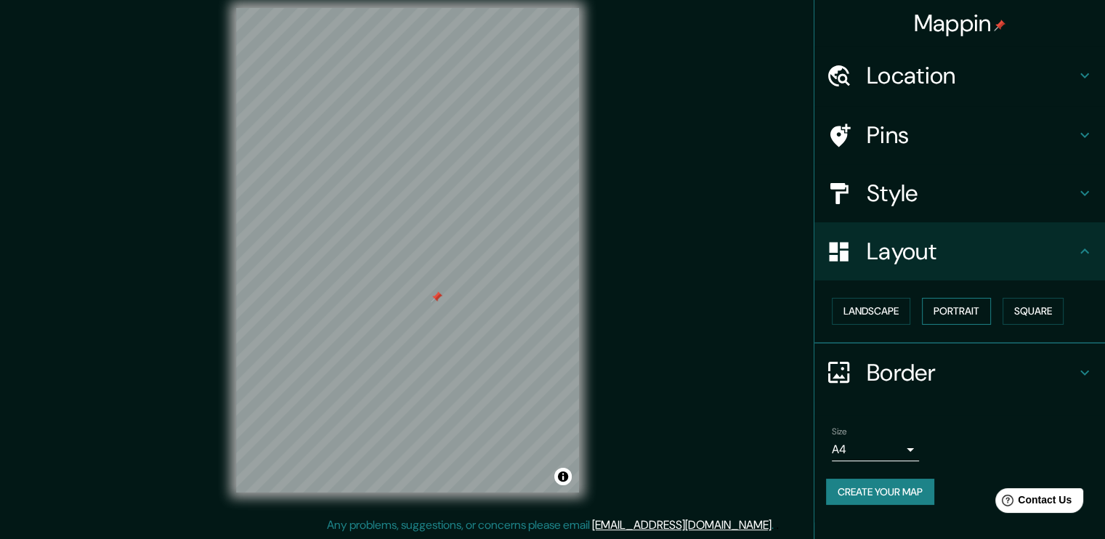
click at [955, 304] on button "Portrait" at bounding box center [956, 311] width 69 height 27
click at [955, 184] on h4 "Style" at bounding box center [971, 193] width 209 height 29
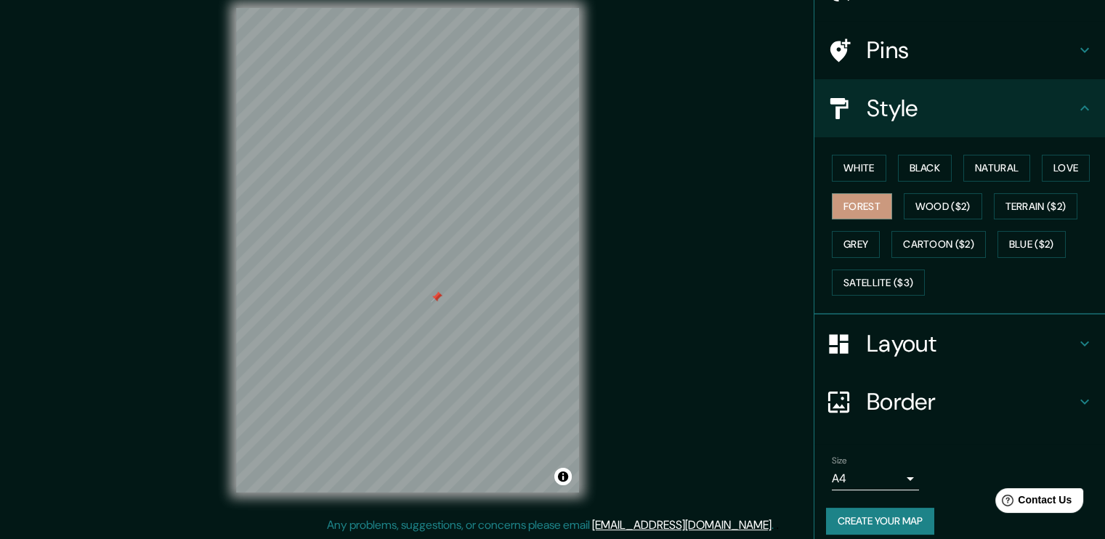
scroll to position [96, 0]
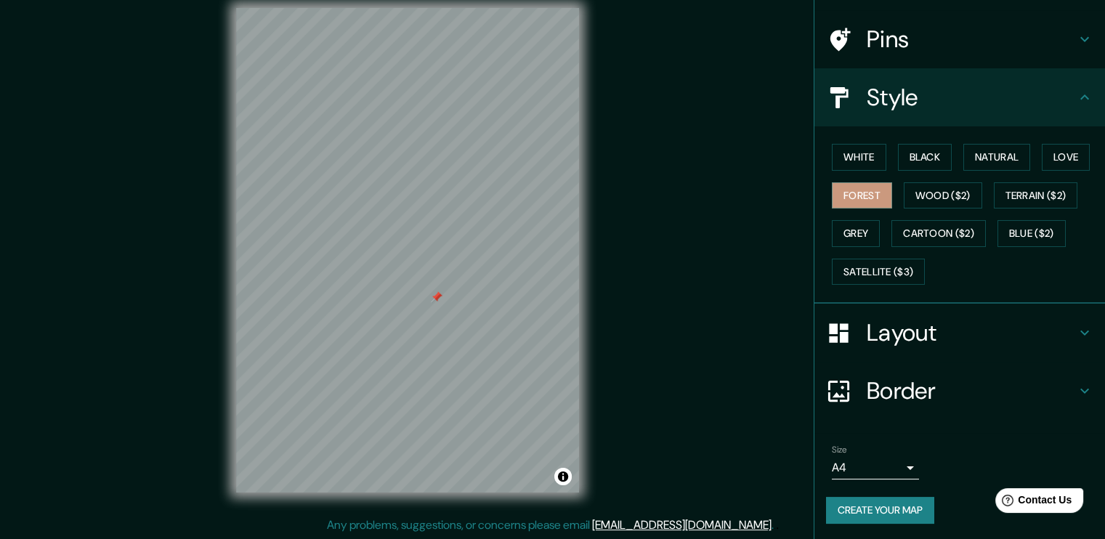
click at [907, 459] on body "Mappin Location Carretera Pantanal - San Cayetano, 63511 San Cayetano, Nayarit,…" at bounding box center [552, 254] width 1105 height 539
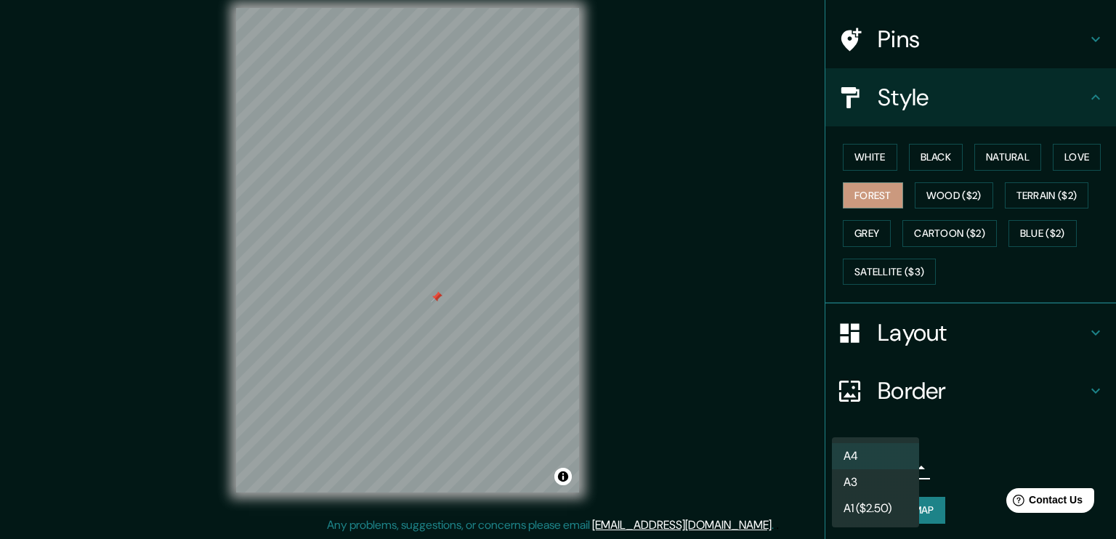
click at [898, 477] on li "A3" at bounding box center [875, 482] width 87 height 26
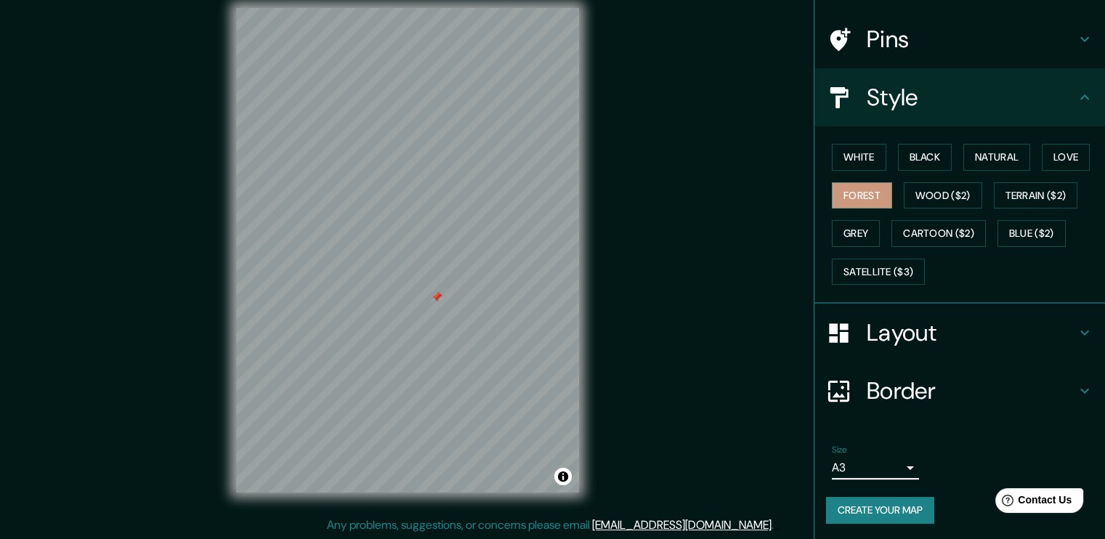
click at [898, 506] on button "Create your map" at bounding box center [880, 510] width 108 height 27
click at [708, 524] on link "[EMAIL_ADDRESS][DOMAIN_NAME]" at bounding box center [681, 524] width 179 height 15
click at [709, 514] on div "Mappin Location Carretera Pantanal - San Cayetano, 63511 San Cayetano, Nayarit,…" at bounding box center [552, 262] width 1105 height 555
click at [705, 518] on link "[EMAIL_ADDRESS][DOMAIN_NAME]" at bounding box center [681, 524] width 179 height 15
